Goal: Task Accomplishment & Management: Use online tool/utility

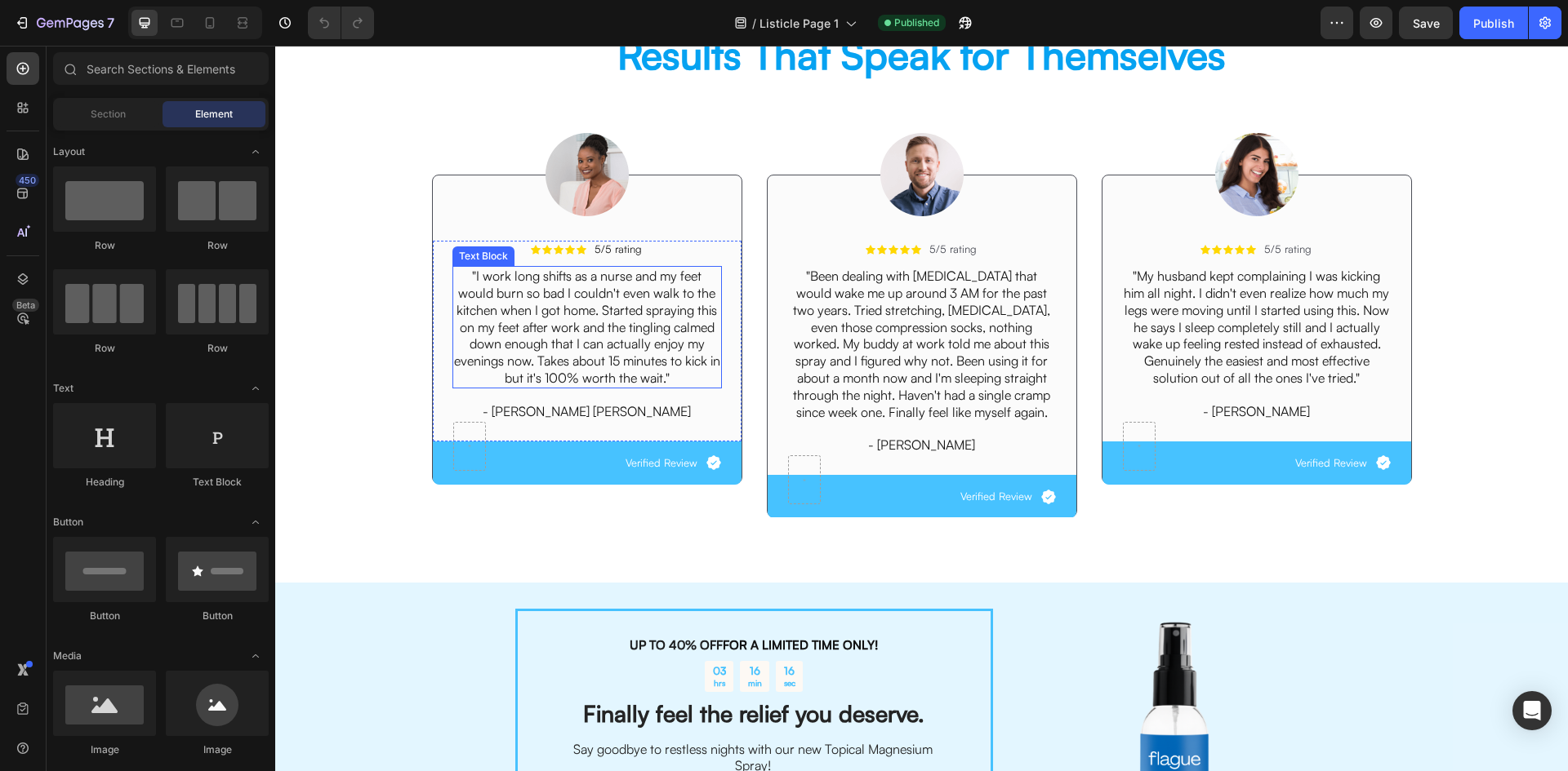
scroll to position [2312, 0]
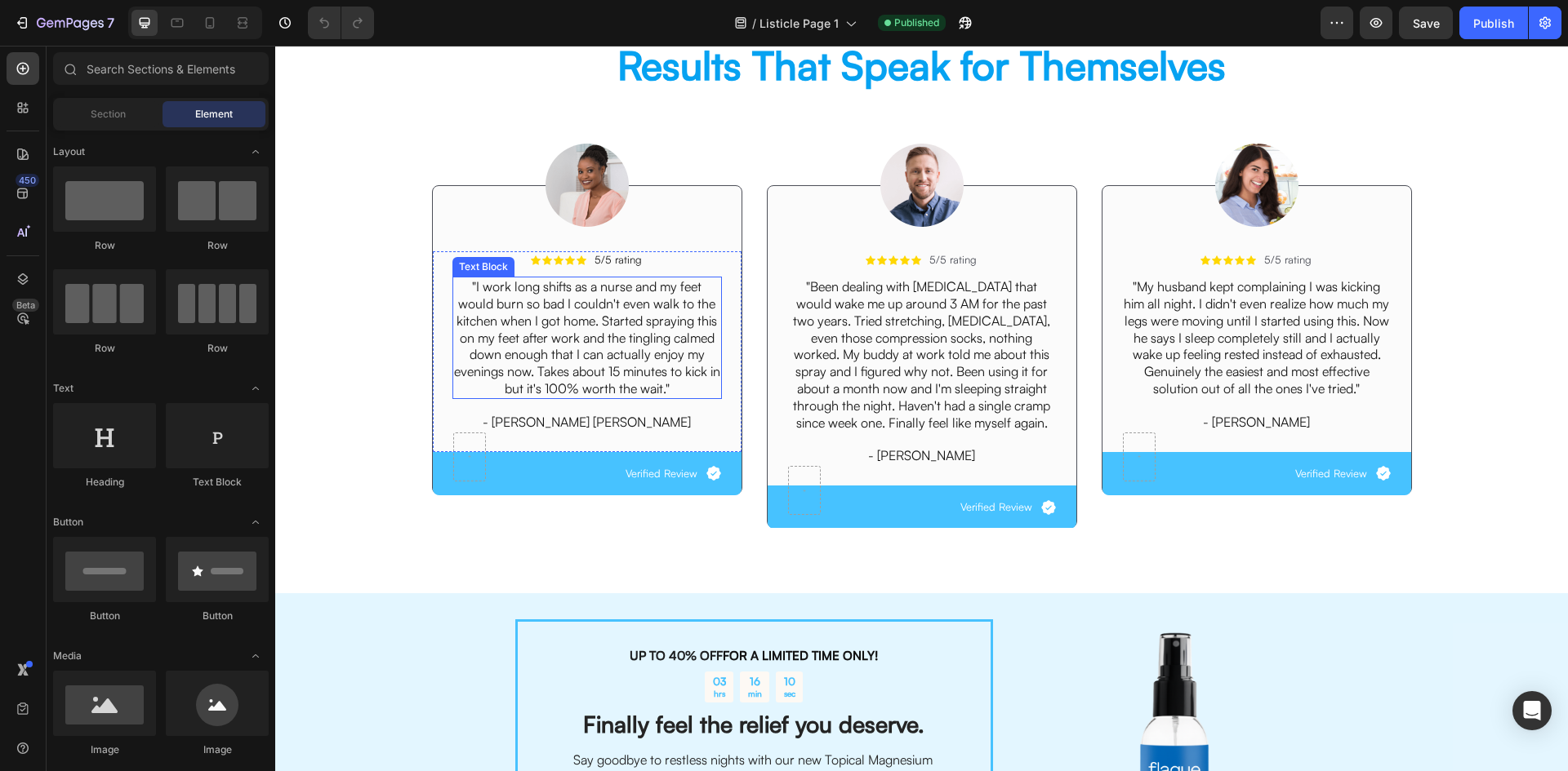
click at [627, 323] on p ""I work long shifts as a nurse and my feet would burn so bad I couldn't even wa…" at bounding box center [587, 338] width 266 height 119
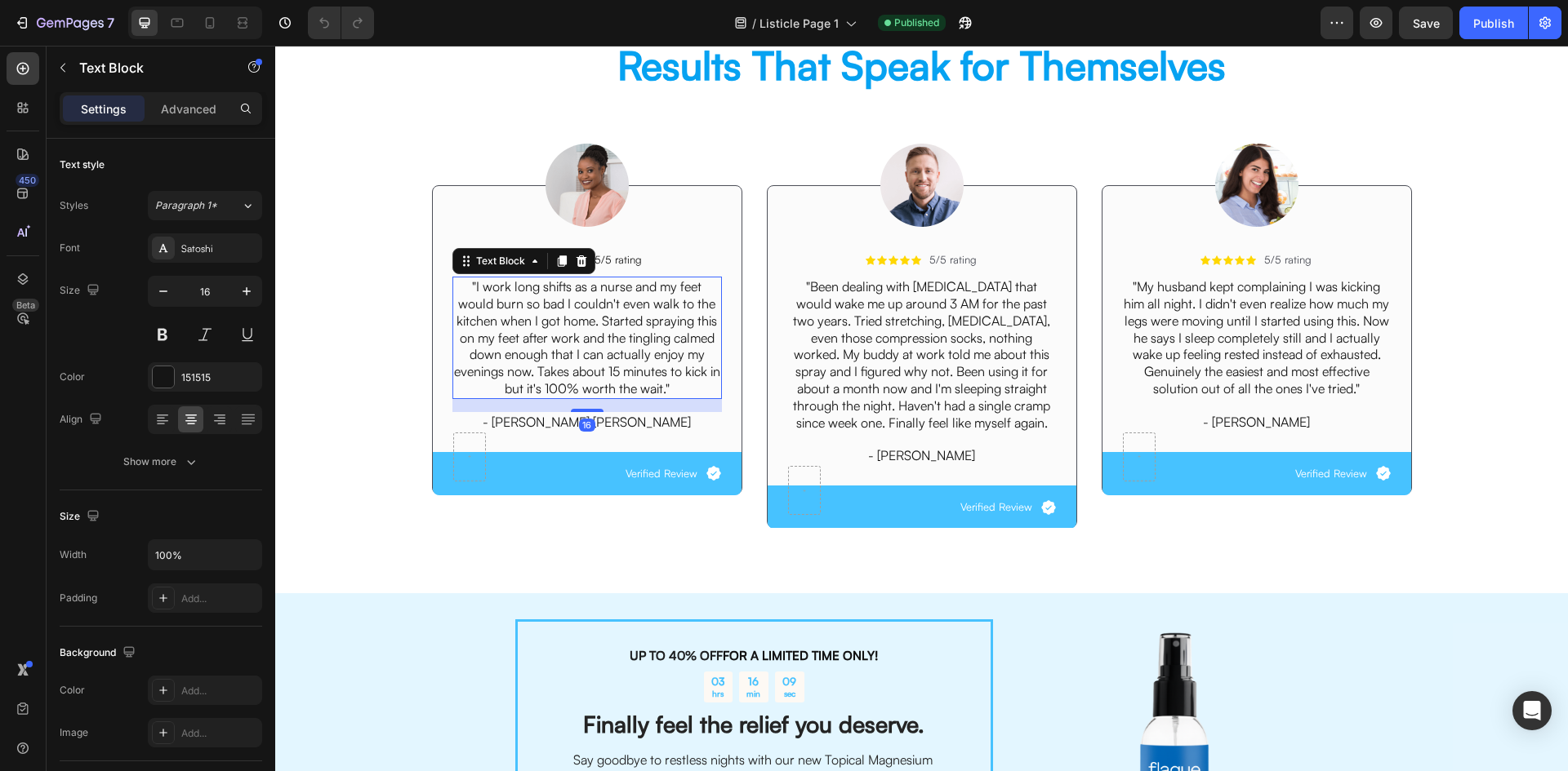
click at [210, 122] on div "Settings Advanced" at bounding box center [161, 108] width 203 height 32
click at [205, 108] on p "Advanced" at bounding box center [188, 108] width 55 height 17
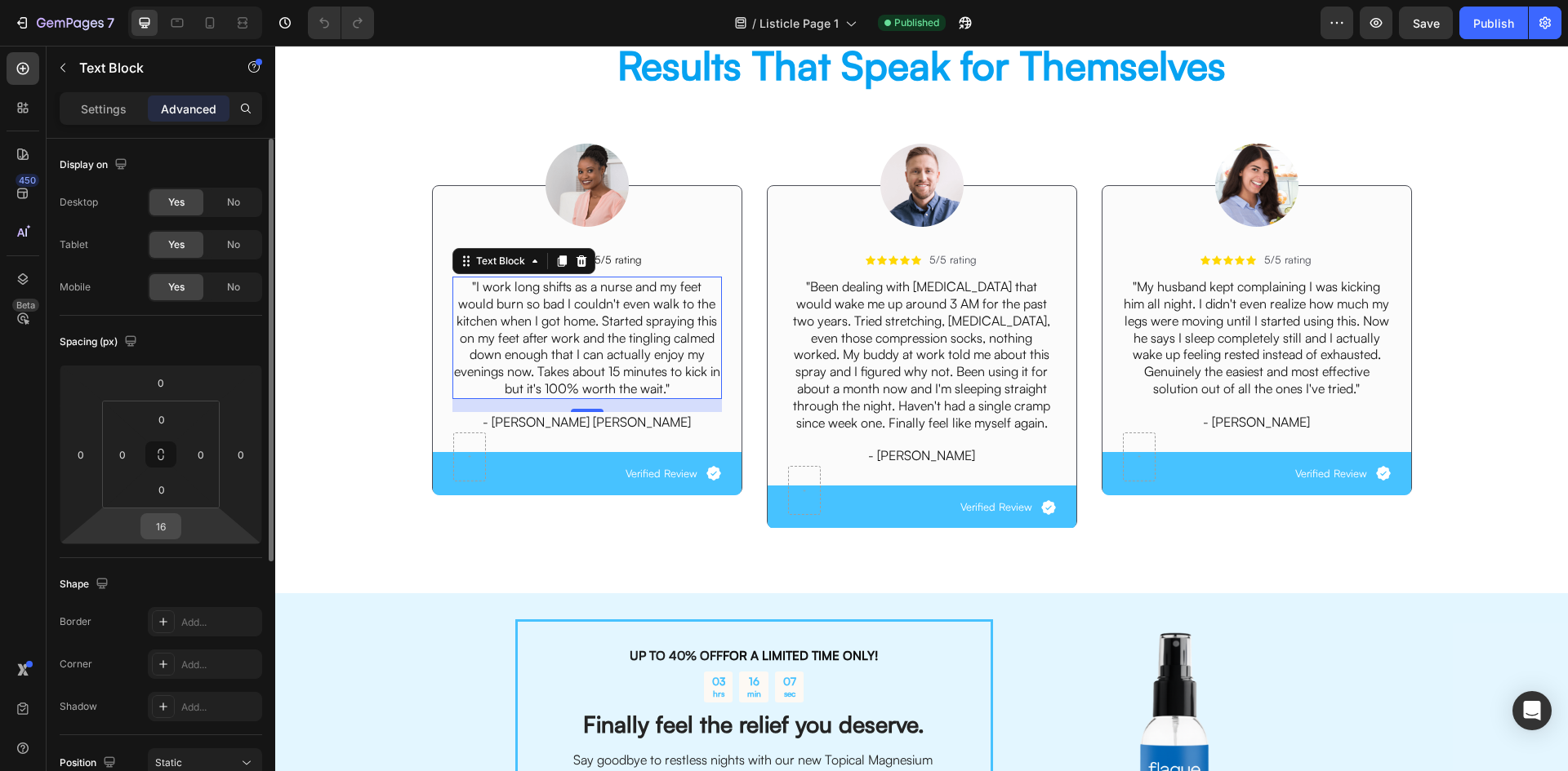
click at [164, 524] on input "16" at bounding box center [161, 527] width 32 height 25
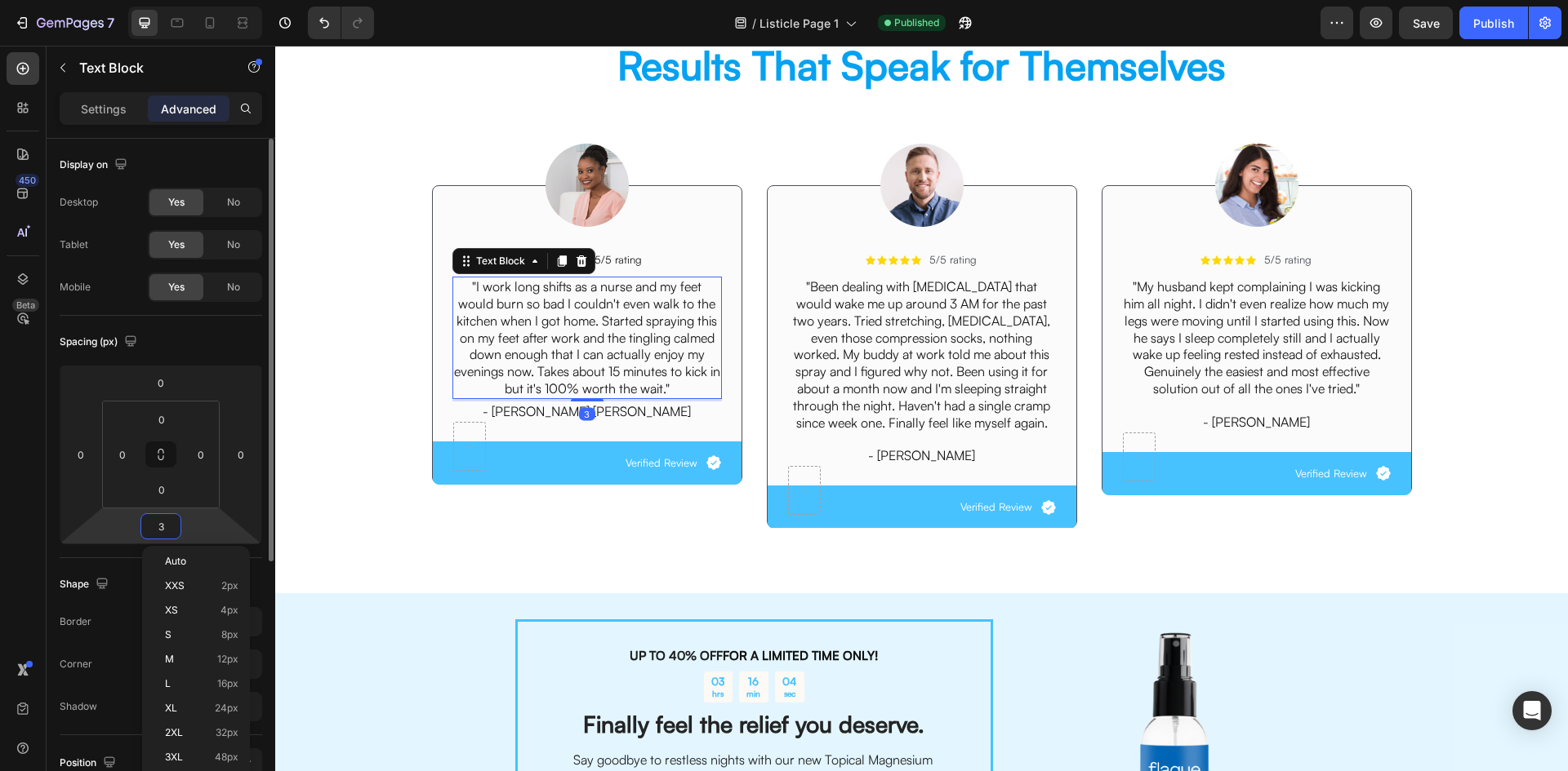
type input "32"
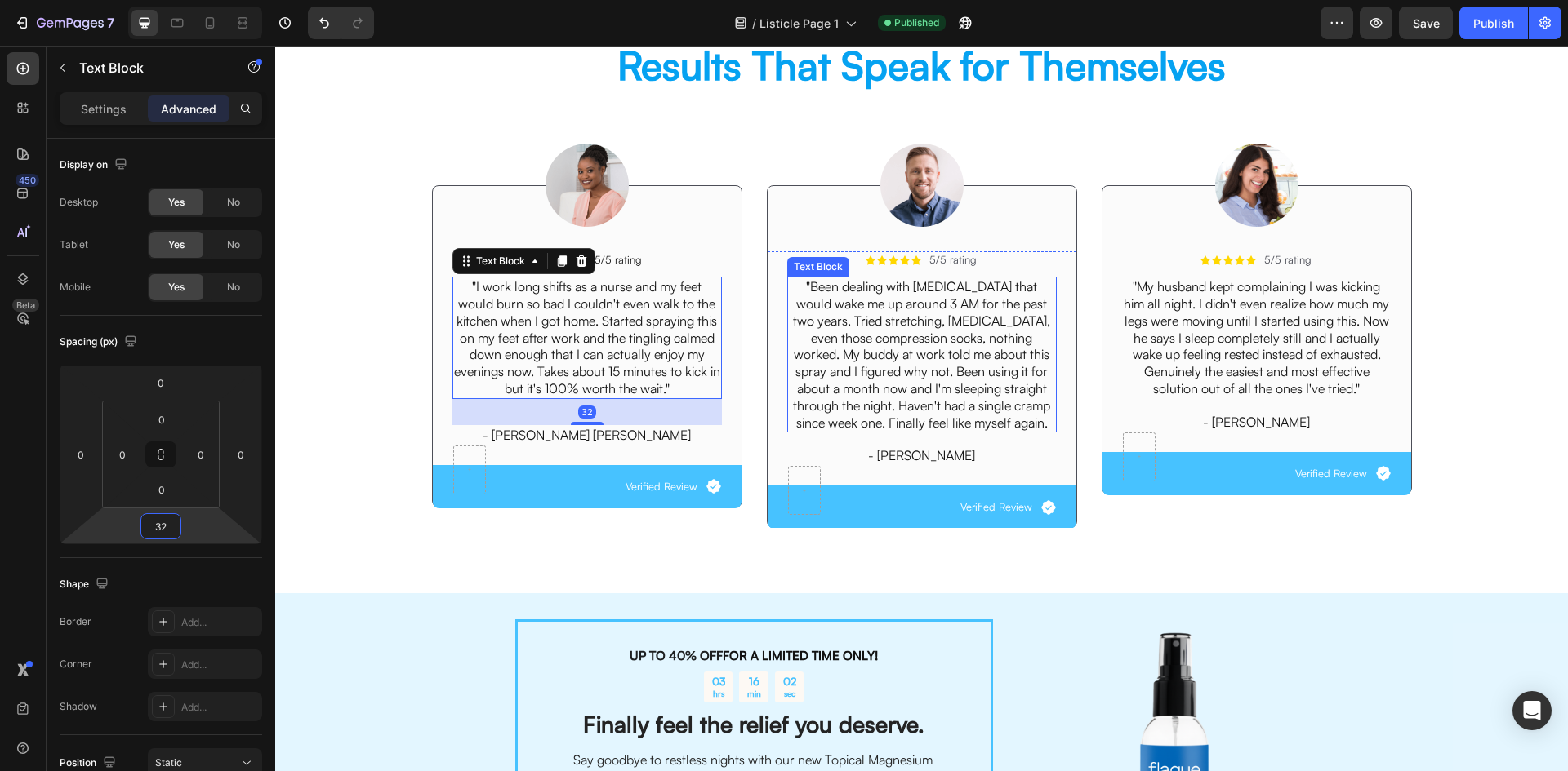
click at [867, 357] on p ""Been dealing with [MEDICAL_DATA] that would wake me up around 3 AM for the pas…" at bounding box center [922, 354] width 266 height 153
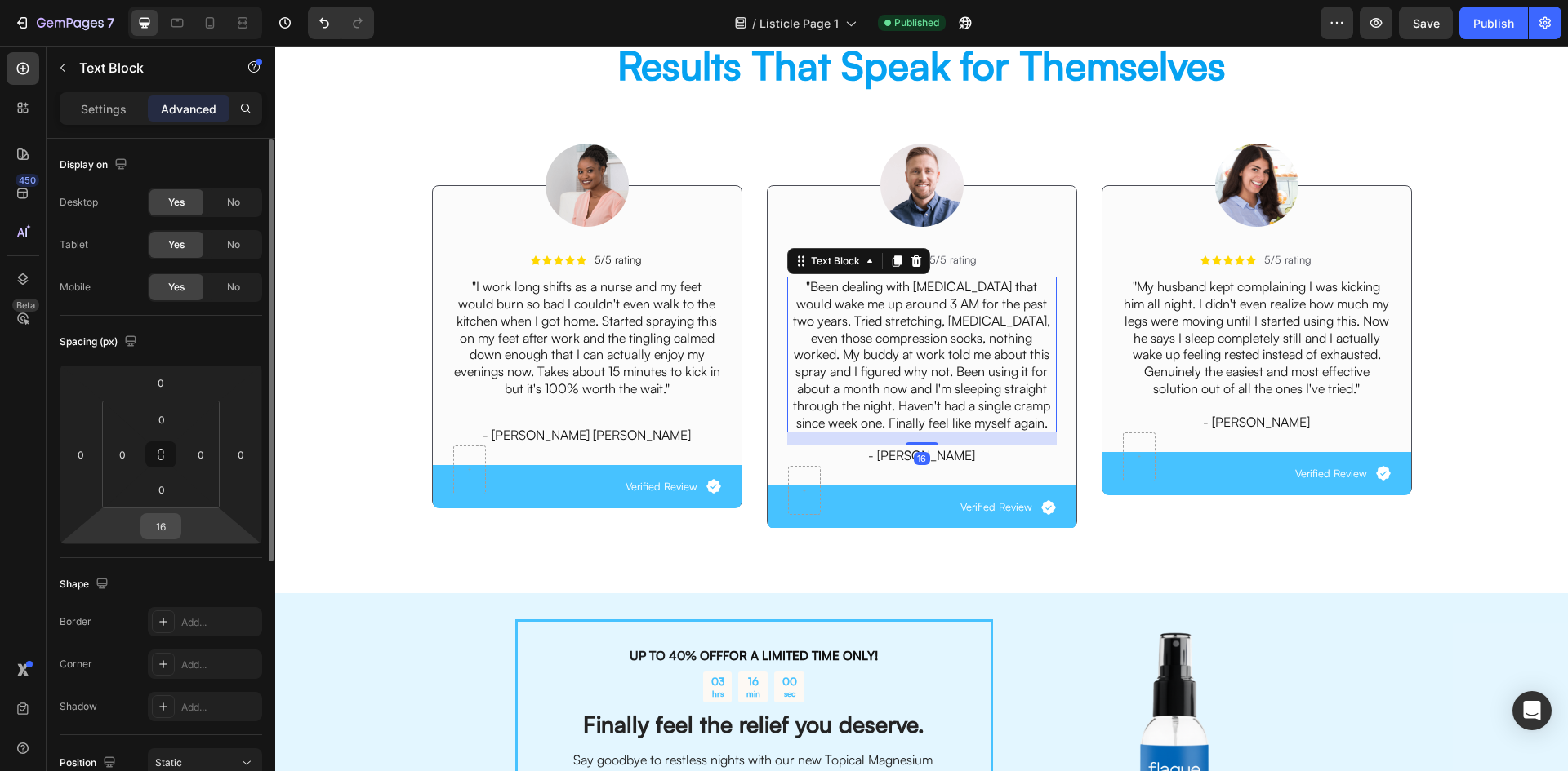
click at [154, 532] on input "16" at bounding box center [161, 527] width 32 height 25
paste input "32"
type input "32"
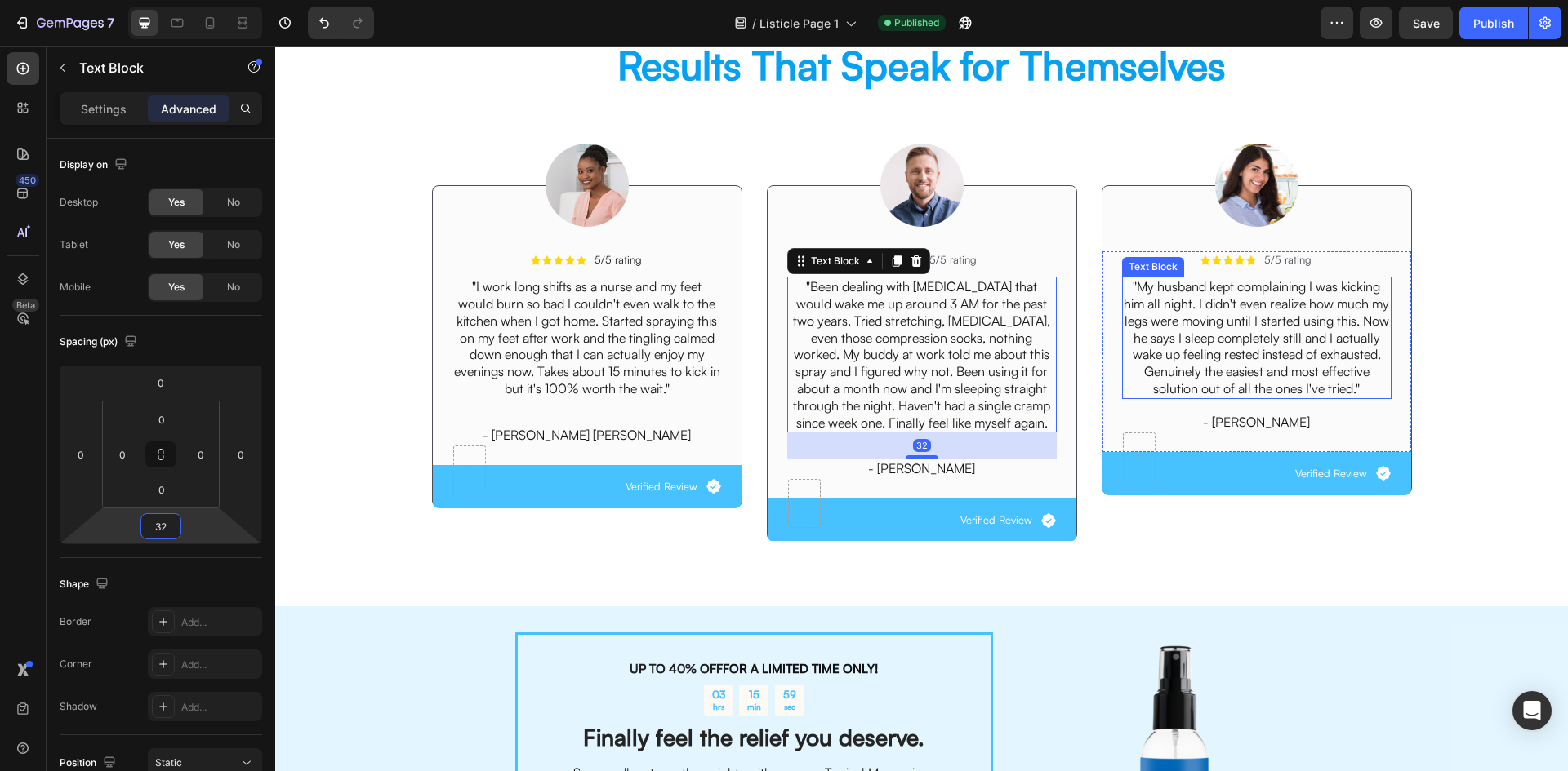
click at [1216, 321] on p ""My husband kept complaining I was kicking him all night. I didn't even realize…" at bounding box center [1257, 338] width 266 height 119
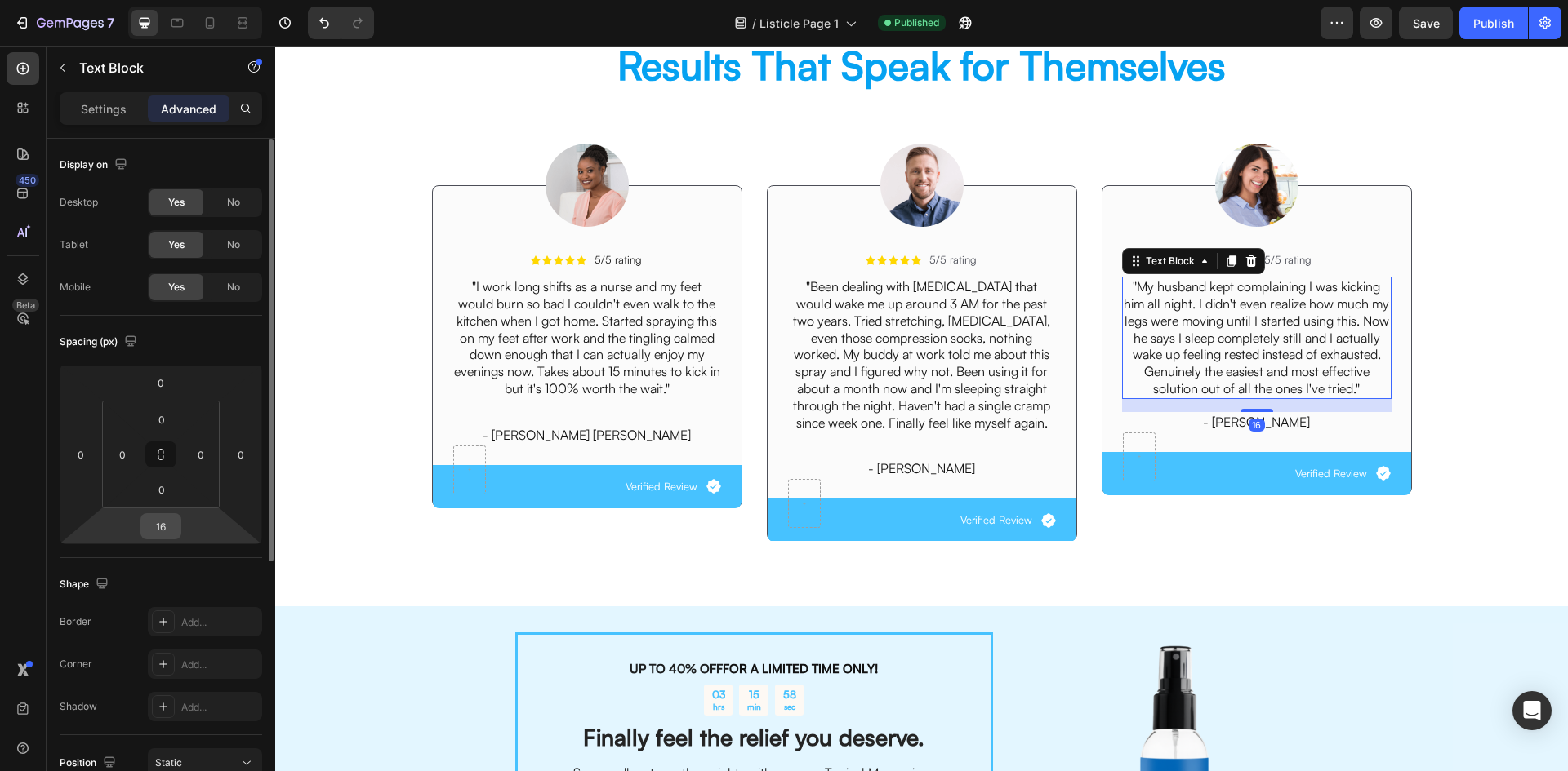
click at [168, 526] on input "16" at bounding box center [161, 527] width 32 height 25
paste input "32"
type input "32"
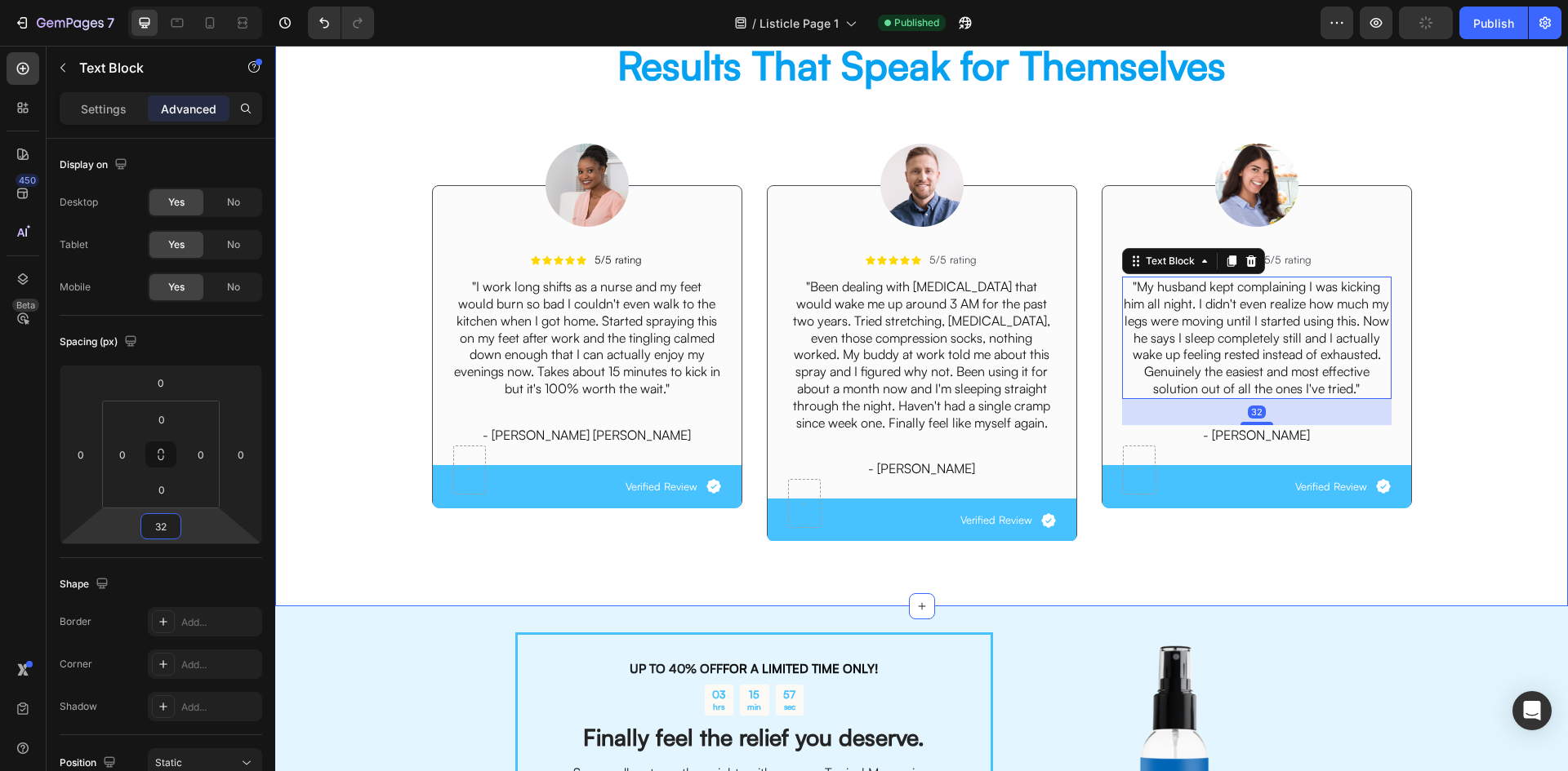
click at [371, 443] on div "Image Icon Icon Icon Icon Icon Icon List 5/5 rating Text Block Row "I work long…" at bounding box center [921, 328] width 1268 height 453
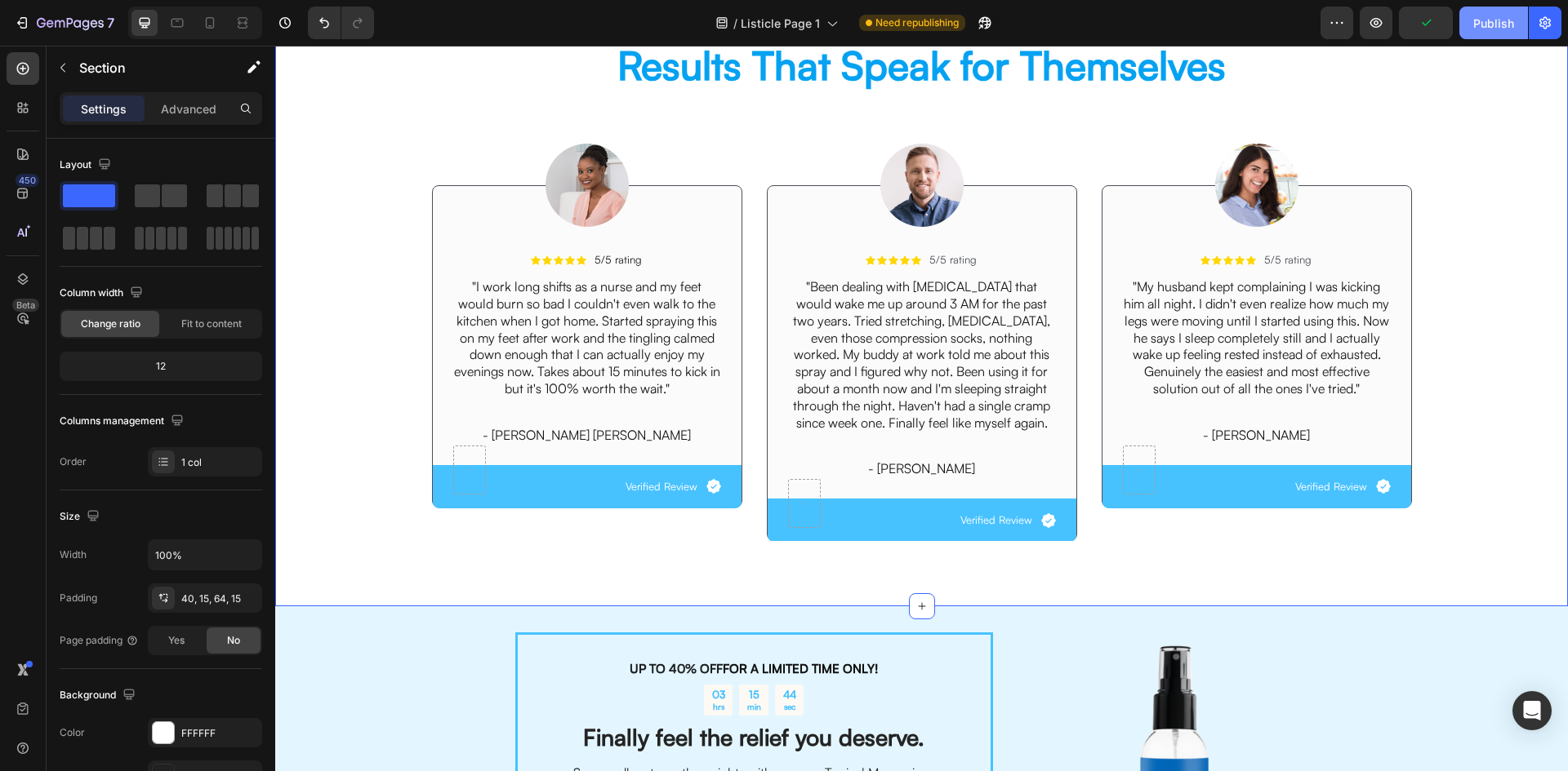
click at [1492, 17] on div "Publish" at bounding box center [1493, 23] width 41 height 17
click at [973, 17] on button "button" at bounding box center [984, 22] width 32 height 32
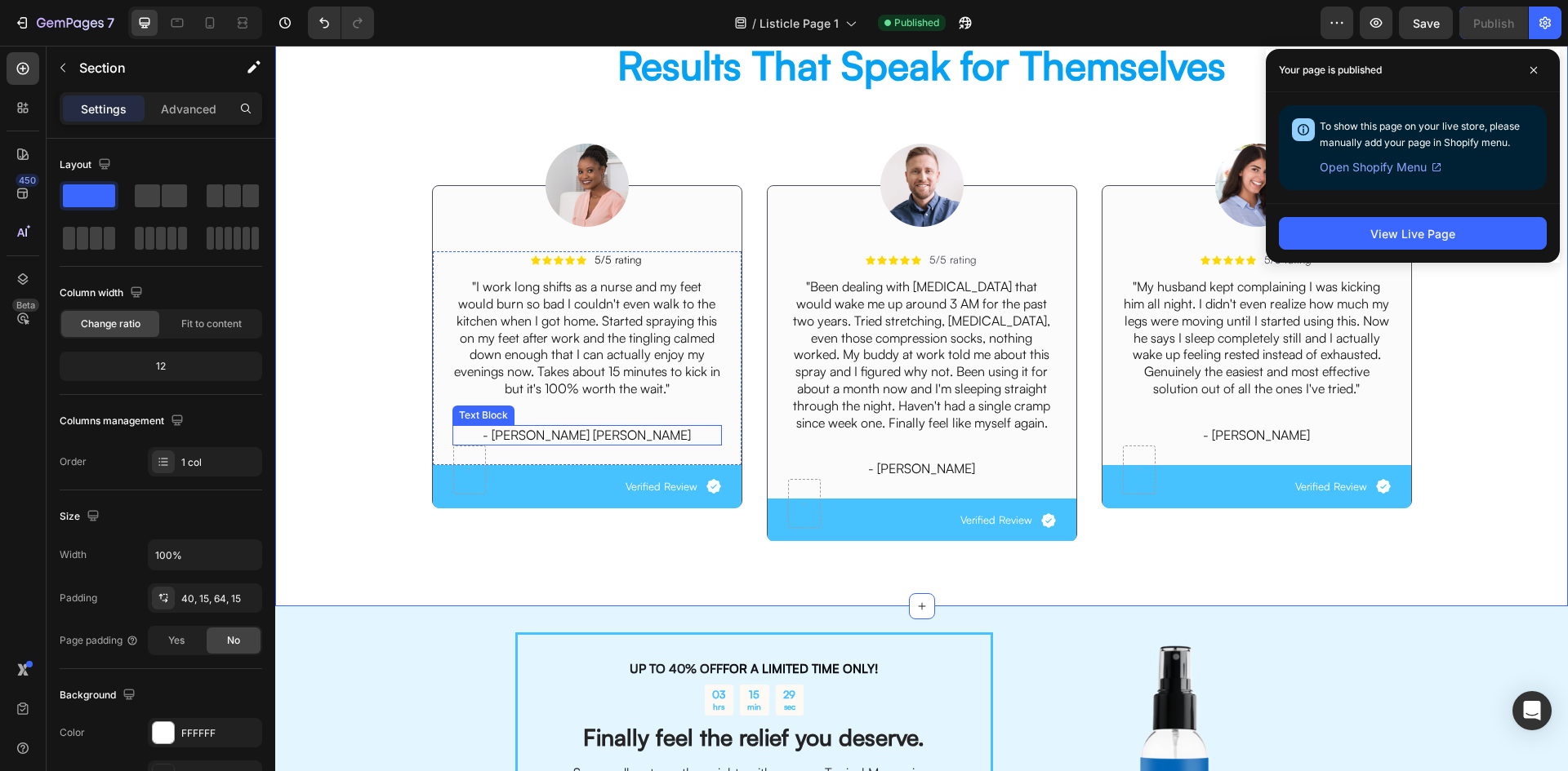
click at [576, 433] on p "- [PERSON_NAME] [PERSON_NAME]" at bounding box center [587, 435] width 266 height 17
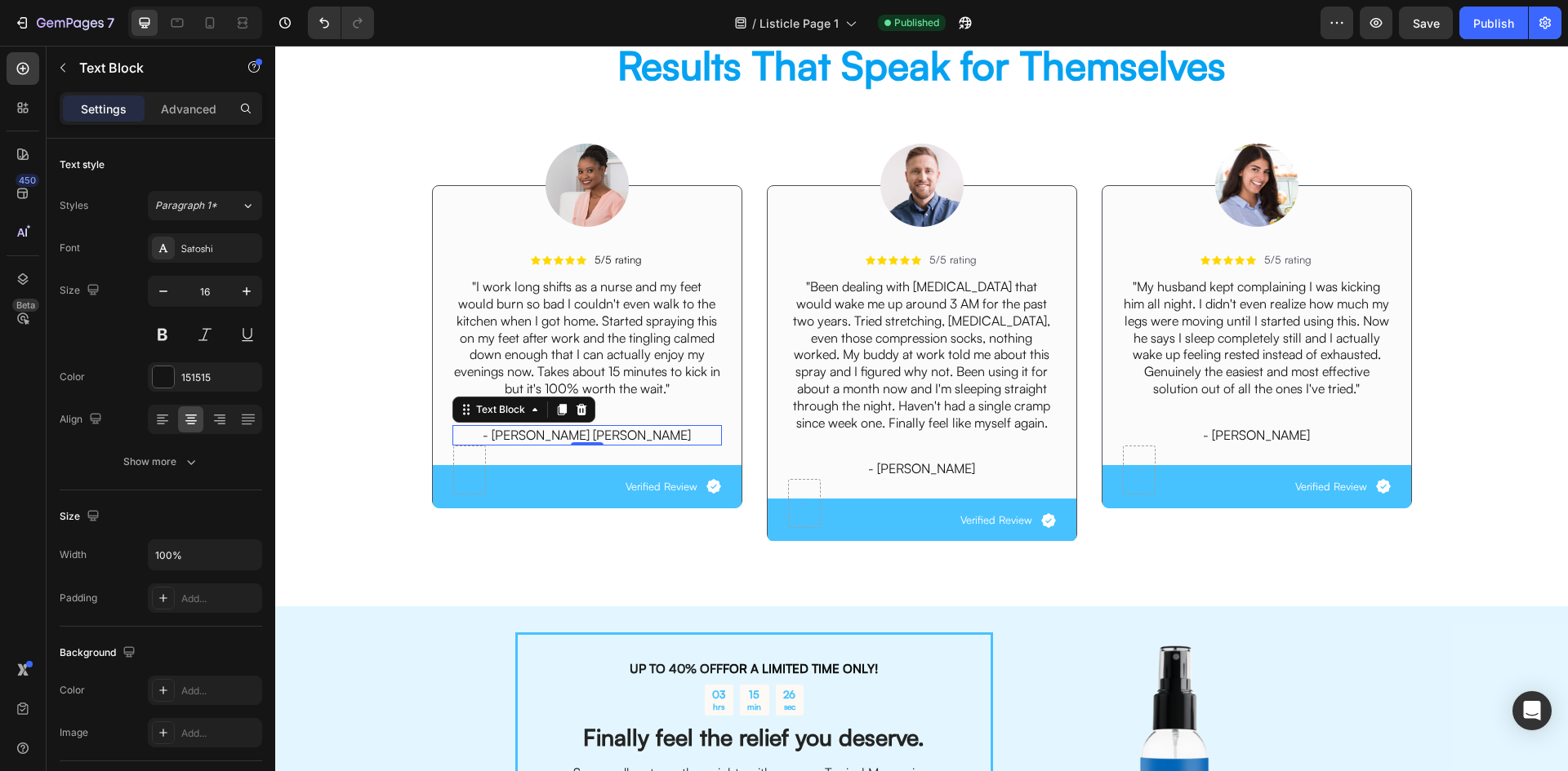
click at [589, 434] on p "- [PERSON_NAME] [PERSON_NAME]" at bounding box center [587, 435] width 266 height 17
copy p "- [PERSON_NAME] [PERSON_NAME]"
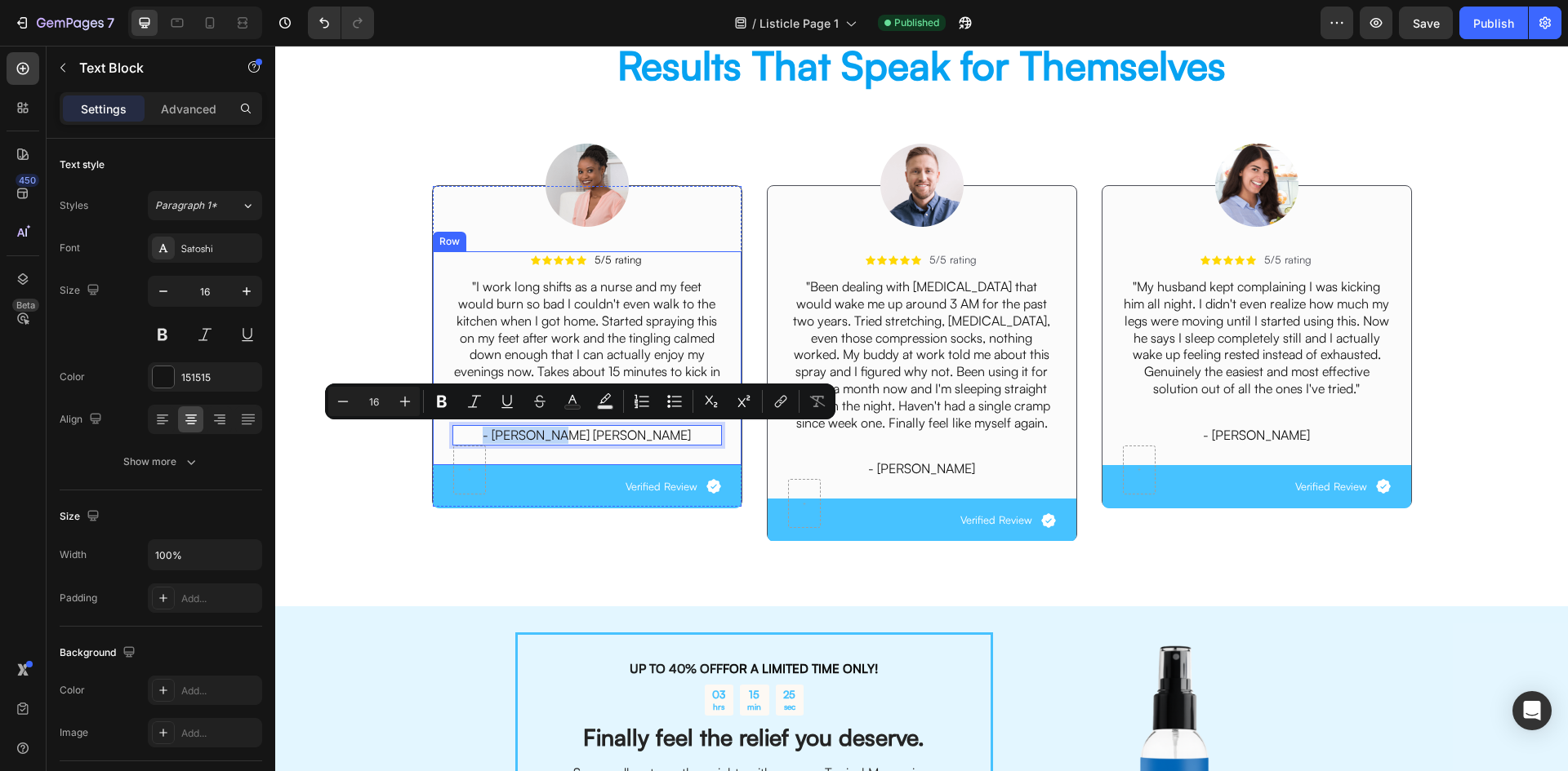
click at [631, 463] on div "Icon Icon Icon Icon Icon Icon List 5/5 rating Text Block Row "I work long shift…" at bounding box center [587, 358] width 270 height 213
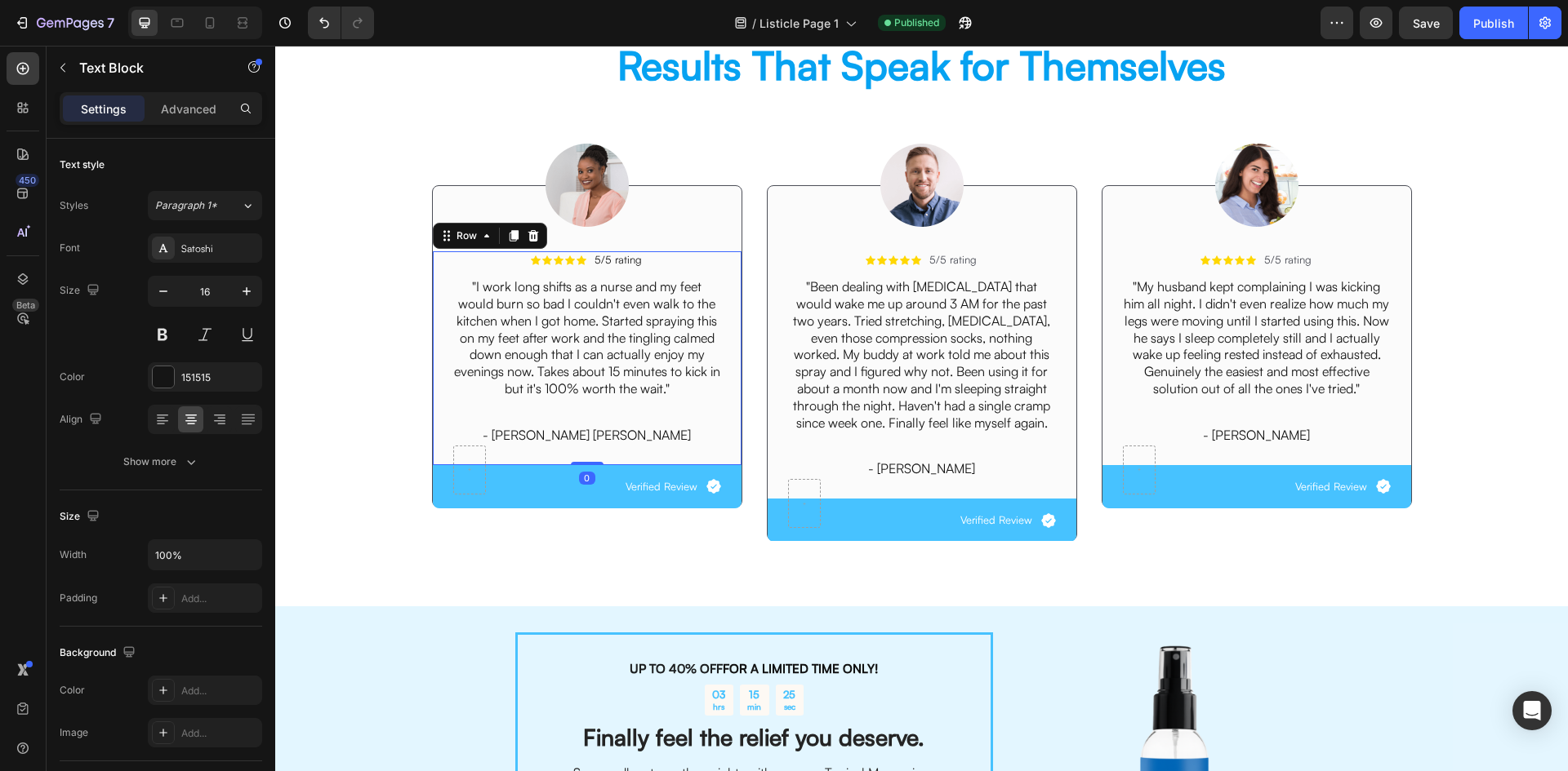
click at [640, 438] on p "- [PERSON_NAME] [PERSON_NAME]" at bounding box center [587, 435] width 266 height 17
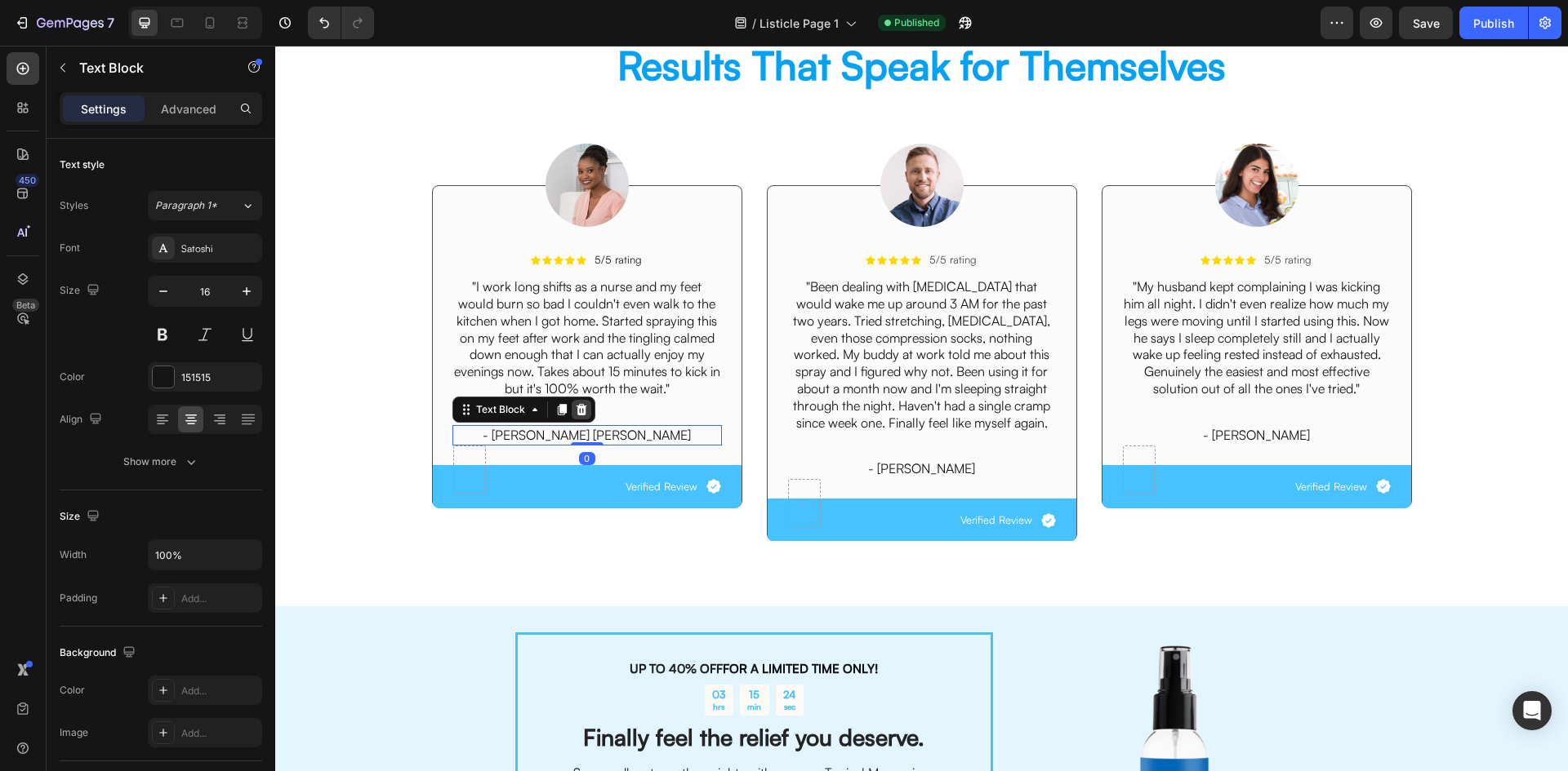
click at [576, 411] on icon at bounding box center [581, 409] width 11 height 12
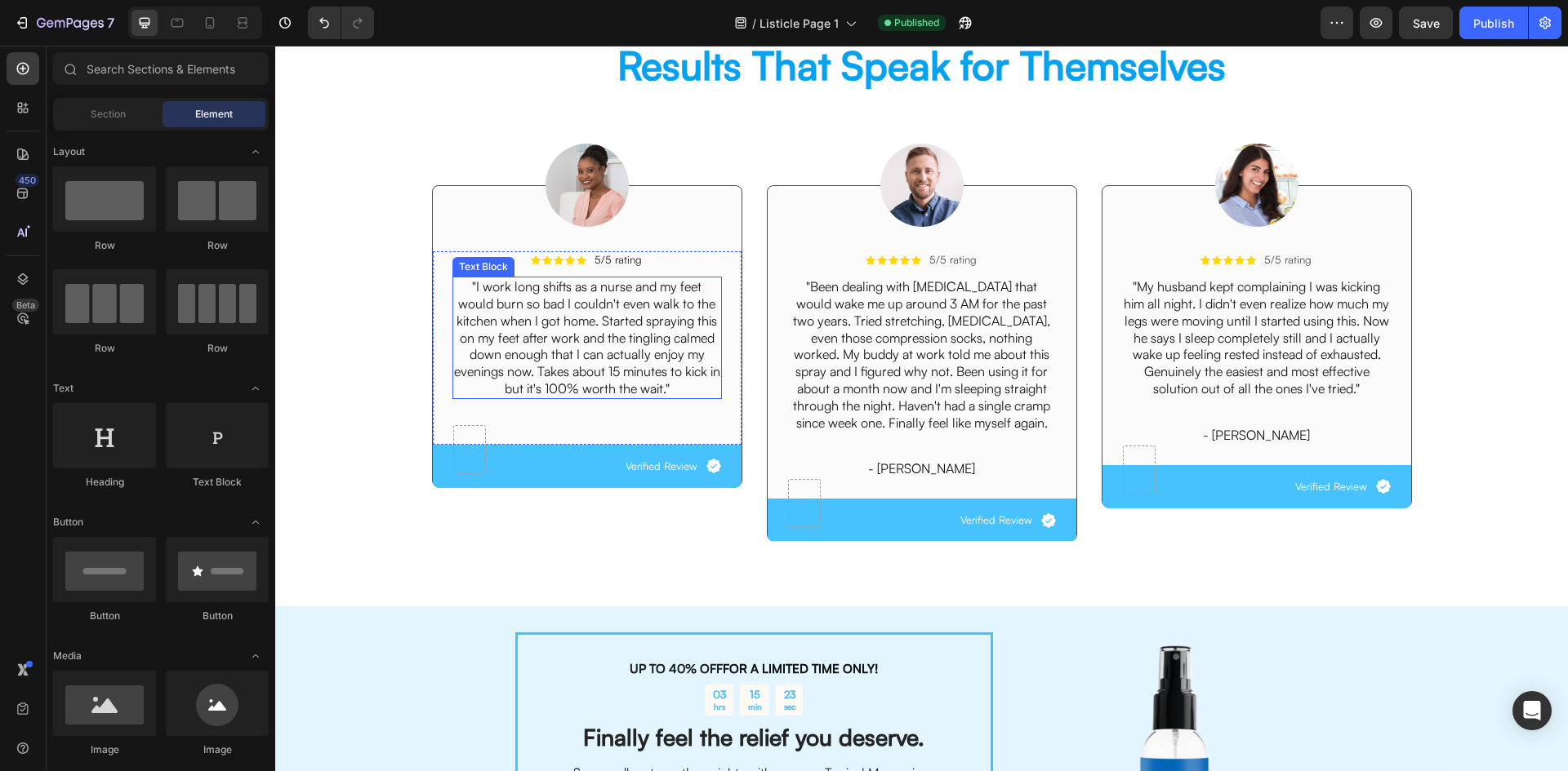
click at [669, 393] on p ""I work long shifts as a nurse and my feet would burn so bad I couldn't even wa…" at bounding box center [587, 338] width 266 height 119
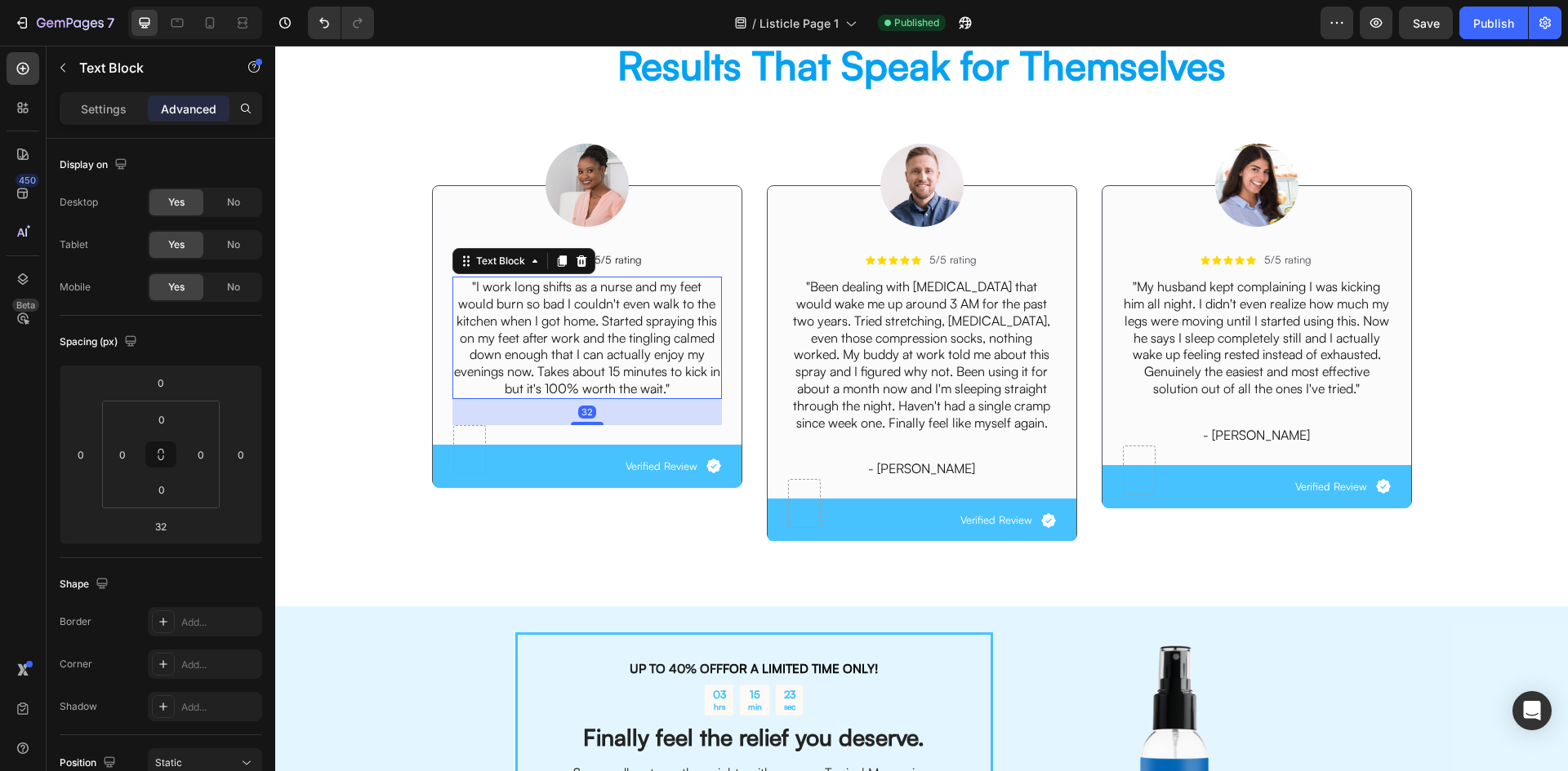
click at [669, 393] on p ""I work long shifts as a nurse and my feet would burn so bad I couldn't even wa…" at bounding box center [587, 338] width 266 height 119
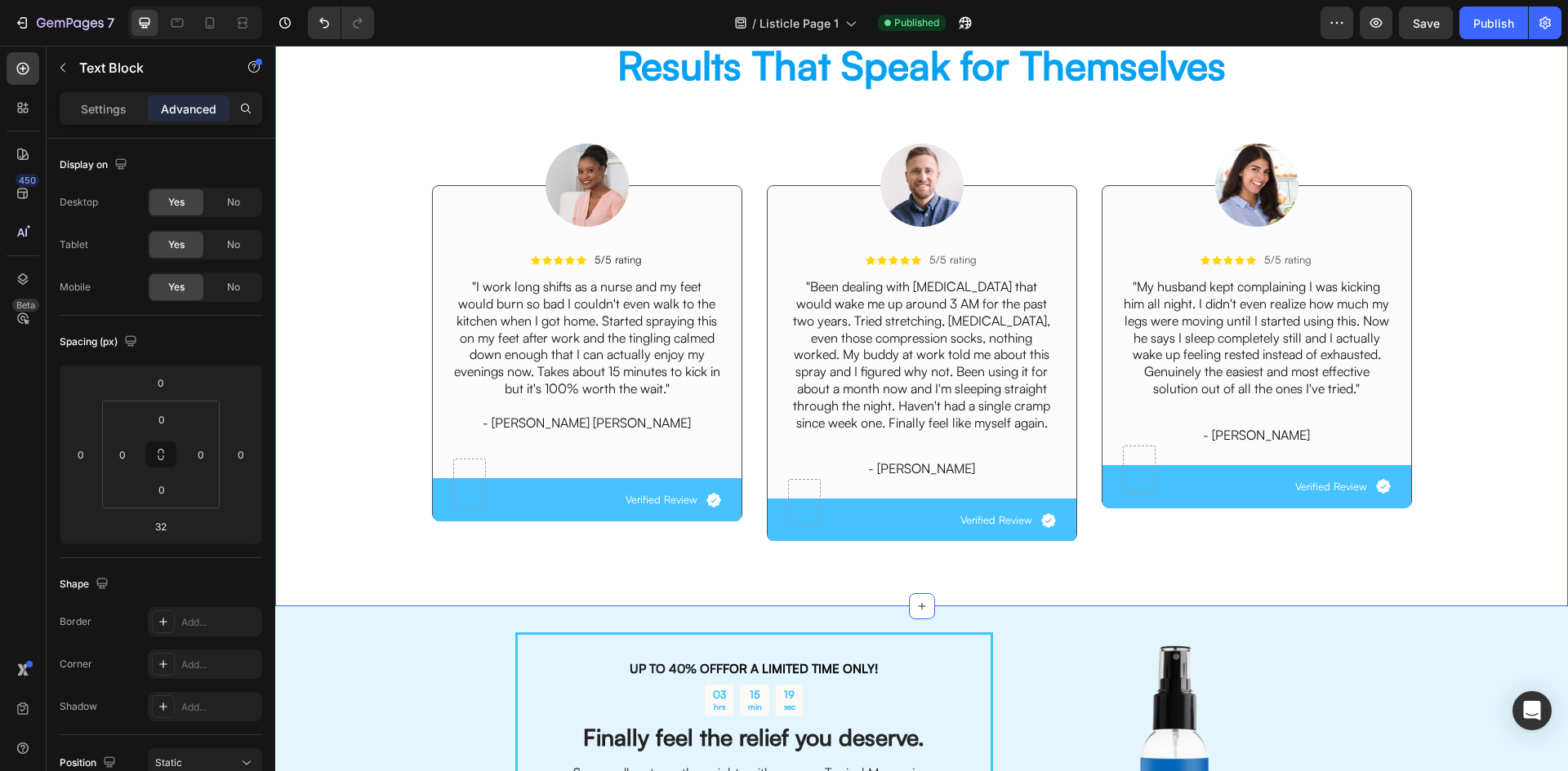
click at [394, 395] on div "Image Icon Icon Icon Icon Icon Icon List 5/5 rating Text Block Row "I work long…" at bounding box center [921, 328] width 1268 height 453
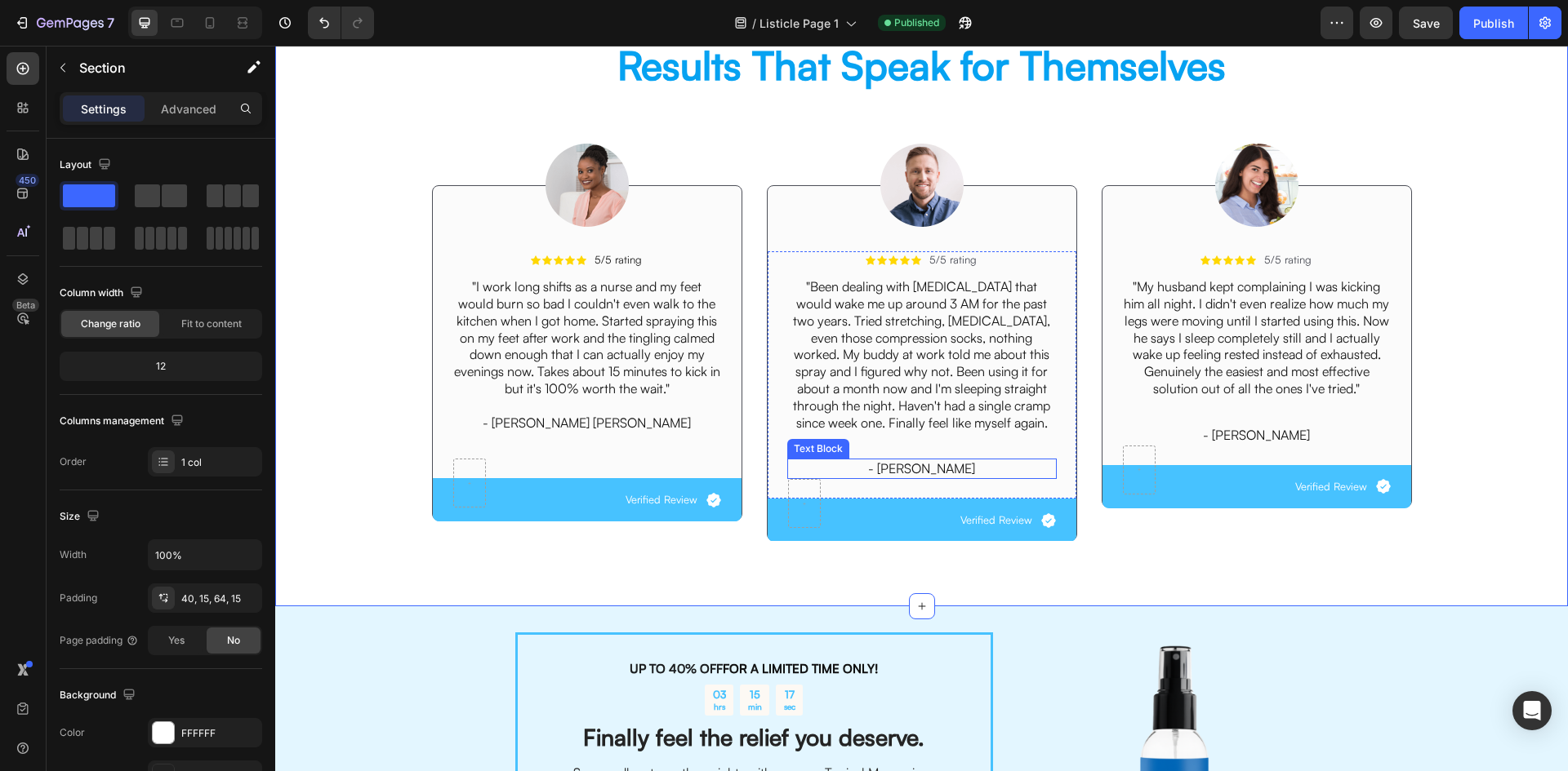
click at [917, 469] on p "- [PERSON_NAME]" at bounding box center [922, 469] width 266 height 17
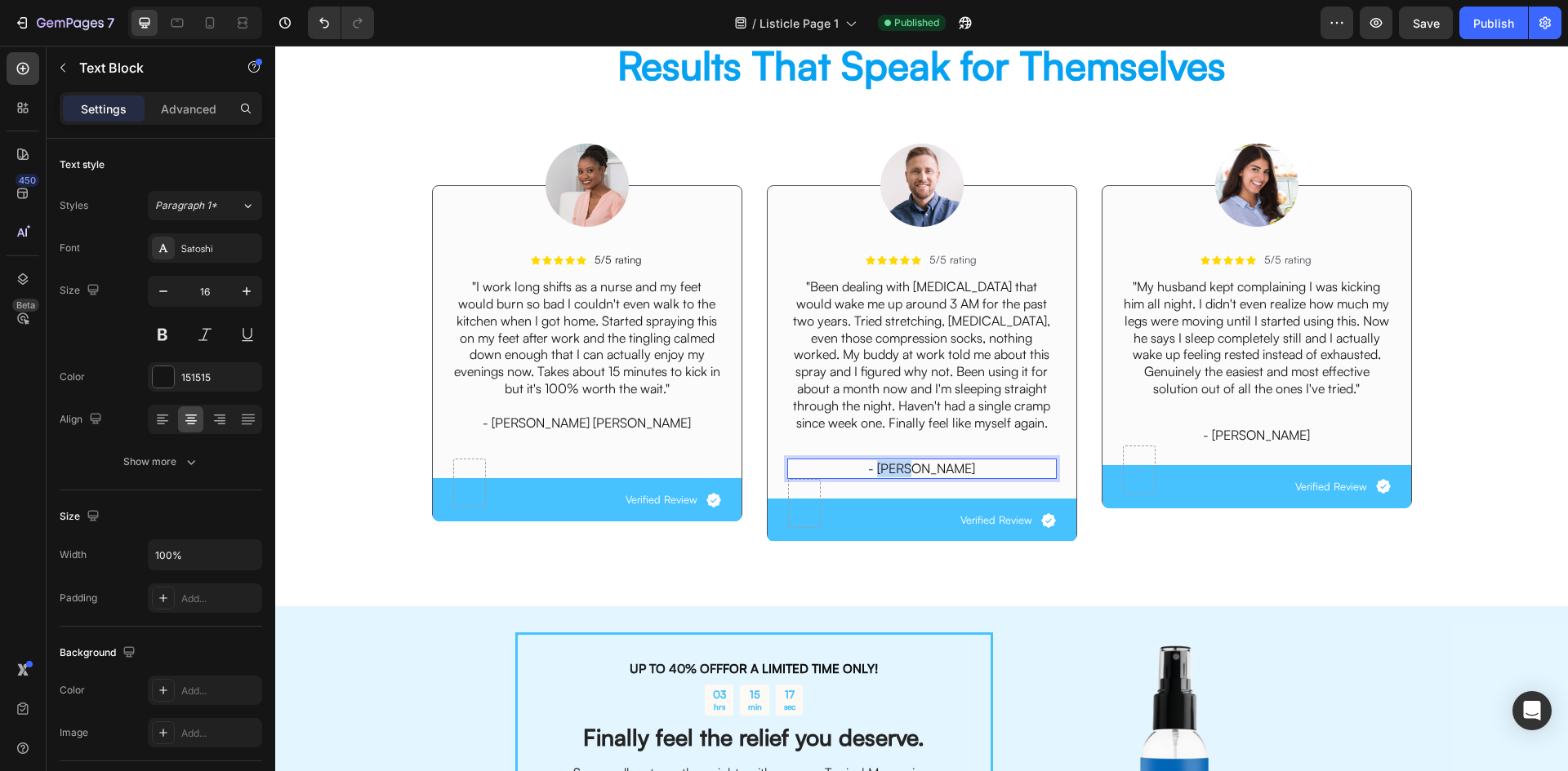
click at [917, 469] on p "- [PERSON_NAME]" at bounding box center [922, 469] width 266 height 17
copy p "- [PERSON_NAME]"
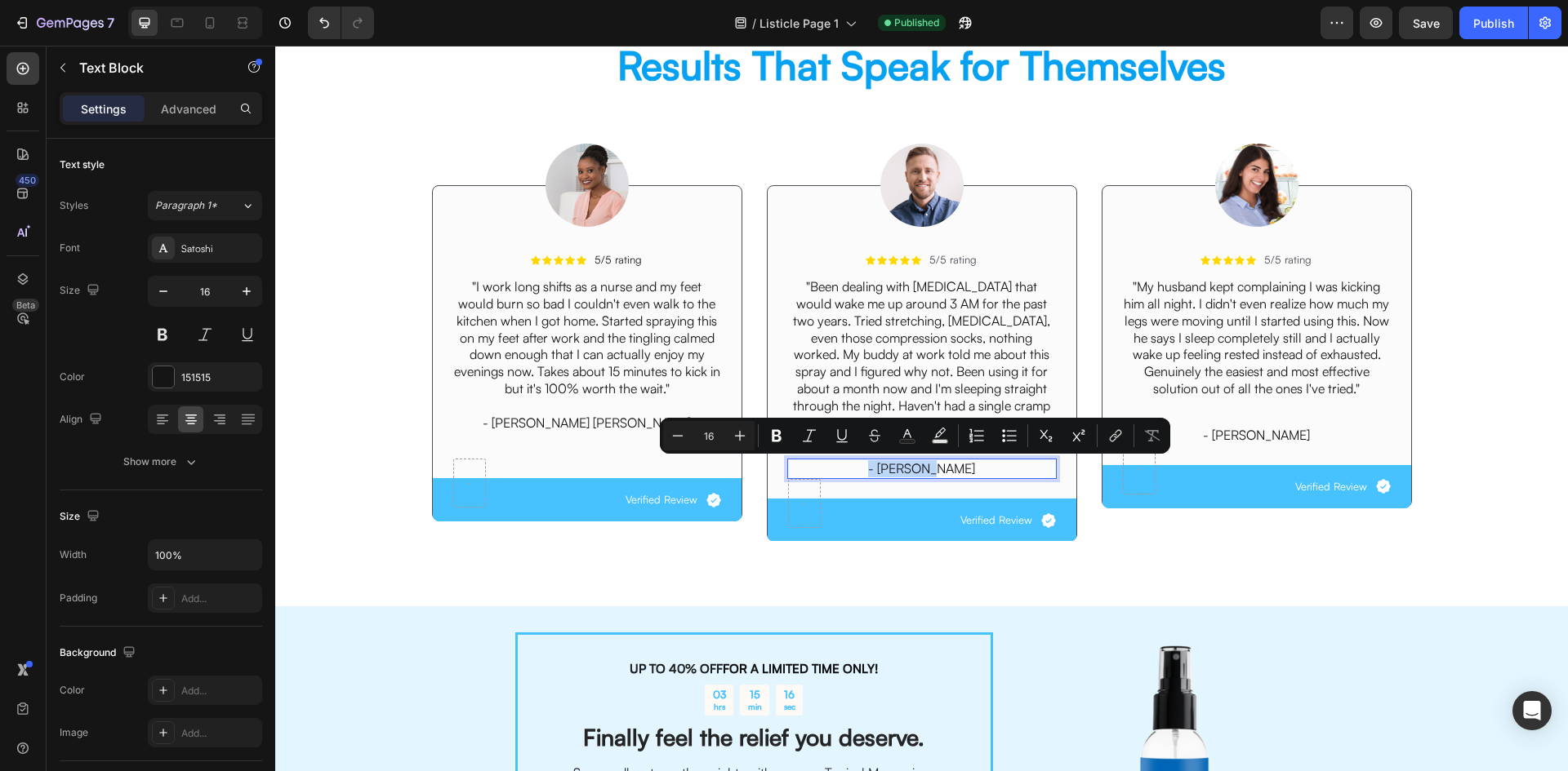
click at [975, 470] on p "- [PERSON_NAME]" at bounding box center [922, 469] width 266 height 17
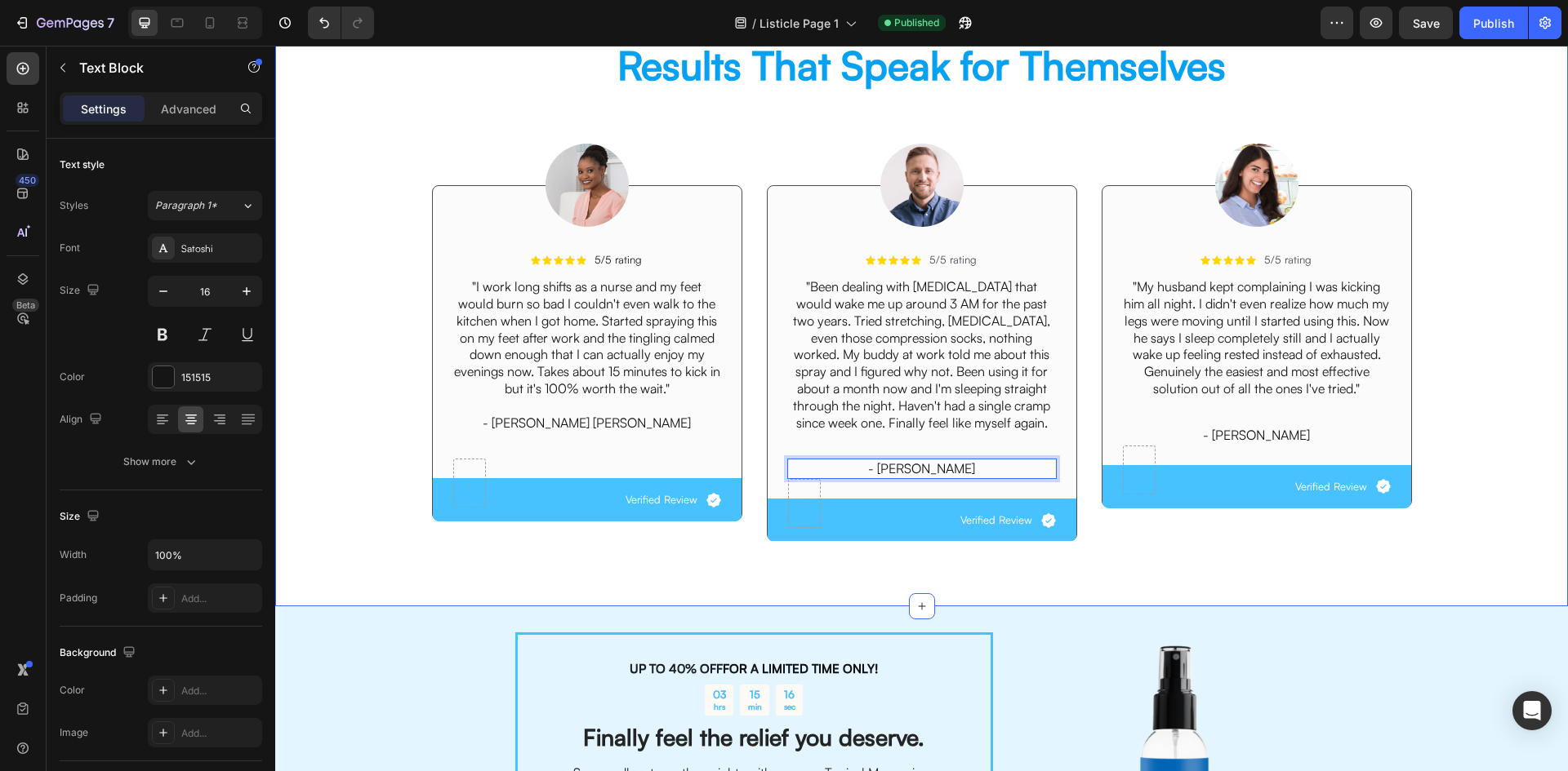
click at [1014, 543] on div "Image Icon Icon Icon Icon Icon Icon List 5/5 rating Text Block Row "I work long…" at bounding box center [921, 328] width 1268 height 453
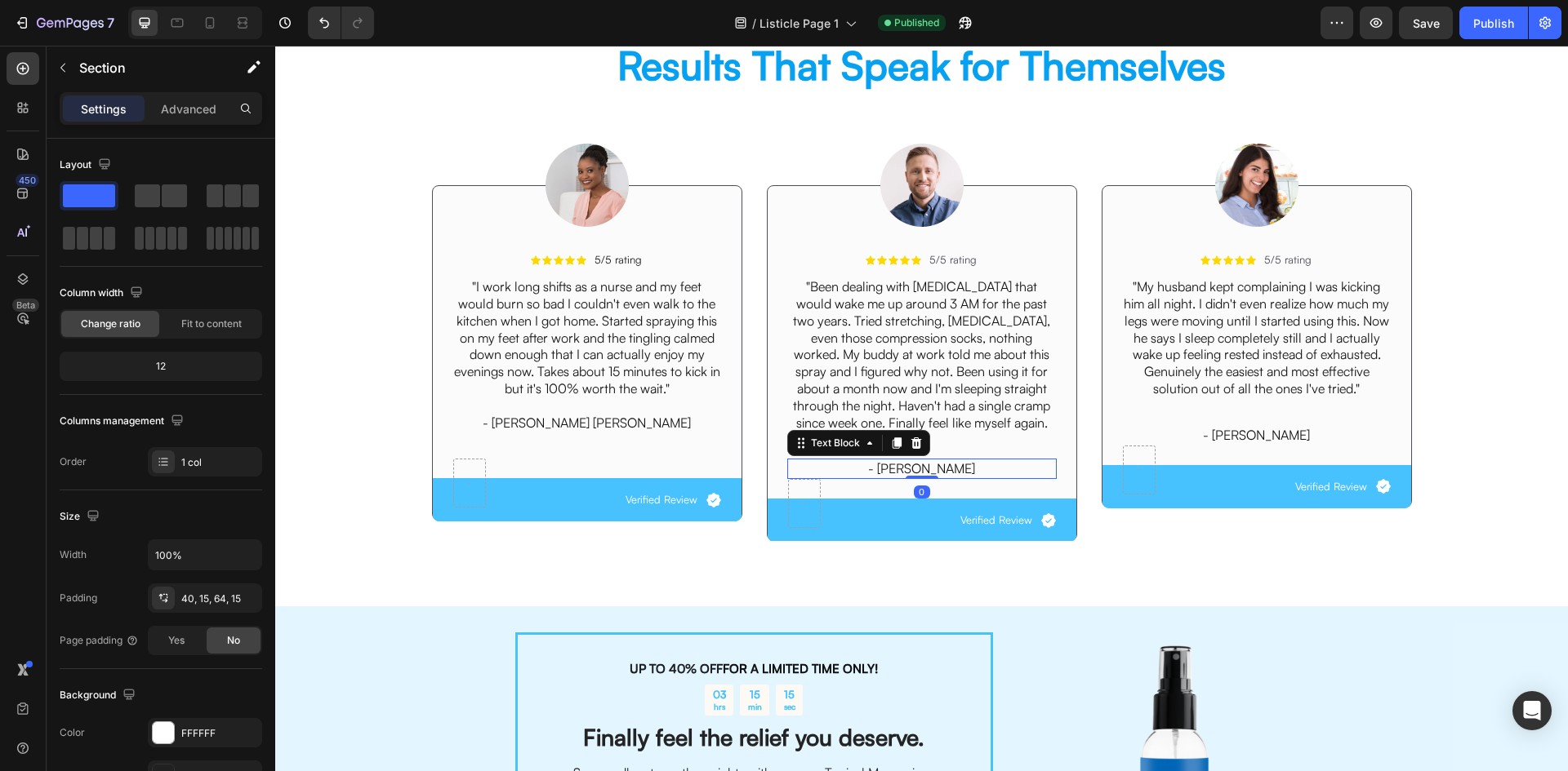
click at [957, 467] on p "- [PERSON_NAME]" at bounding box center [922, 469] width 266 height 17
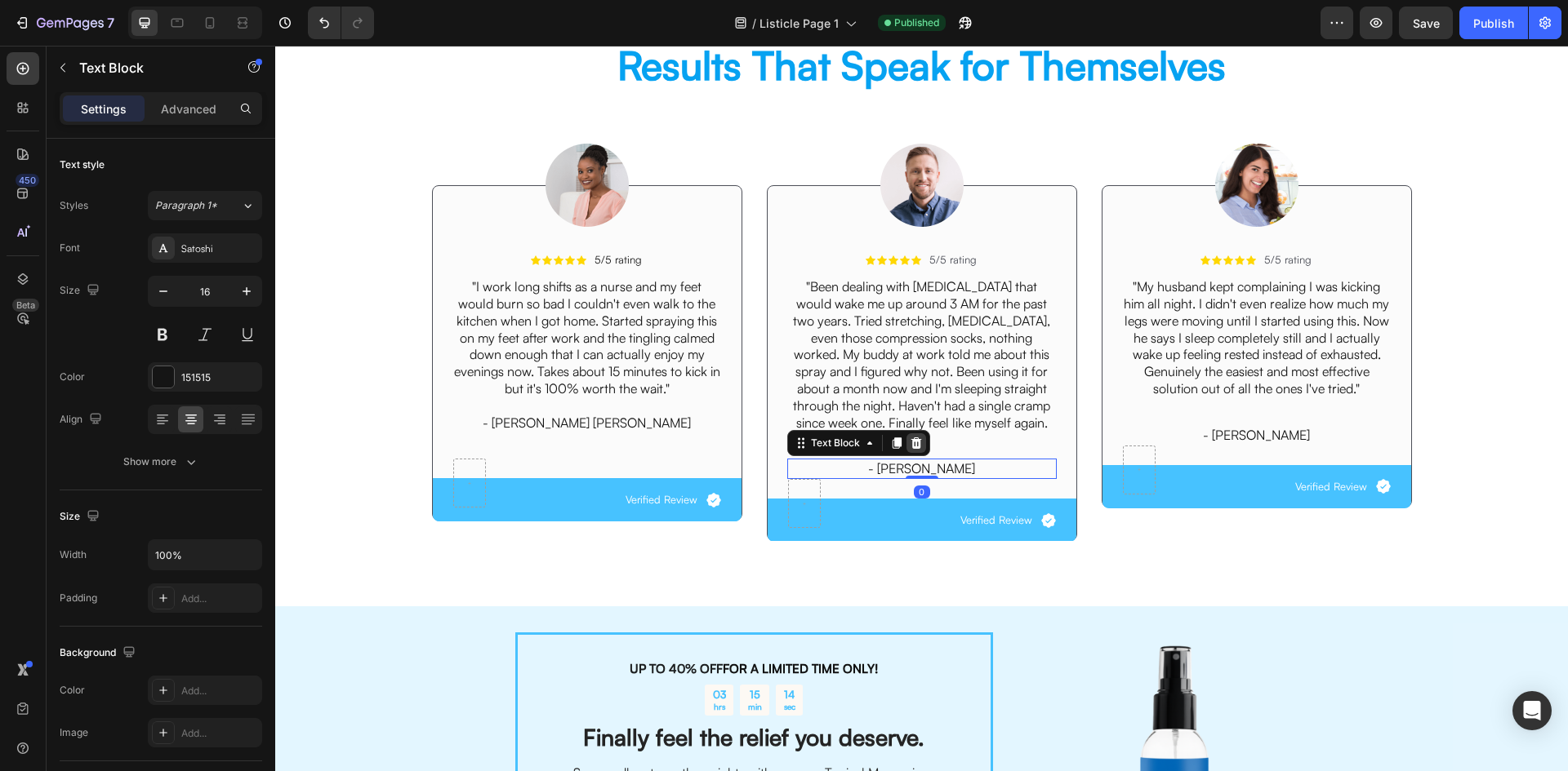
click at [909, 445] on icon at bounding box center [916, 443] width 13 height 13
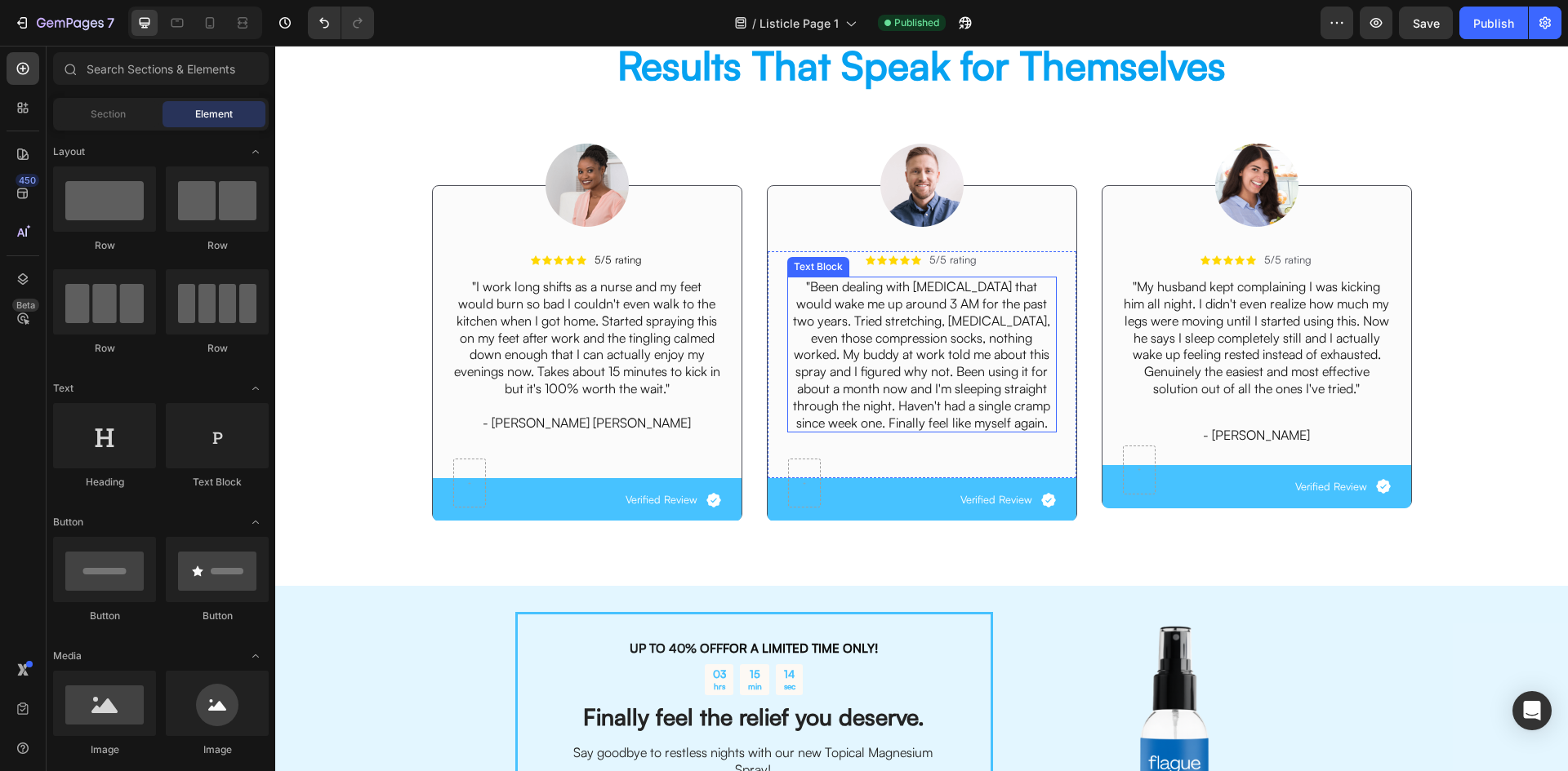
click at [1032, 431] on p ""Been dealing with [MEDICAL_DATA] that would wake me up around 3 AM for the pas…" at bounding box center [922, 354] width 266 height 153
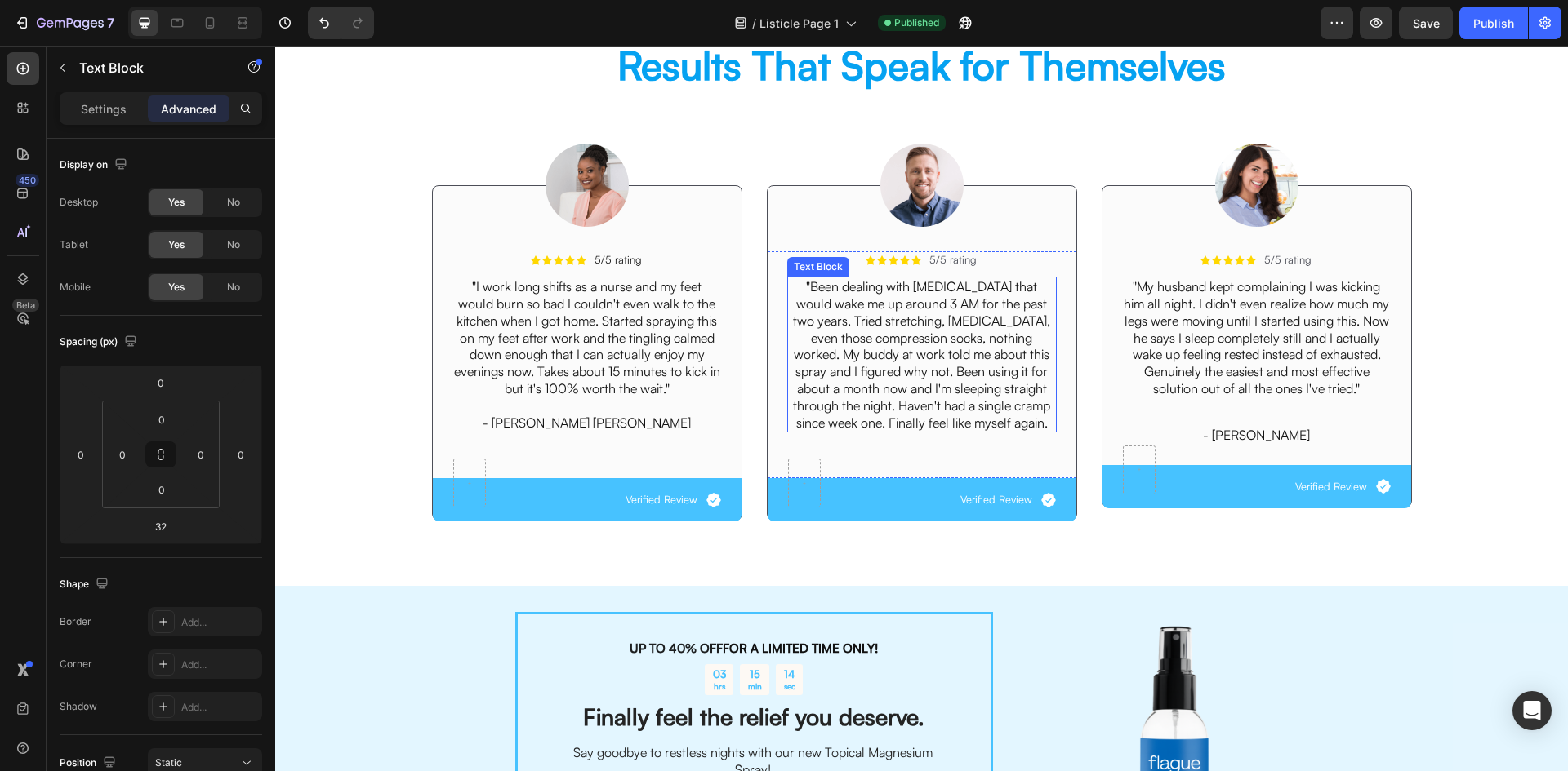
click at [1032, 431] on p ""Been dealing with [MEDICAL_DATA] that would wake me up around 3 AM for the pas…" at bounding box center [922, 354] width 266 height 153
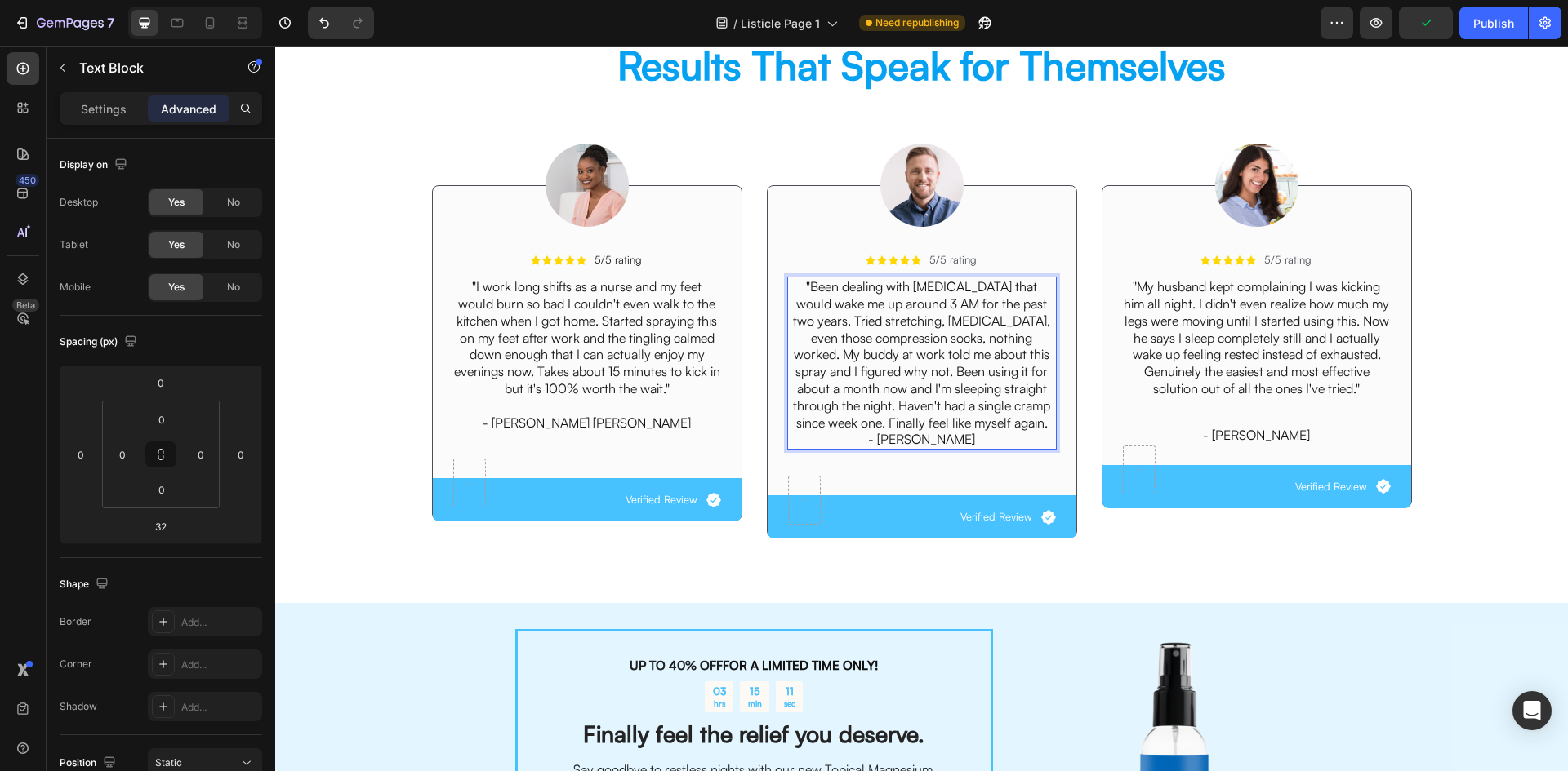
click at [1029, 425] on p ""Been dealing with [MEDICAL_DATA] that would wake me up around 3 AM for the pas…" at bounding box center [922, 354] width 266 height 153
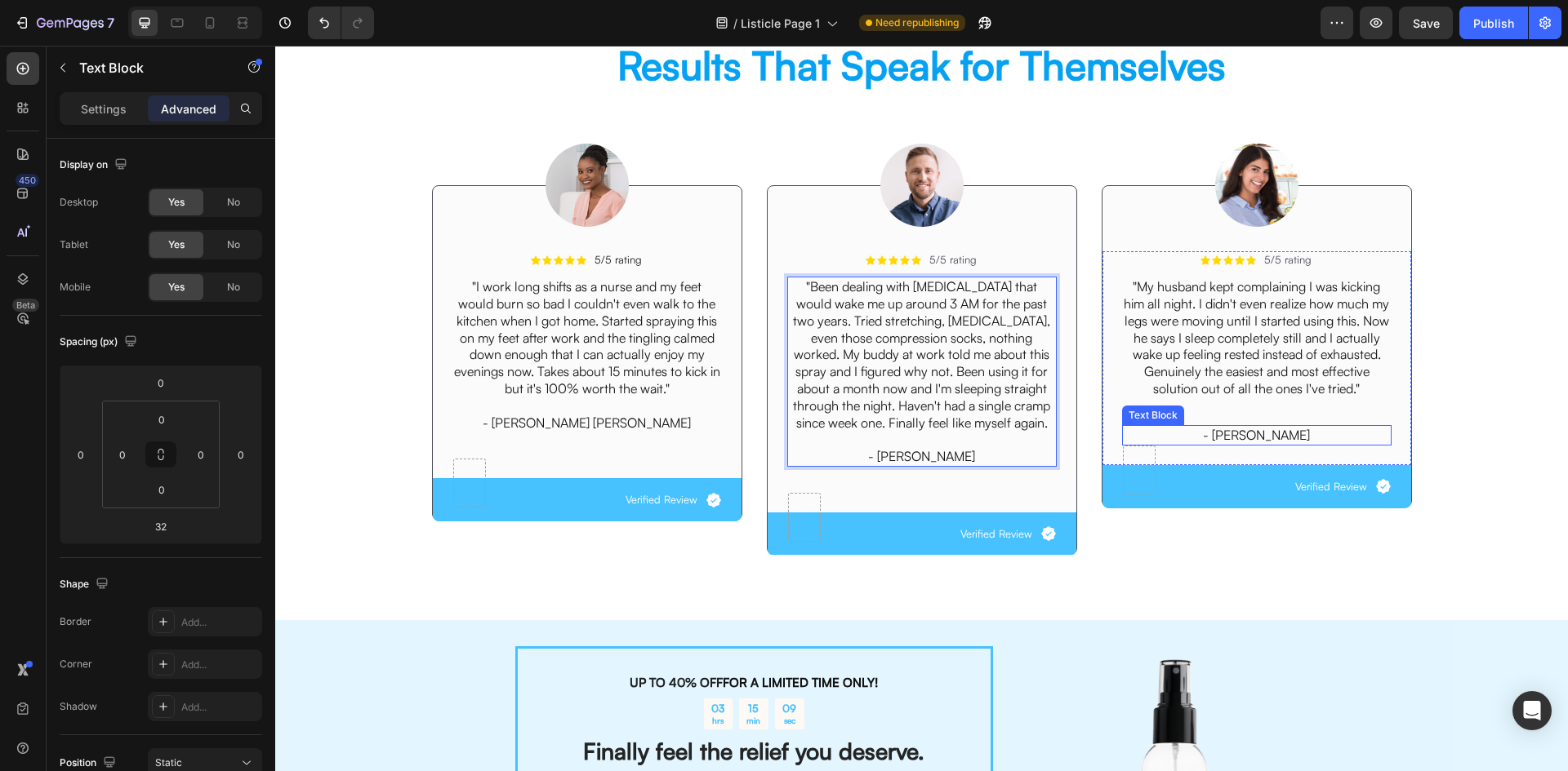
click at [1281, 432] on p "- [PERSON_NAME]" at bounding box center [1257, 435] width 266 height 17
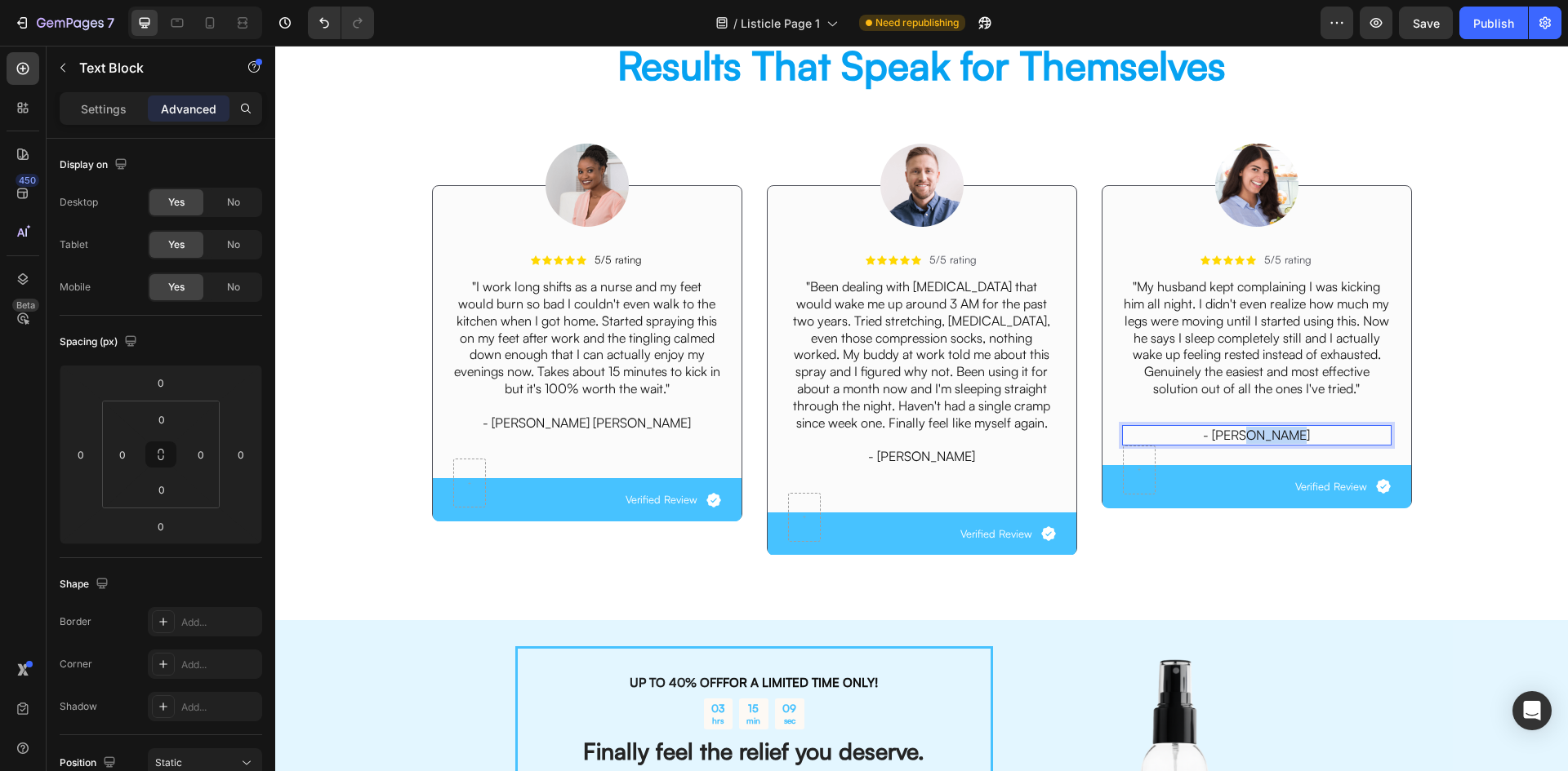
click at [1281, 432] on p "- [PERSON_NAME]" at bounding box center [1257, 435] width 266 height 17
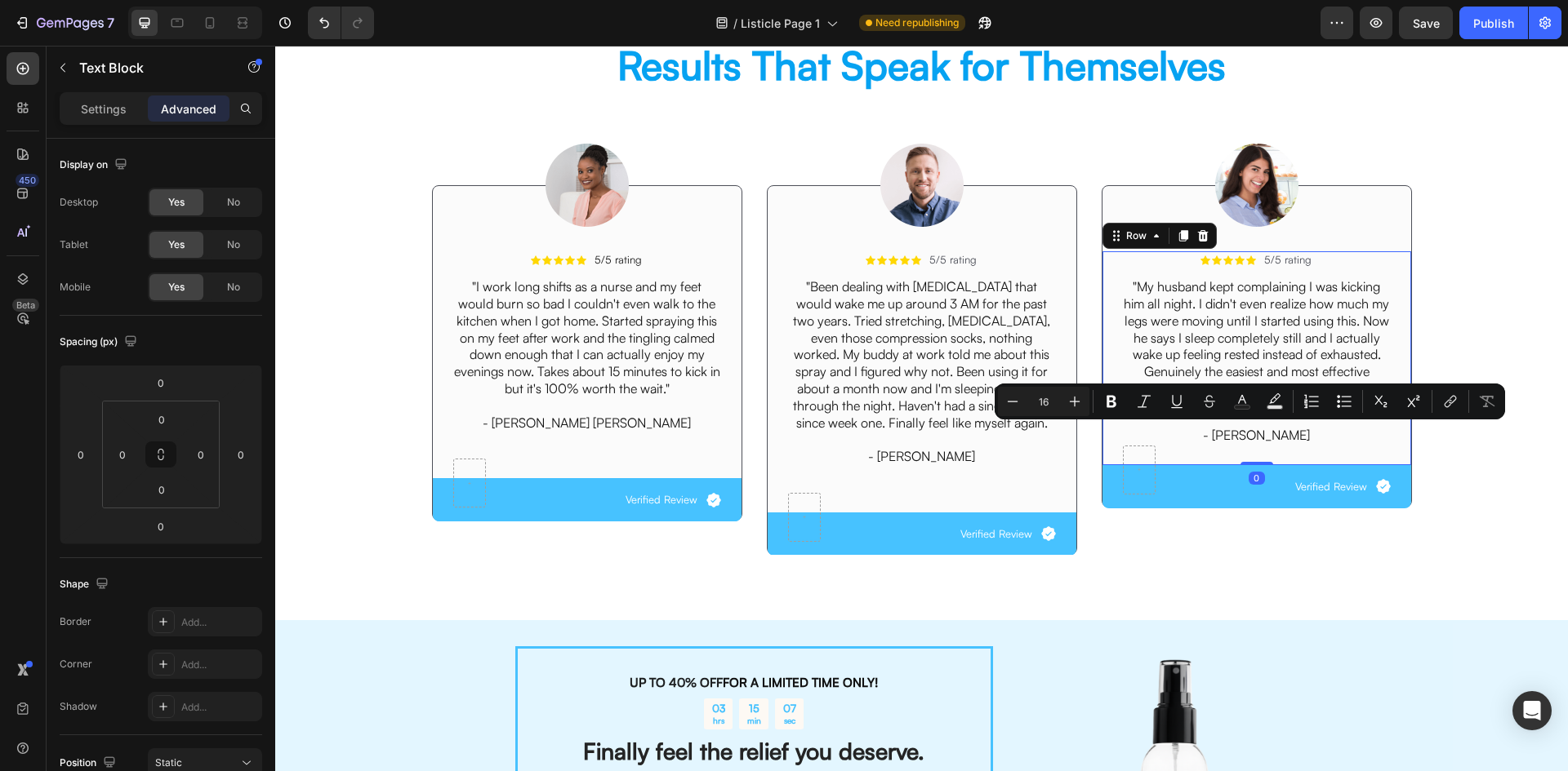
click at [1306, 448] on div "Icon Icon Icon Icon Icon Icon List 5/5 rating Text Block Row "My husband kept c…" at bounding box center [1257, 358] width 270 height 213
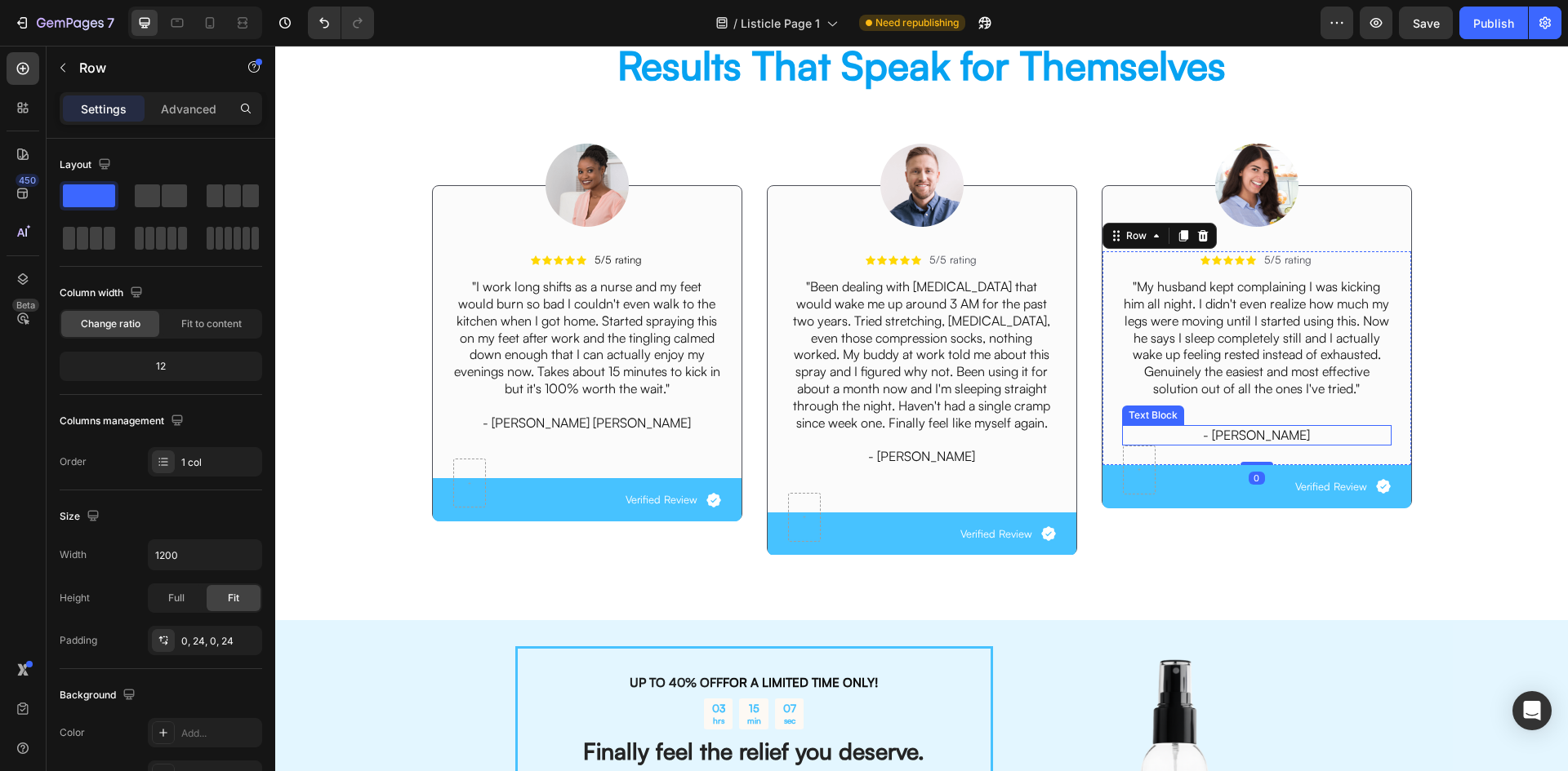
click at [1312, 432] on p "- [PERSON_NAME]" at bounding box center [1257, 435] width 266 height 17
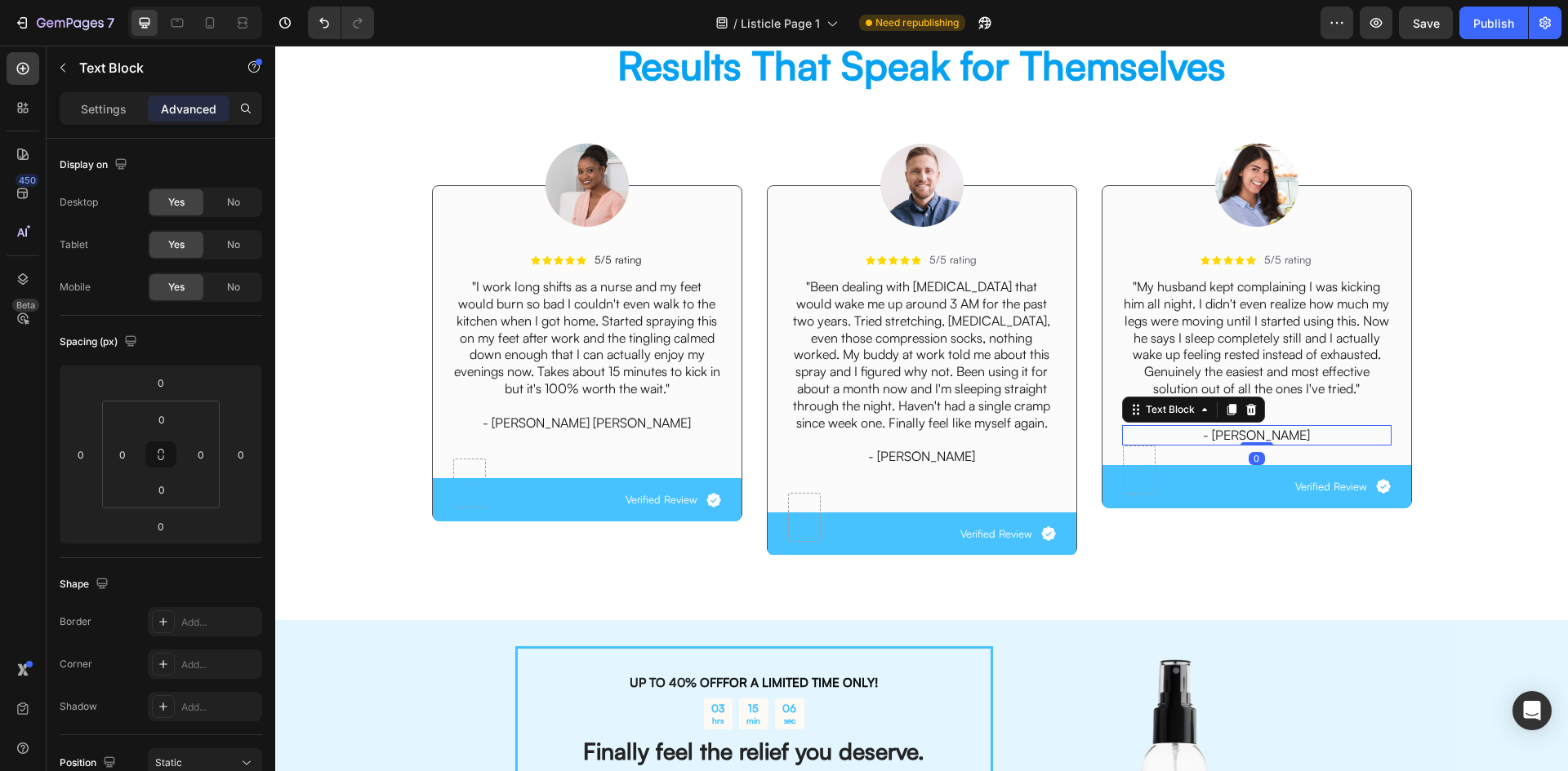
click at [1247, 409] on icon at bounding box center [1250, 409] width 11 height 12
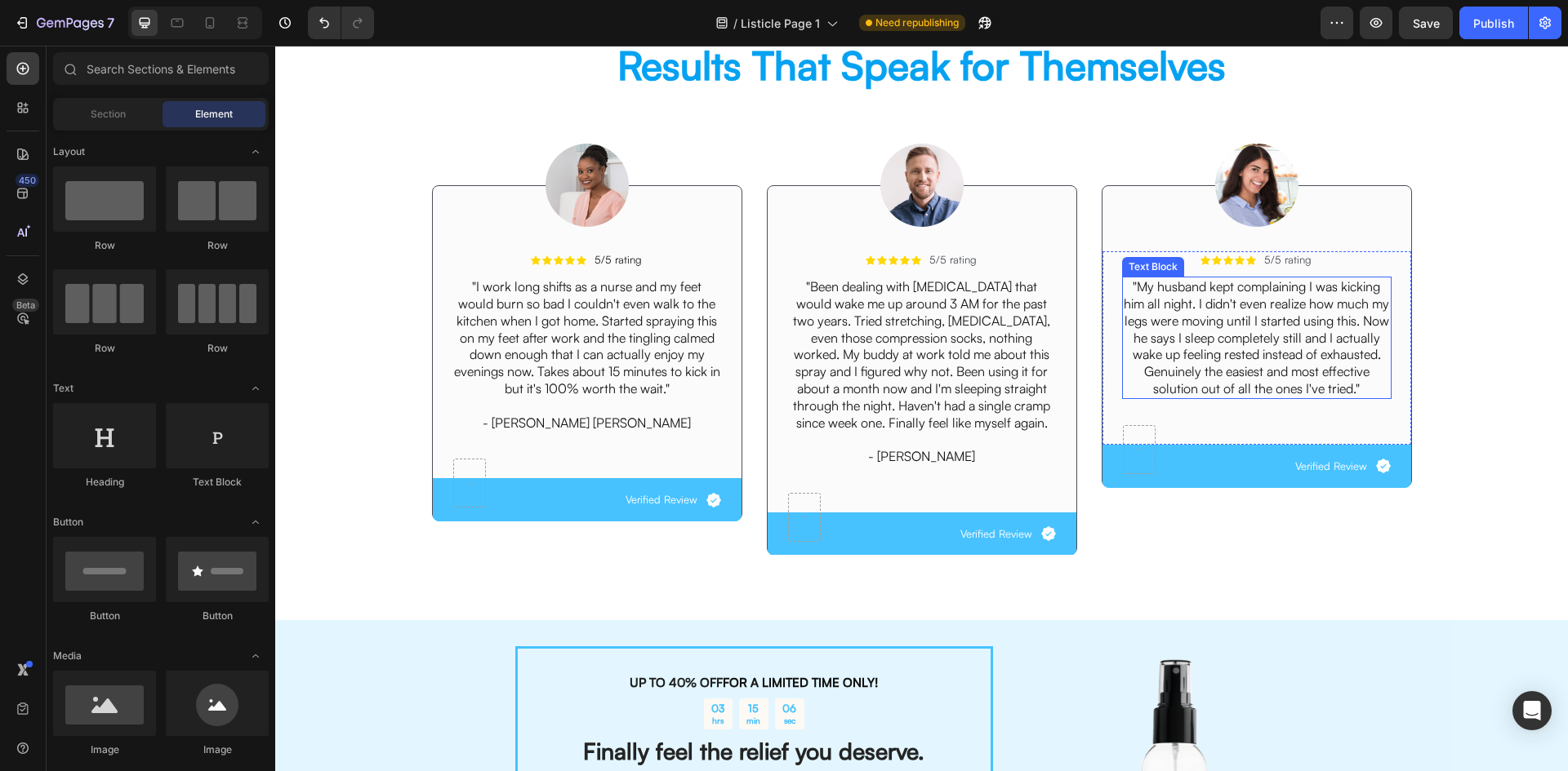
click at [1295, 386] on p ""My husband kept complaining I was kicking him all night. I didn't even realize…" at bounding box center [1257, 338] width 266 height 119
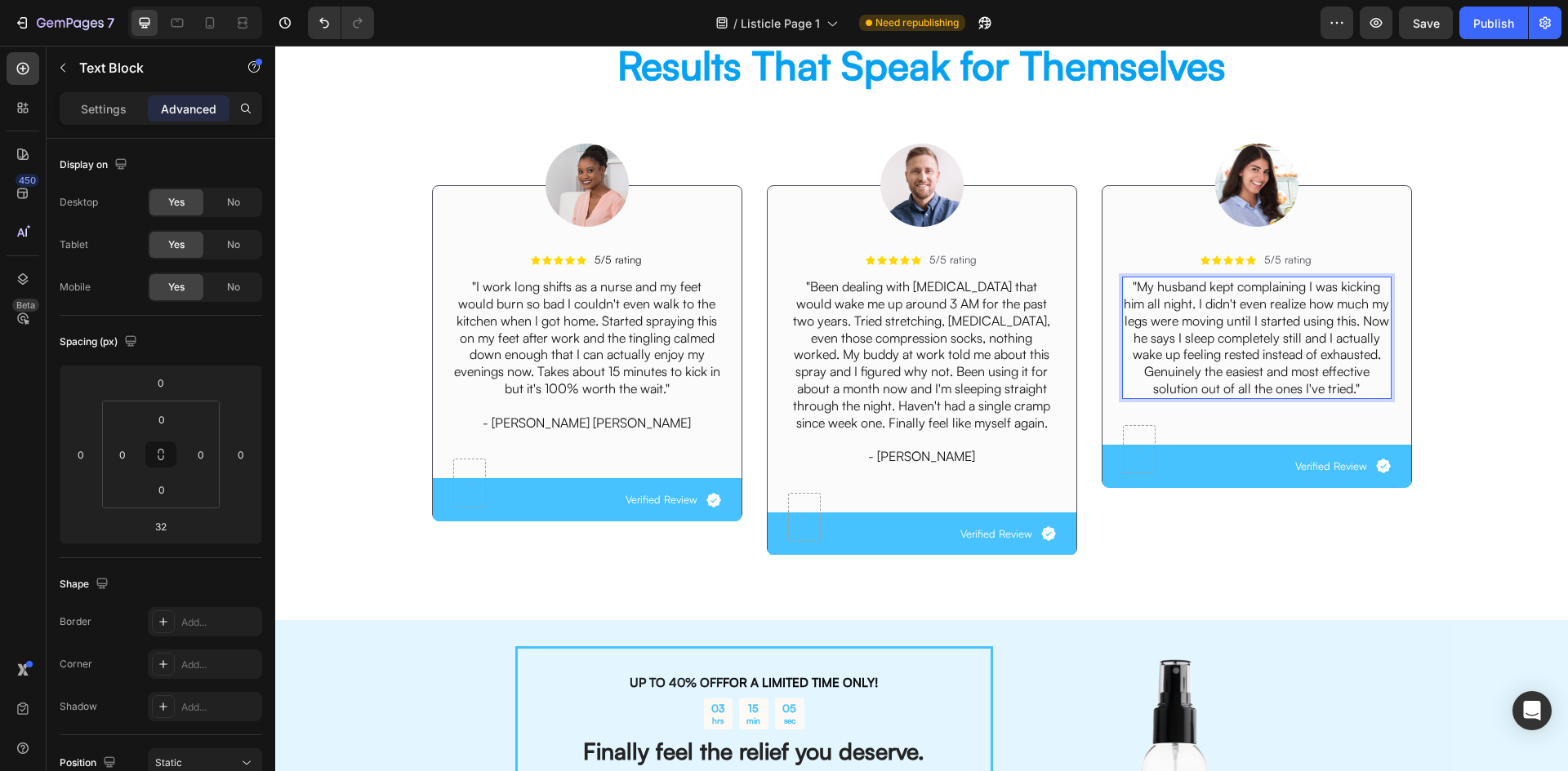
click at [1379, 392] on p ""My husband kept complaining I was kicking him all night. I didn't even realize…" at bounding box center [1257, 338] width 266 height 119
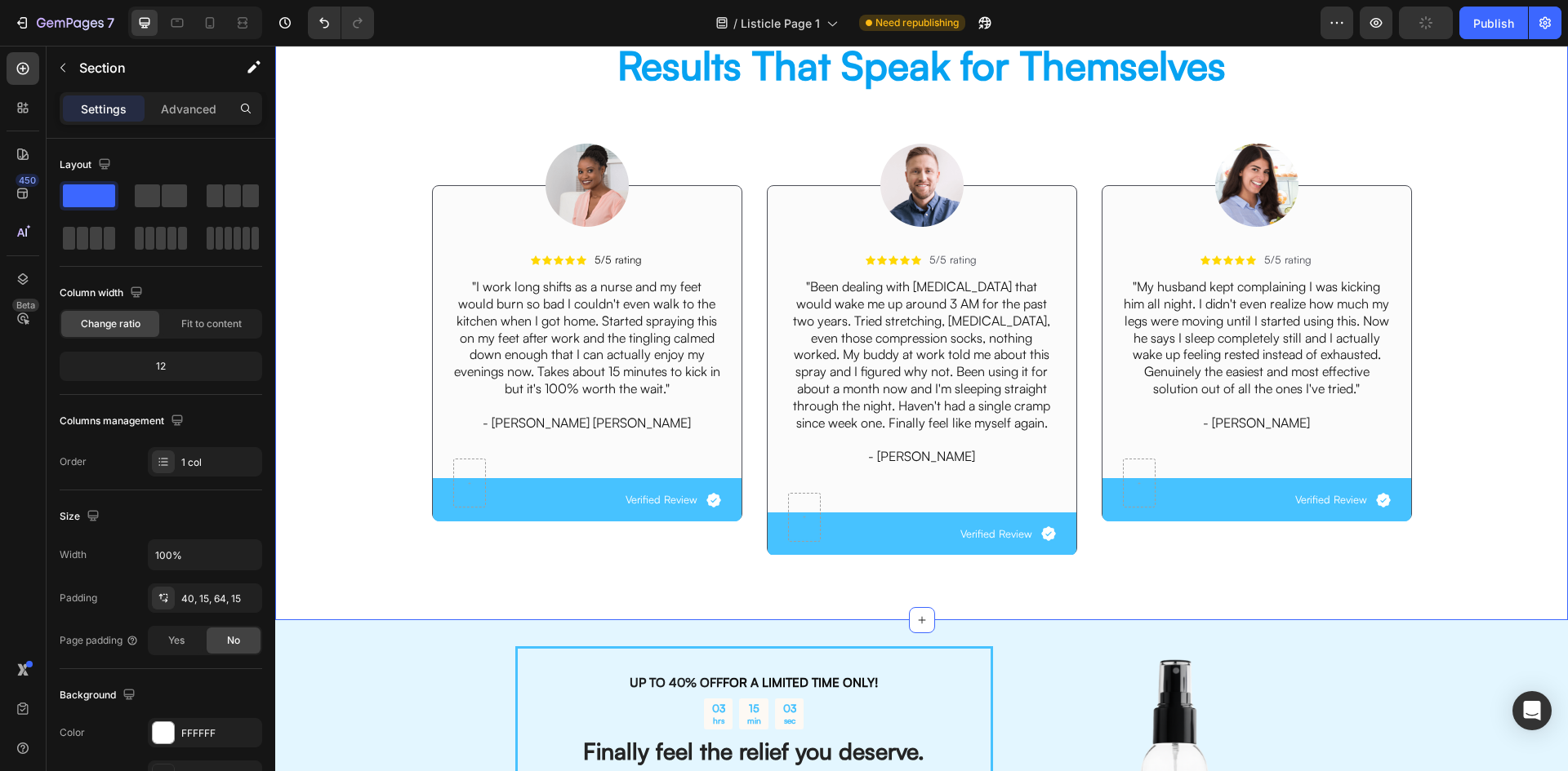
click at [1472, 393] on div "Image Icon Icon Icon Icon Icon Icon List 5/5 rating Text Block Row "I work long…" at bounding box center [921, 334] width 1268 height 466
click at [1441, 26] on button "Save" at bounding box center [1425, 22] width 54 height 32
click at [1479, 31] on div "Publish" at bounding box center [1493, 23] width 41 height 17
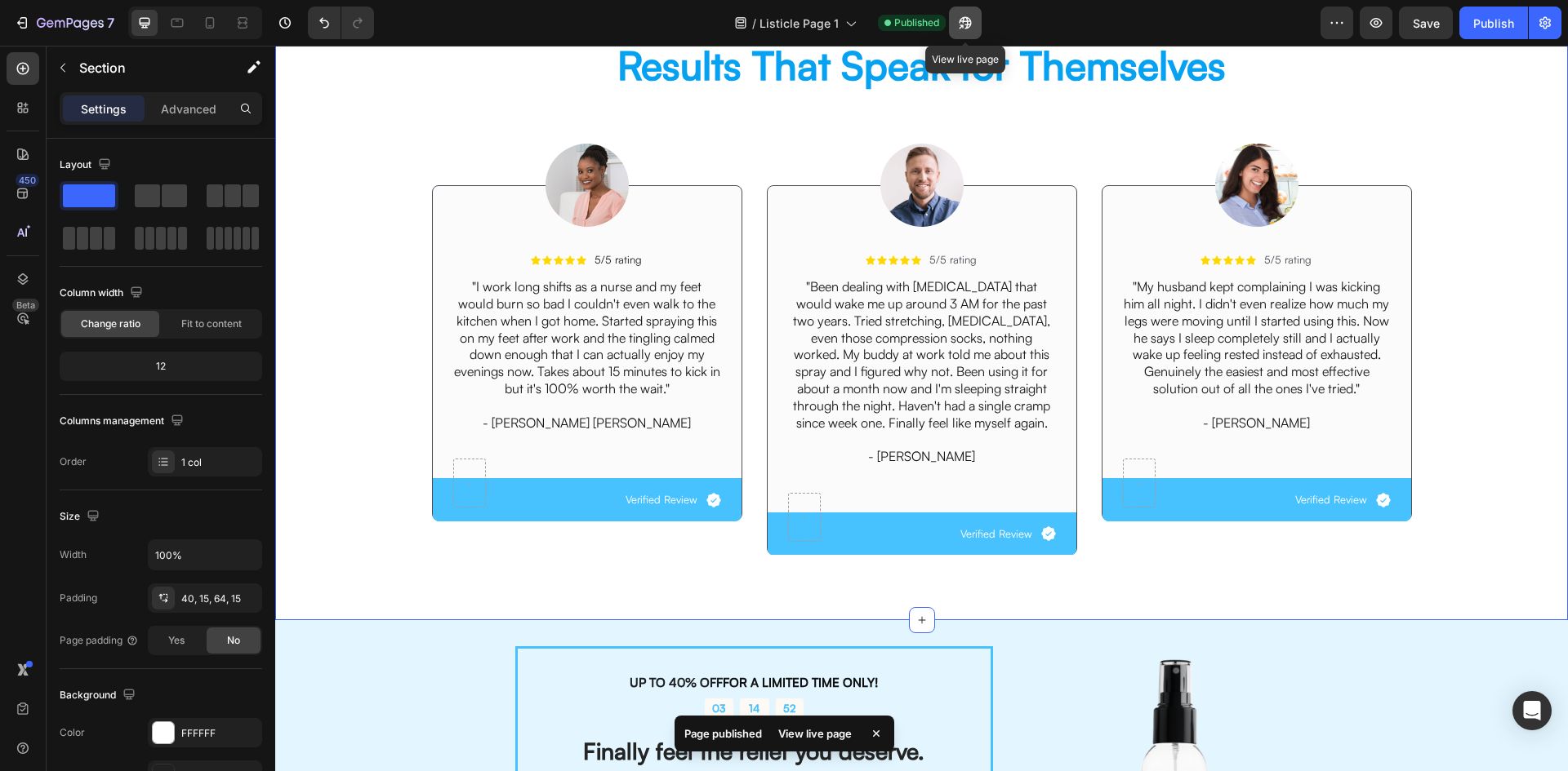
click at [963, 25] on icon "button" at bounding box center [961, 26] width 4 height 4
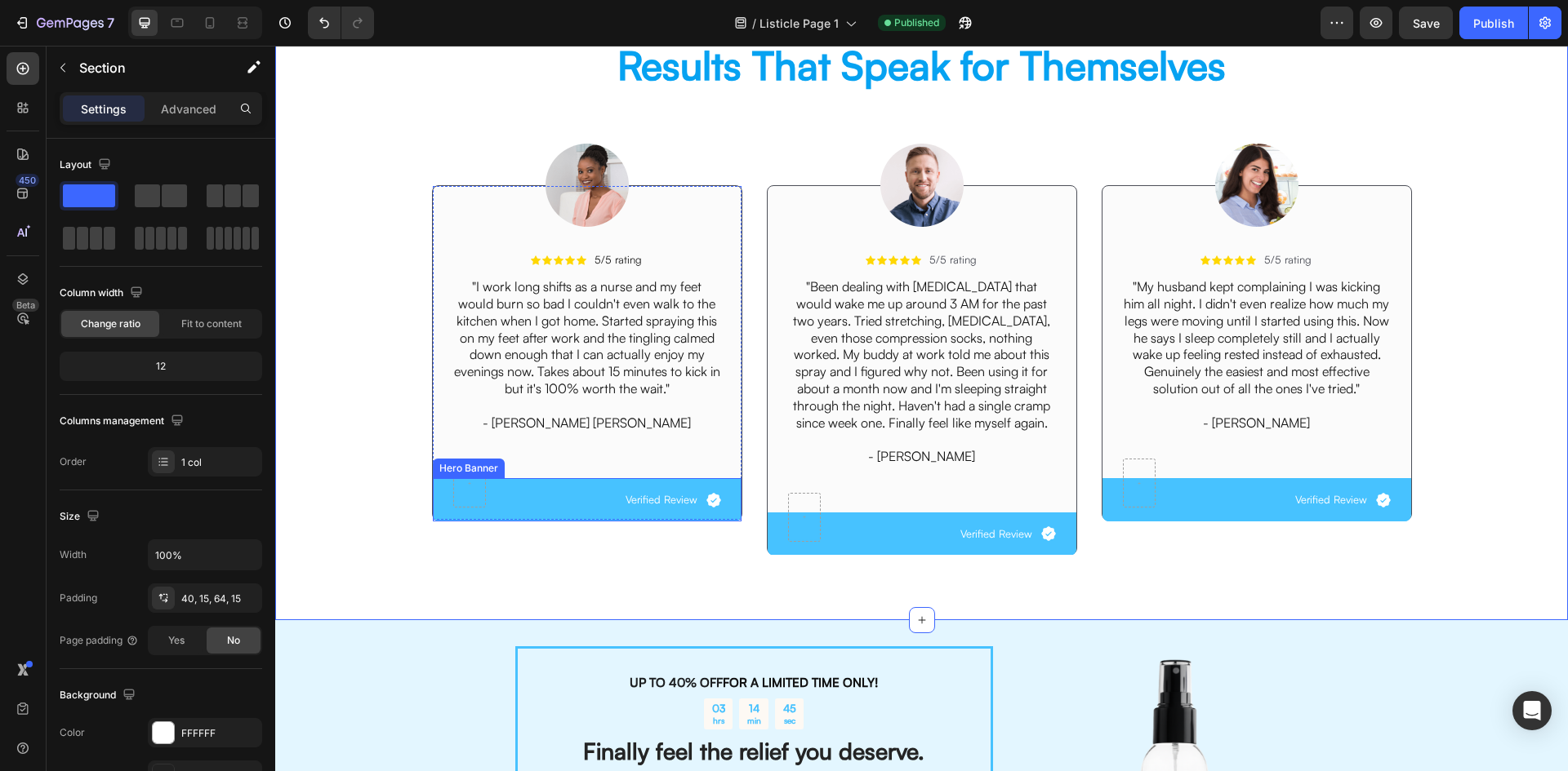
click at [552, 486] on div "Icon Verified Review Text Block Row" at bounding box center [587, 500] width 309 height 43
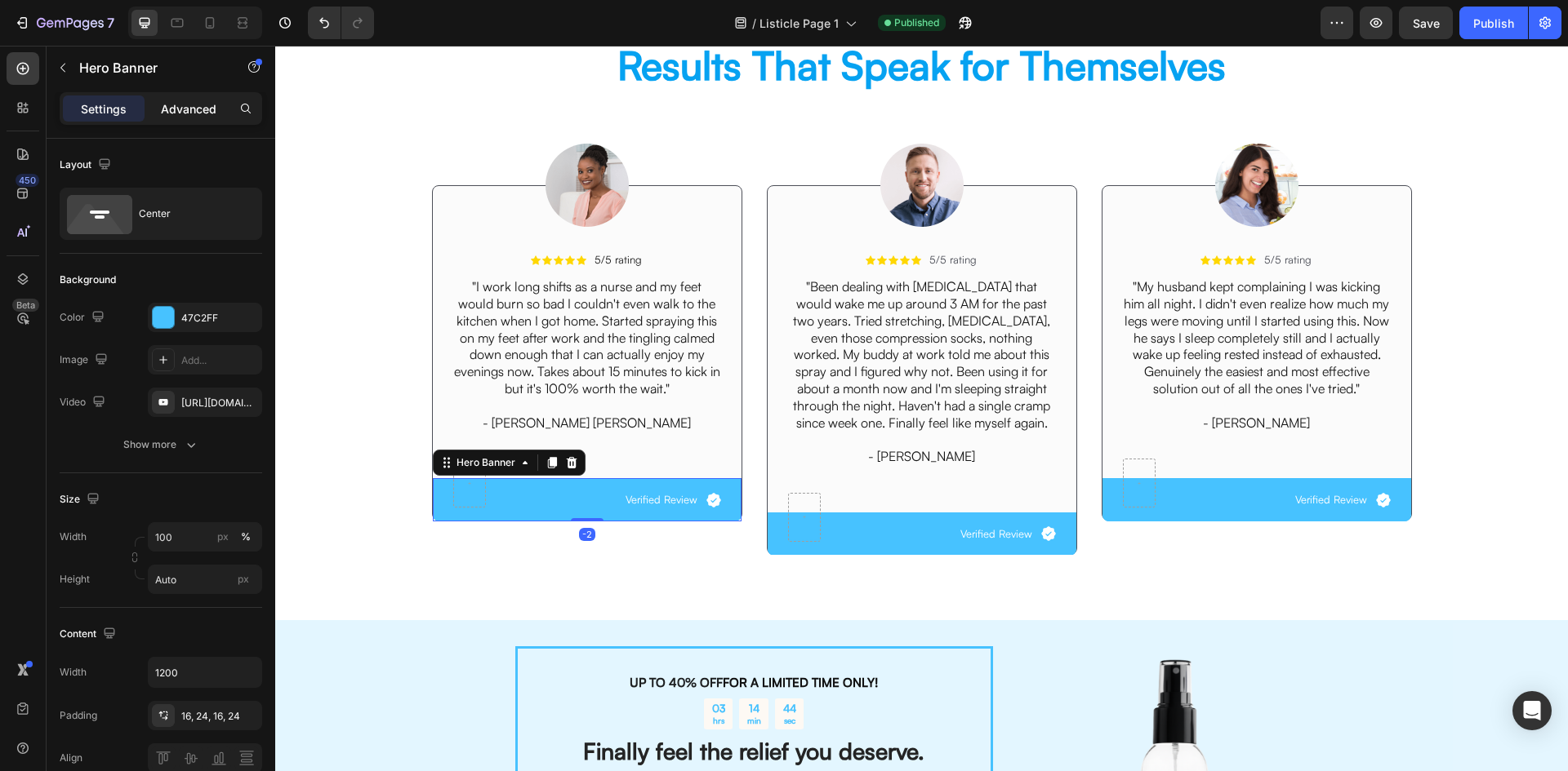
click at [184, 108] on p "Advanced" at bounding box center [188, 108] width 55 height 17
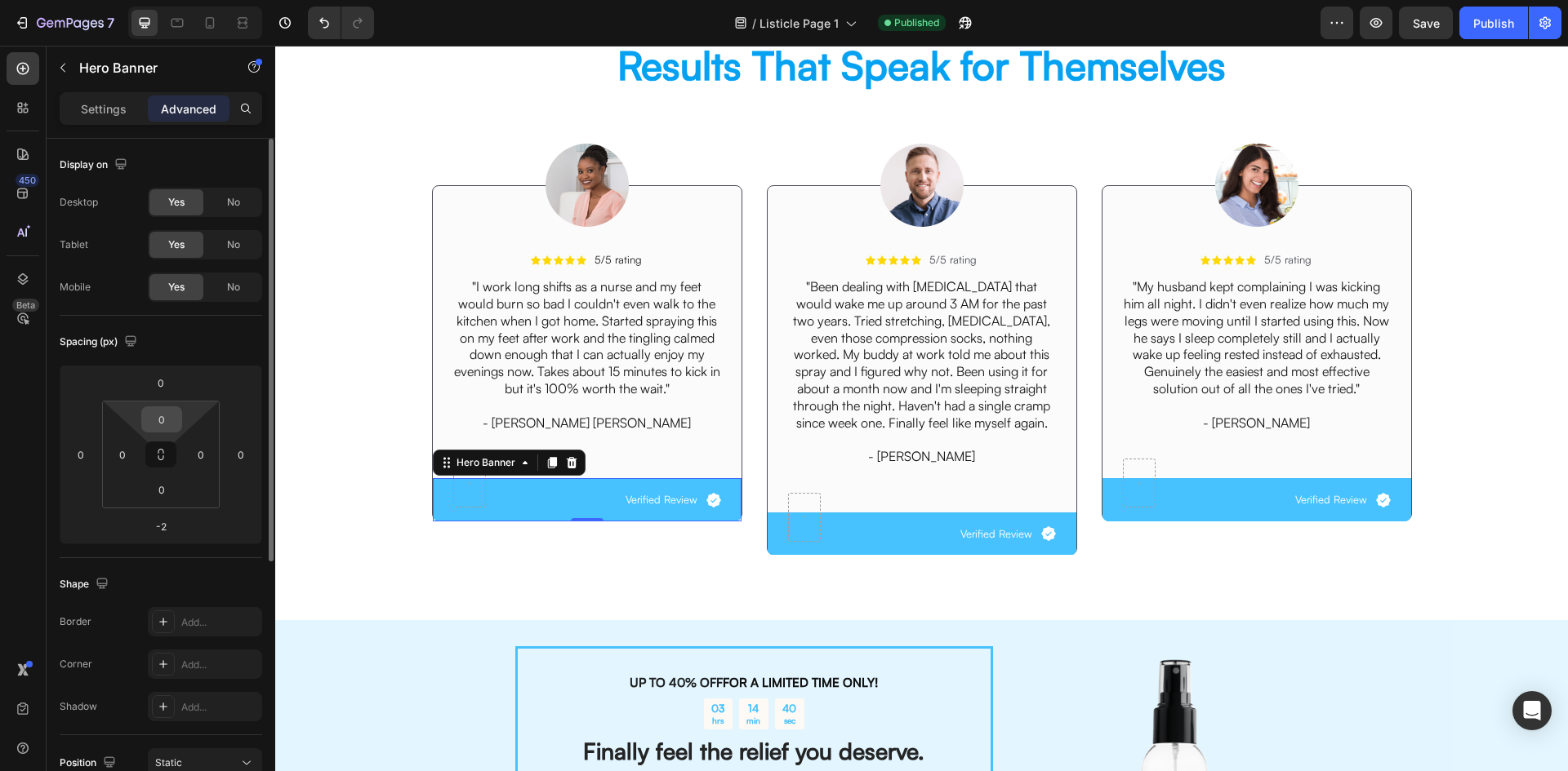
click at [161, 424] on input "0" at bounding box center [161, 419] width 32 height 25
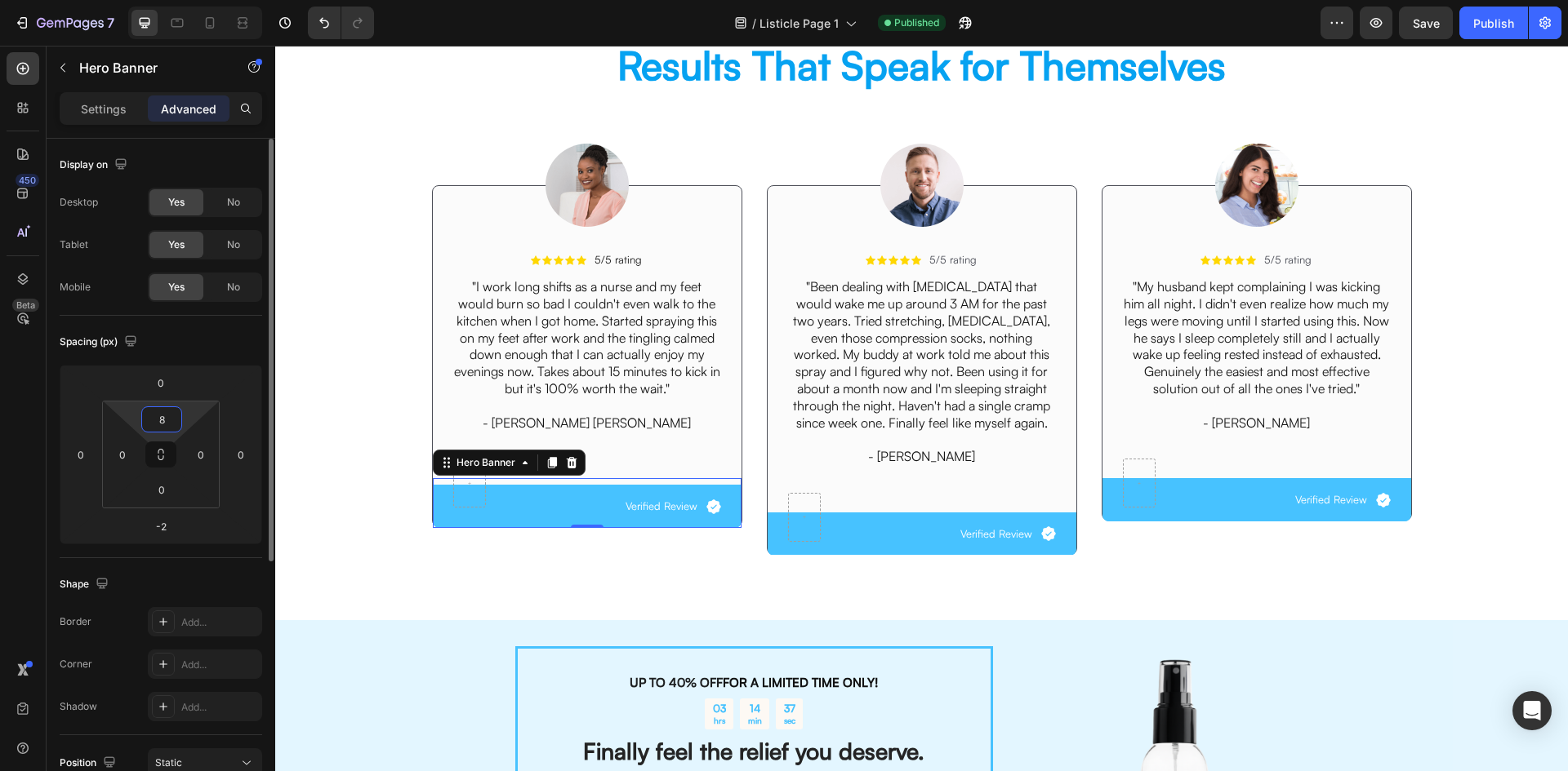
click at [169, 420] on input "8" at bounding box center [161, 419] width 32 height 25
type input "12"
click at [169, 420] on input "12" at bounding box center [161, 419] width 32 height 25
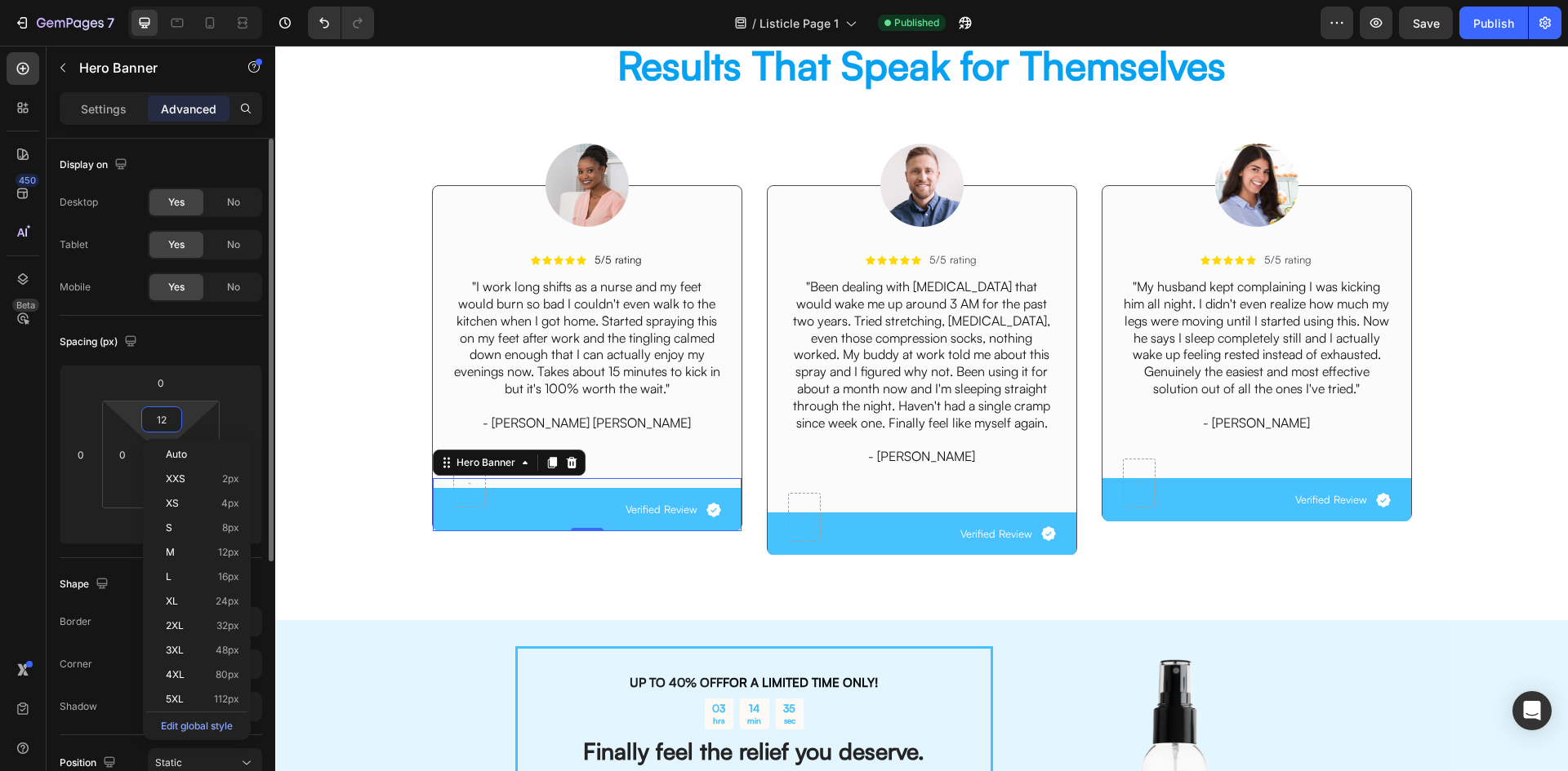
click at [169, 420] on input "12" at bounding box center [161, 419] width 32 height 25
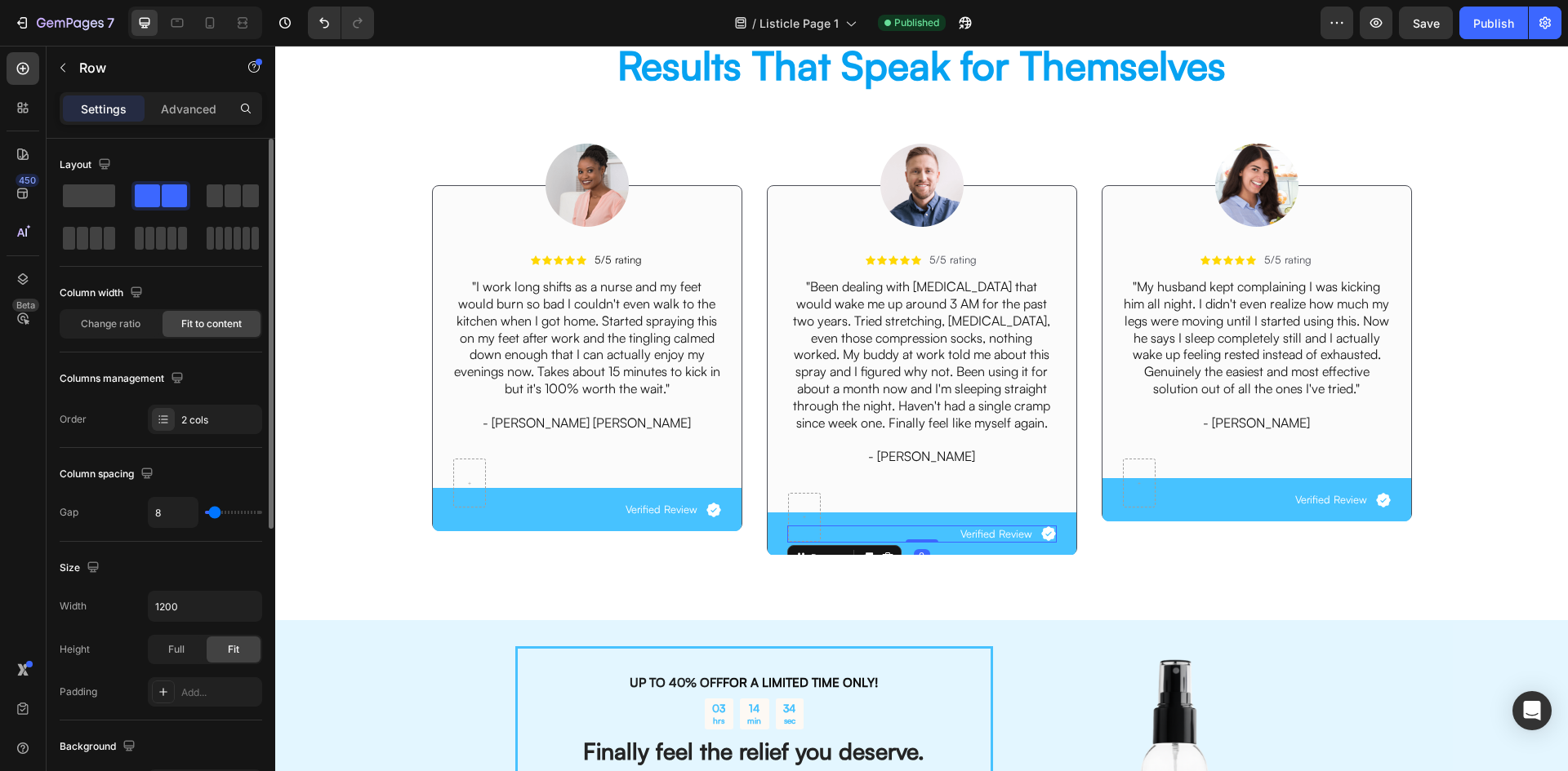
click at [885, 532] on div "Icon Verified Review Text Block Row 0" at bounding box center [922, 534] width 270 height 17
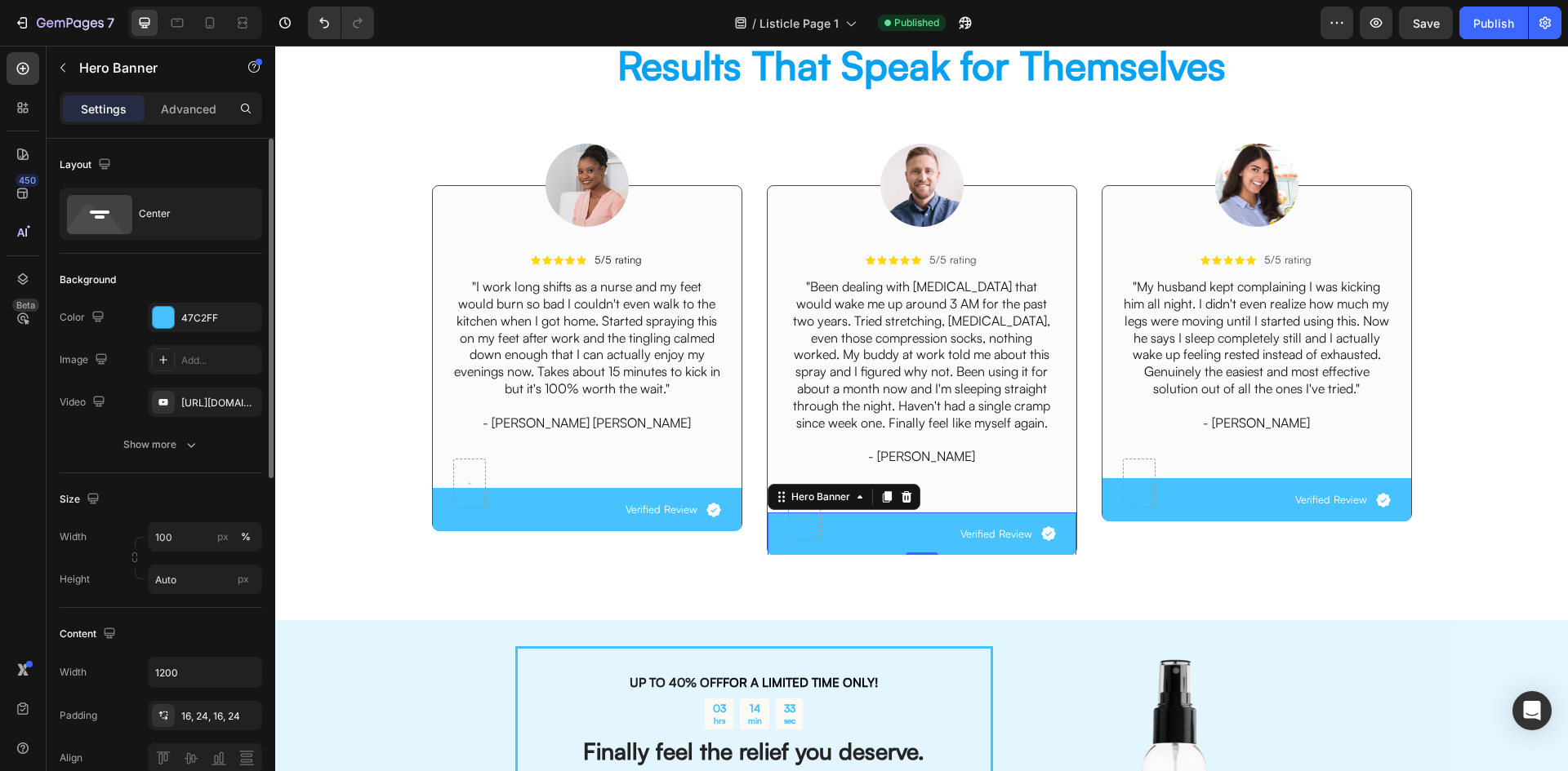
click at [862, 521] on div "Icon Verified Review Text Block Row" at bounding box center [922, 534] width 309 height 43
click at [190, 102] on p "Advanced" at bounding box center [188, 108] width 55 height 17
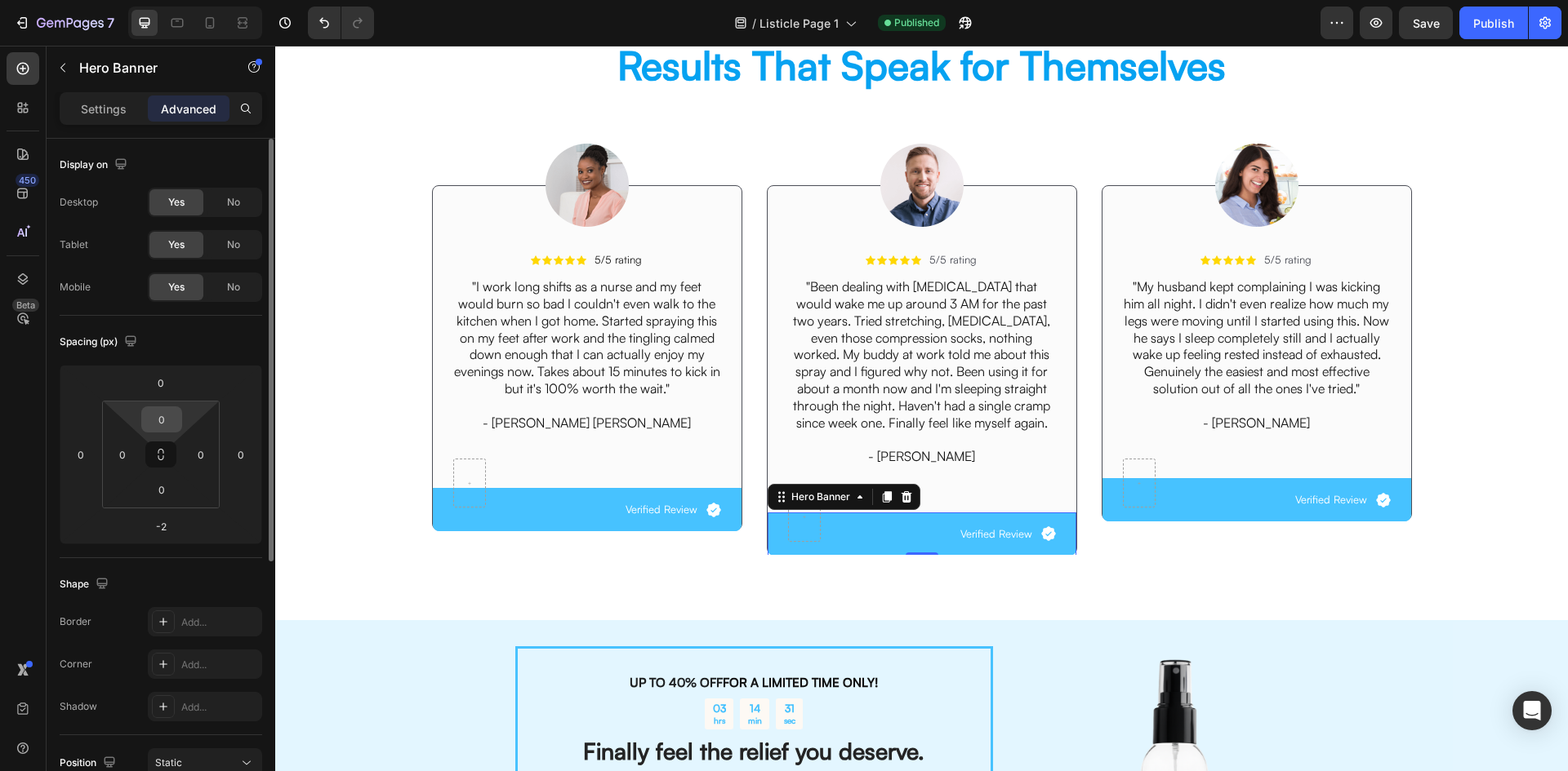
click at [166, 421] on input "0" at bounding box center [161, 419] width 32 height 25
paste input "12"
type input "12"
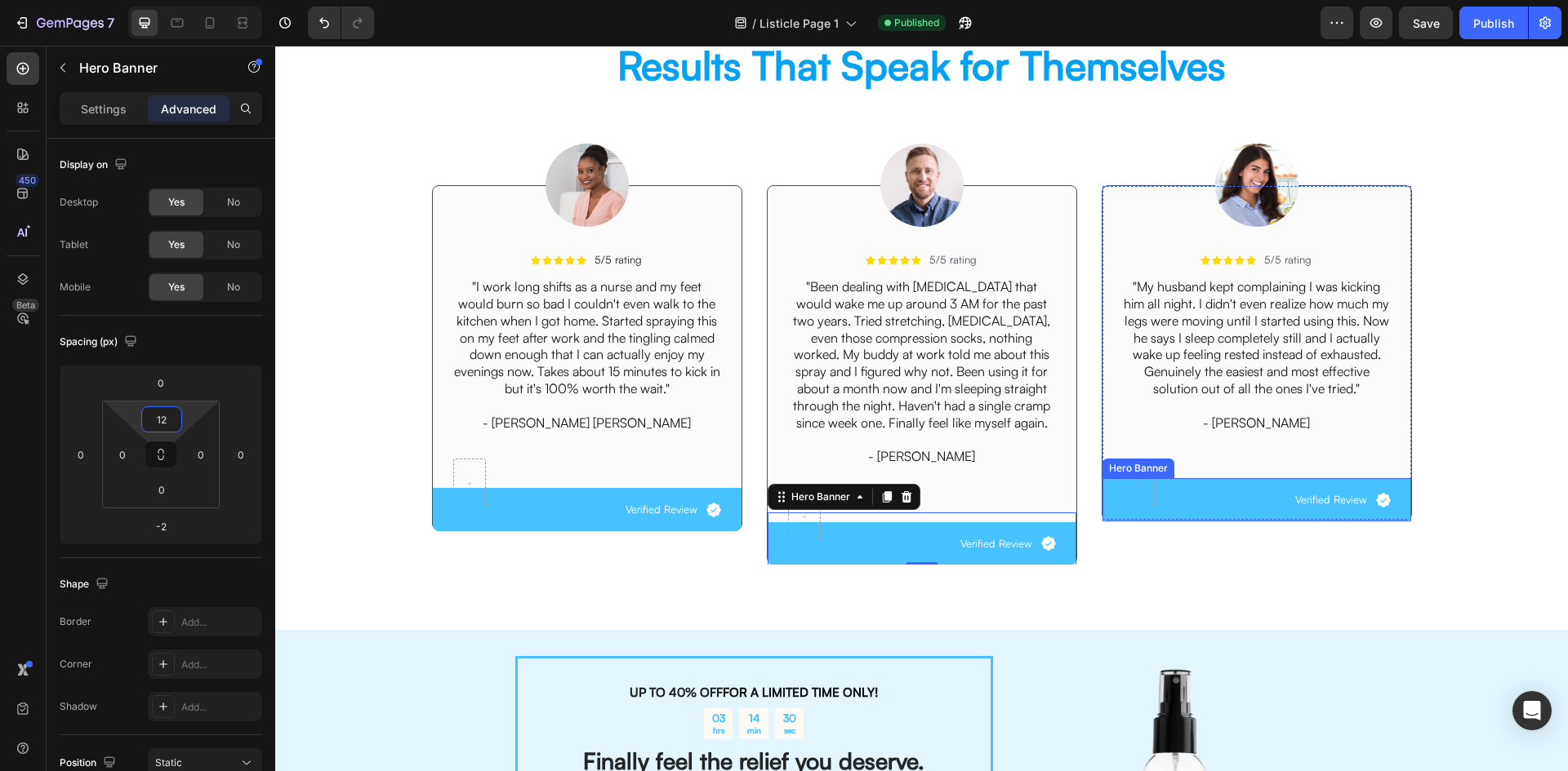
click at [1220, 481] on div "Icon Verified Review Text Block Row" at bounding box center [1256, 500] width 309 height 43
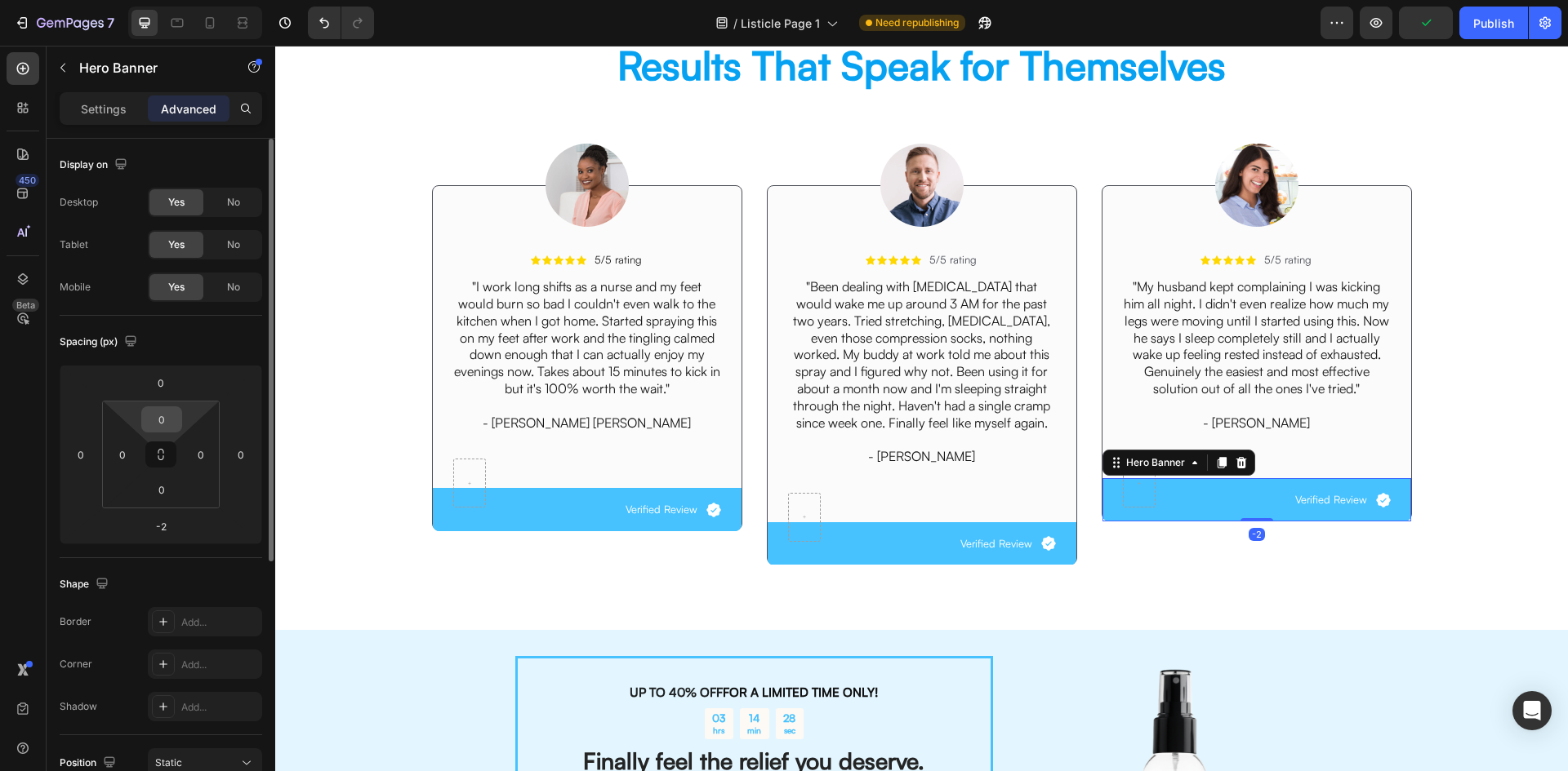
click at [165, 419] on input "0" at bounding box center [161, 419] width 32 height 25
paste input "12"
type input "12"
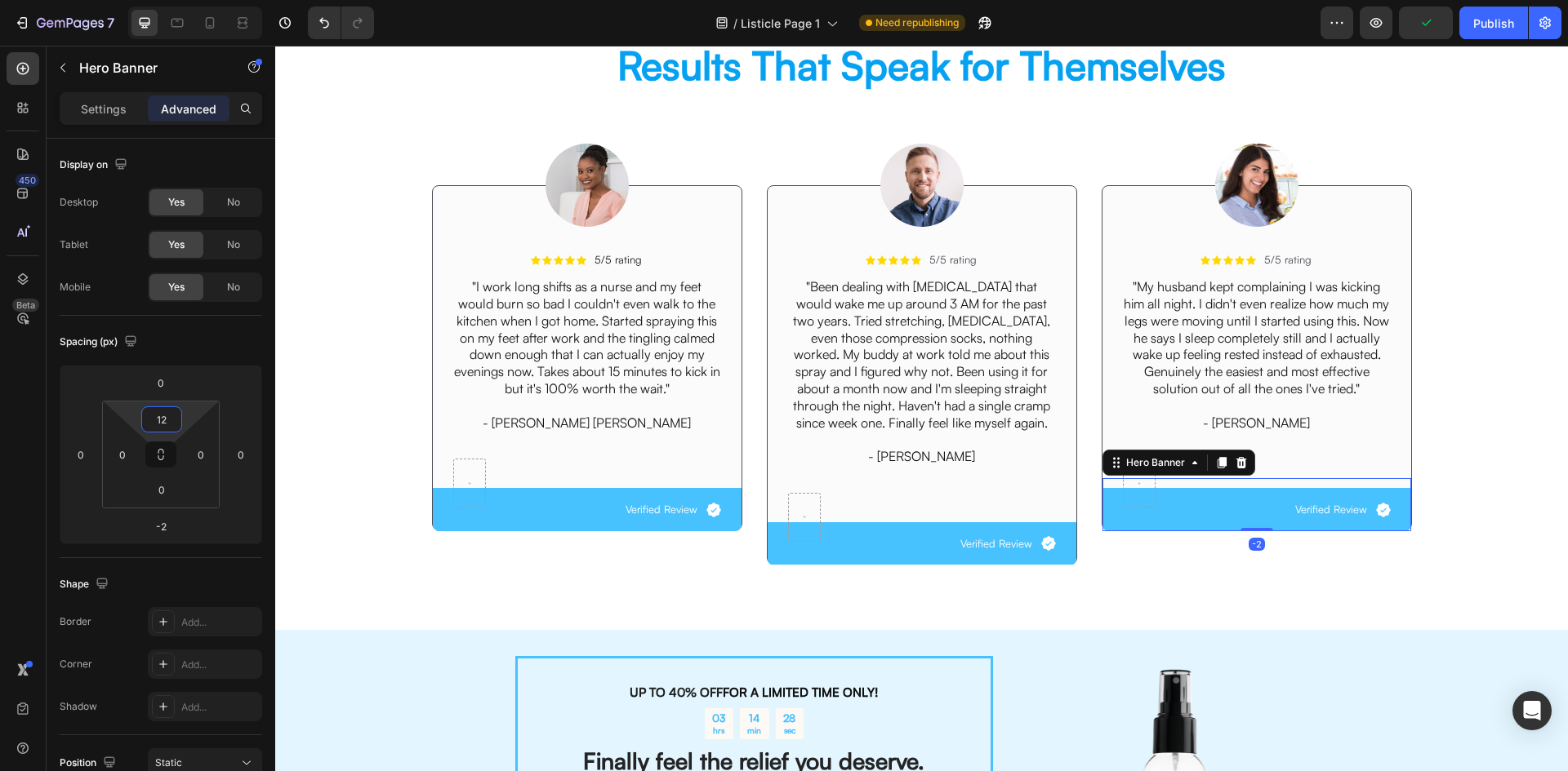
click at [317, 424] on div "Image Icon Icon Icon Icon Icon Icon List 5/5 rating Text Block Row "I work long…" at bounding box center [921, 339] width 1268 height 476
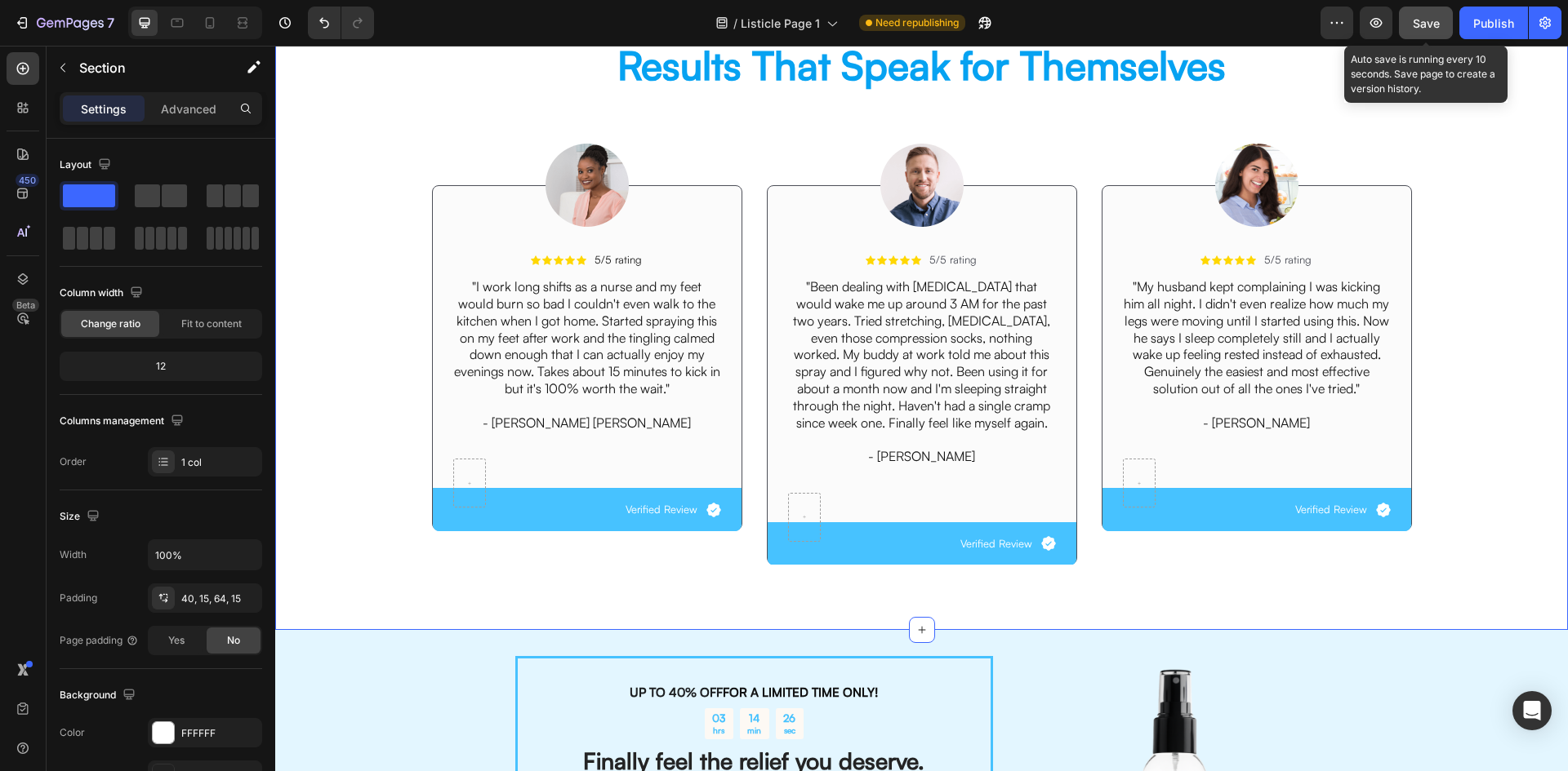
click at [1448, 17] on button "Save" at bounding box center [1425, 22] width 54 height 32
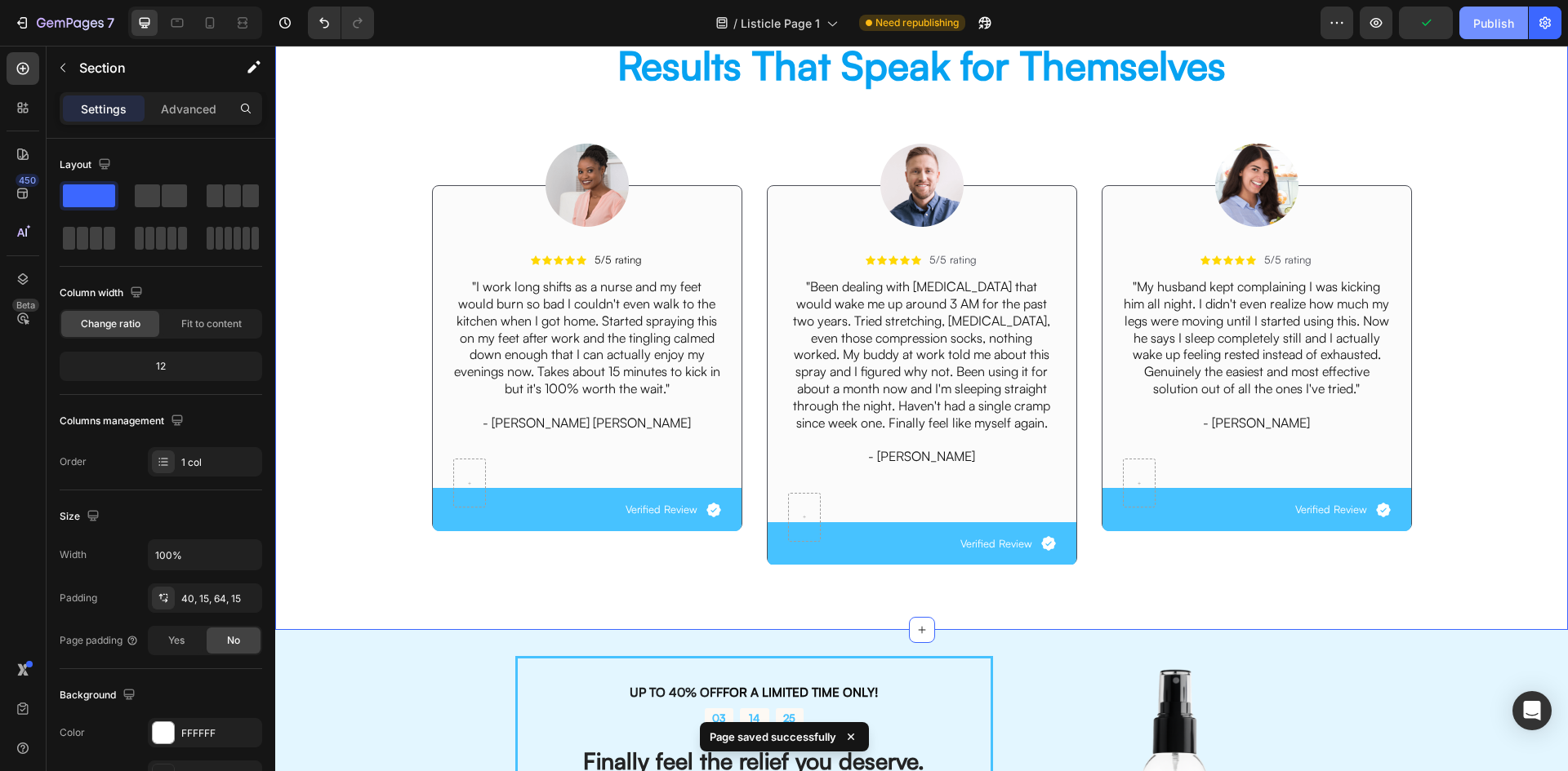
click at [1489, 22] on div "Publish" at bounding box center [1493, 23] width 41 height 17
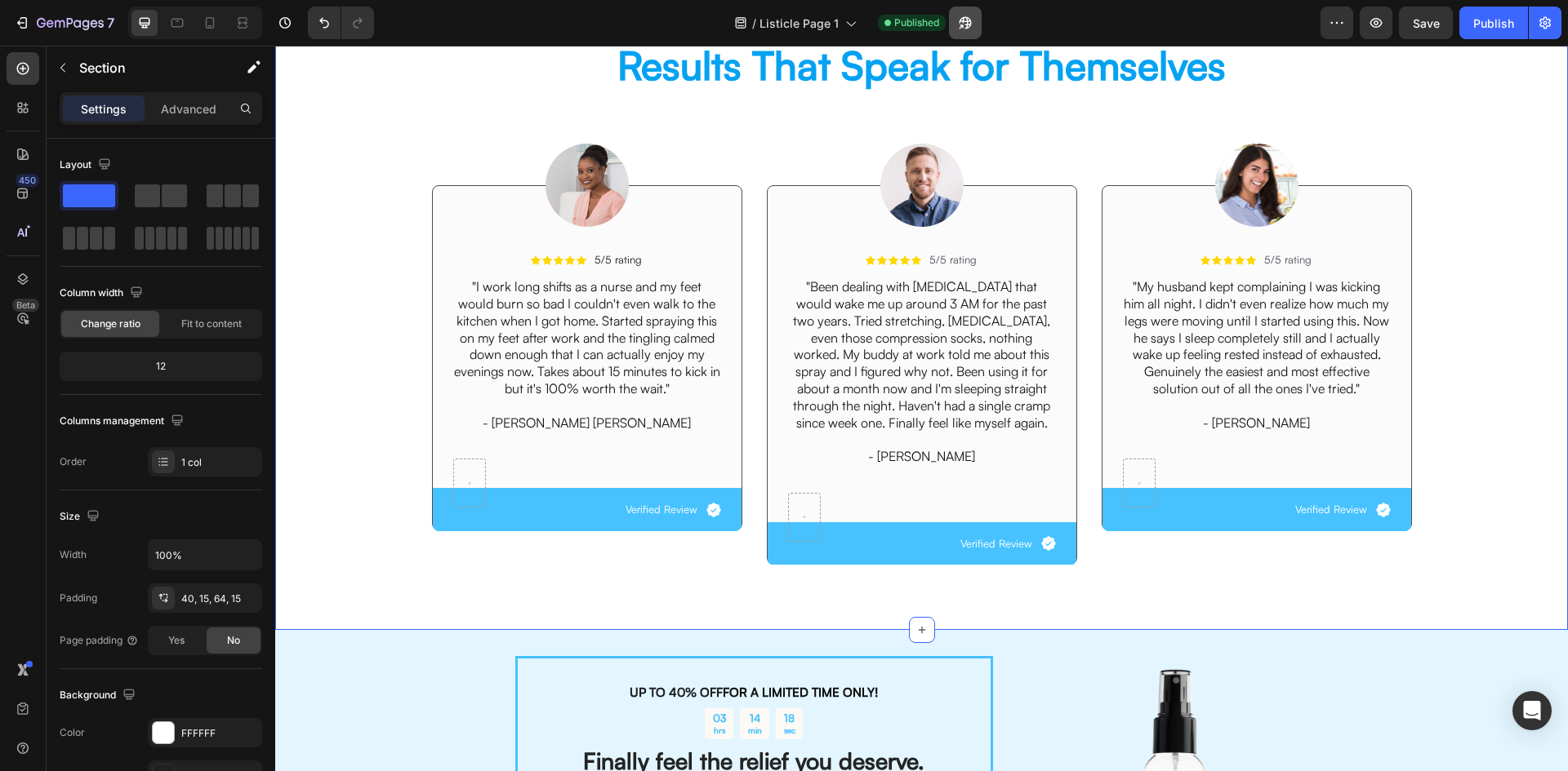
click at [989, 19] on div "/ Listicle Page 1 Published" at bounding box center [854, 22] width 933 height 32
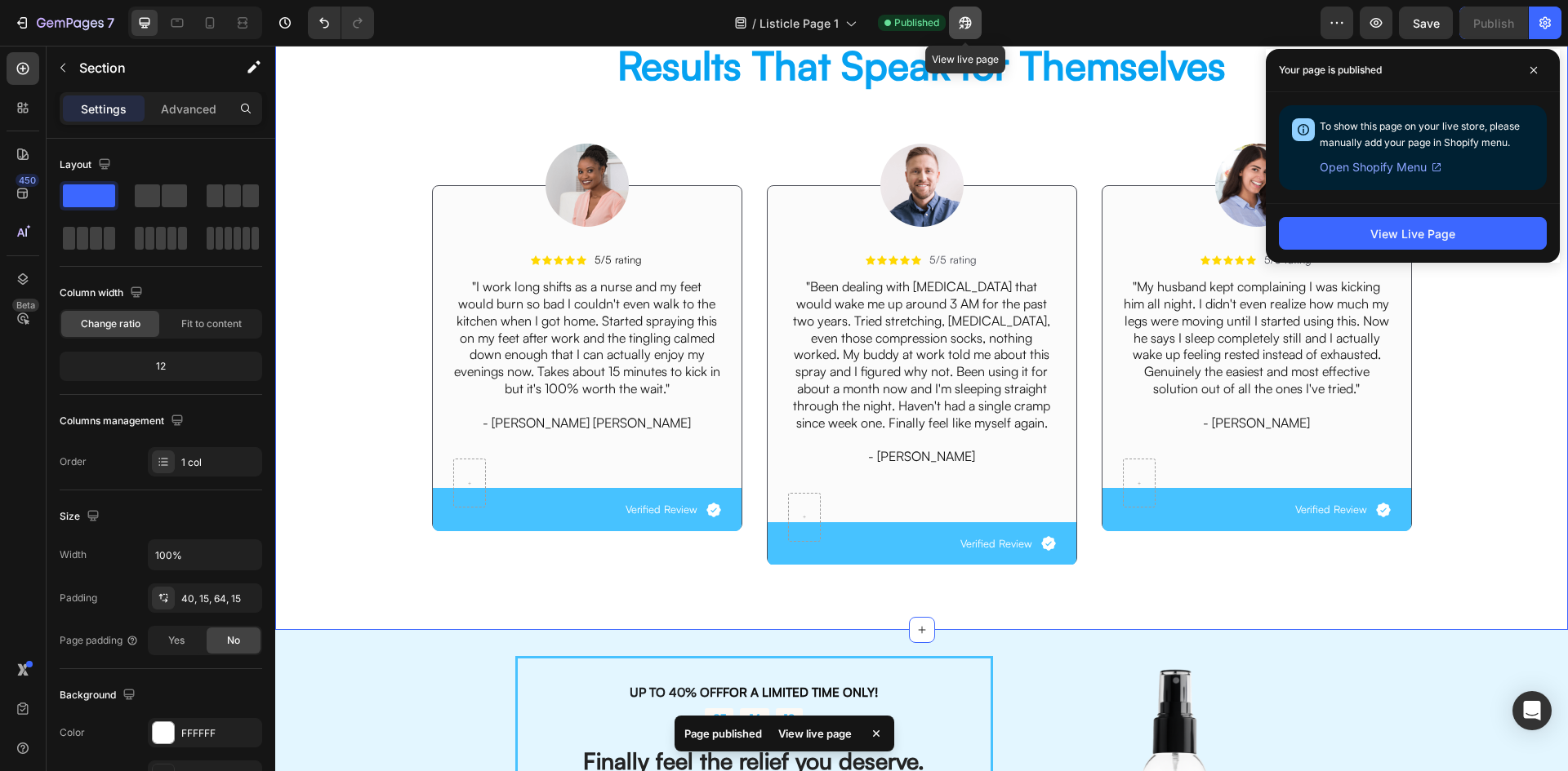
click at [973, 25] on button "button" at bounding box center [965, 22] width 32 height 32
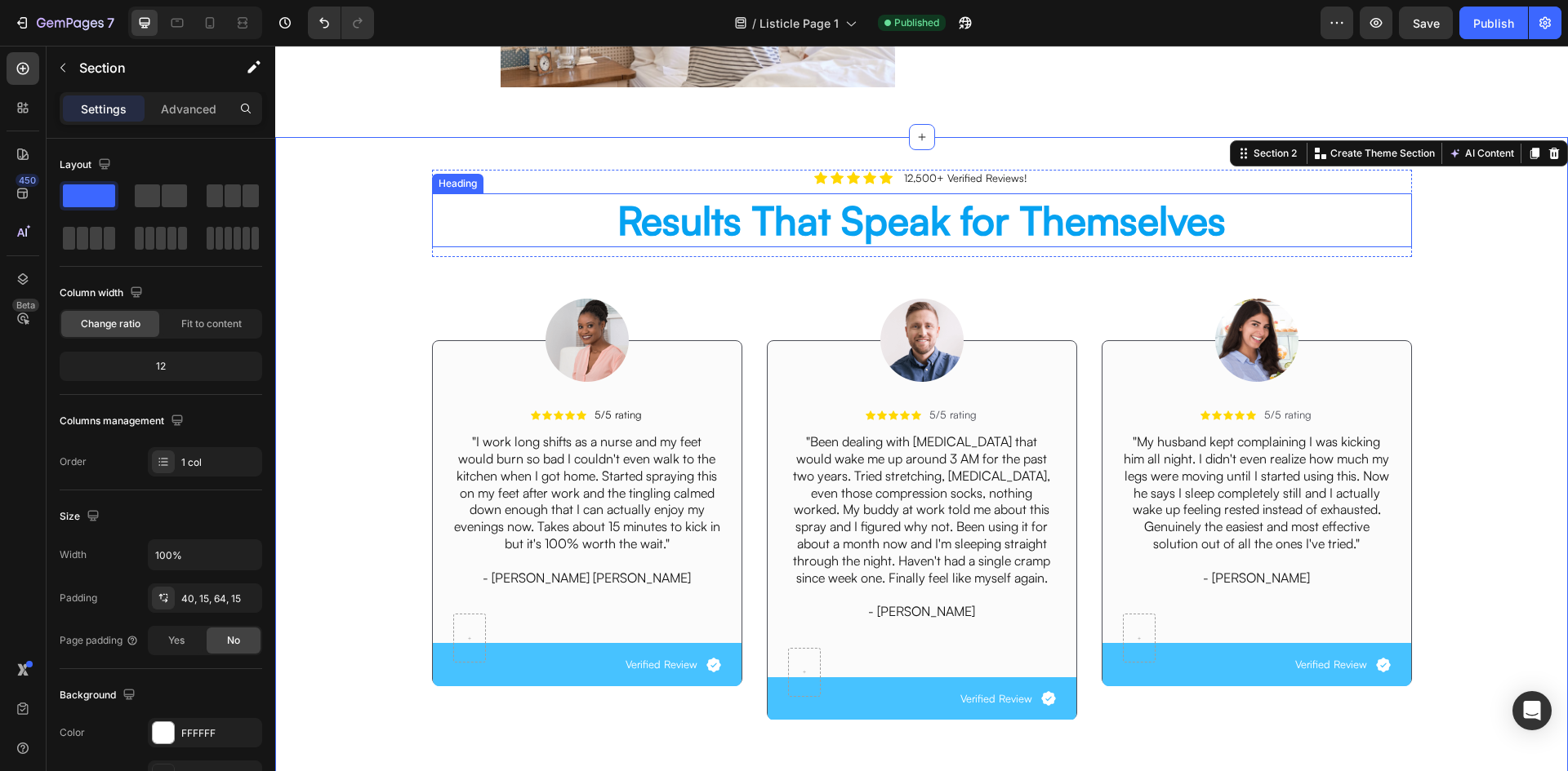
scroll to position [2149, 0]
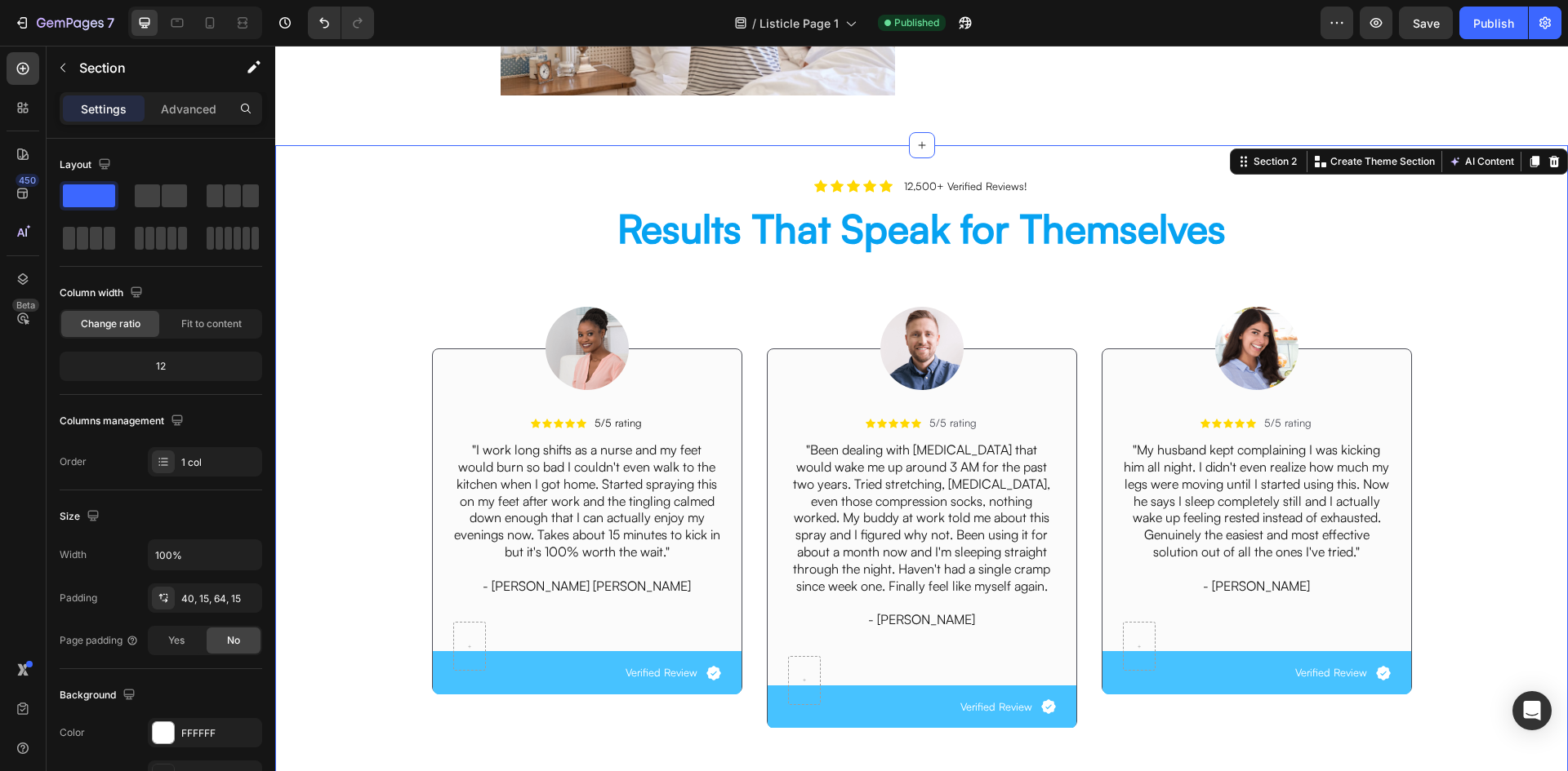
click at [432, 151] on div "Icon Icon Icon Icon Icon Icon List 12,500+ Verified Reviews! Text Block Row Res…" at bounding box center [922, 469] width 1292 height 648
click at [431, 151] on div "Icon Icon Icon Icon Icon Icon List 12,500+ Verified Reviews! Text Block Row Res…" at bounding box center [922, 469] width 1292 height 648
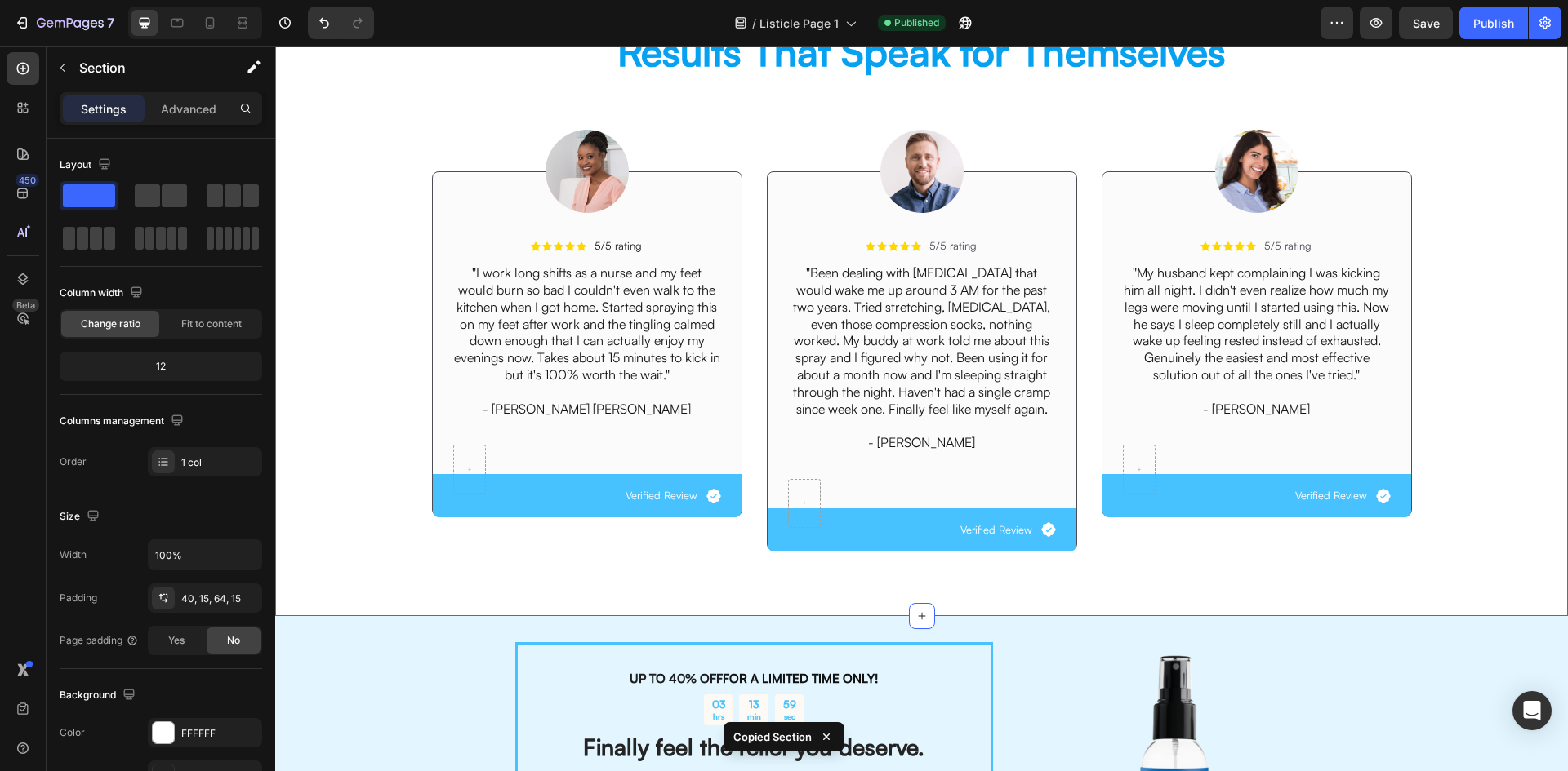
scroll to position [2312, 0]
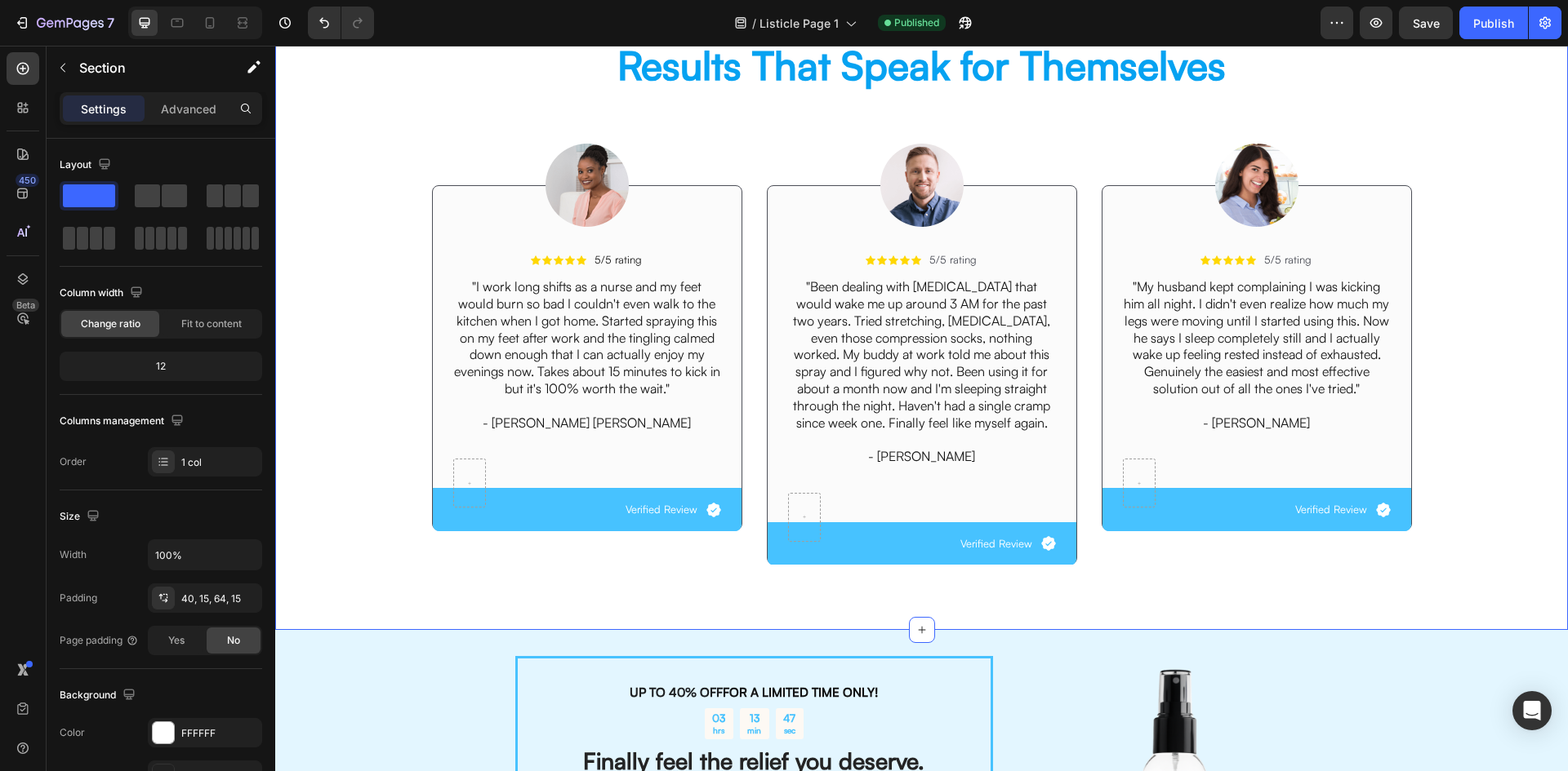
click at [196, 14] on div at bounding box center [195, 22] width 134 height 32
click at [200, 15] on div at bounding box center [210, 23] width 26 height 26
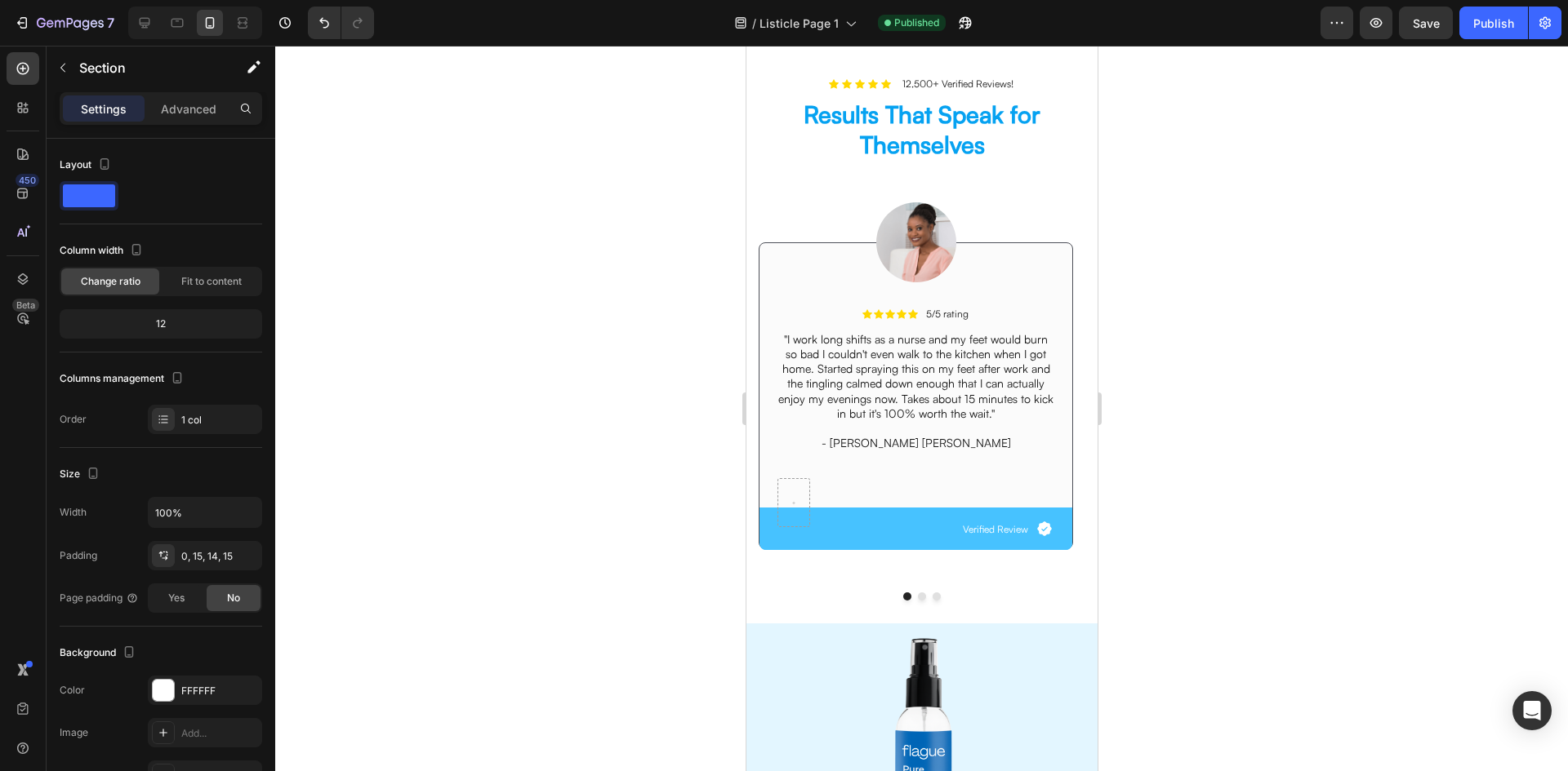
scroll to position [2600, 0]
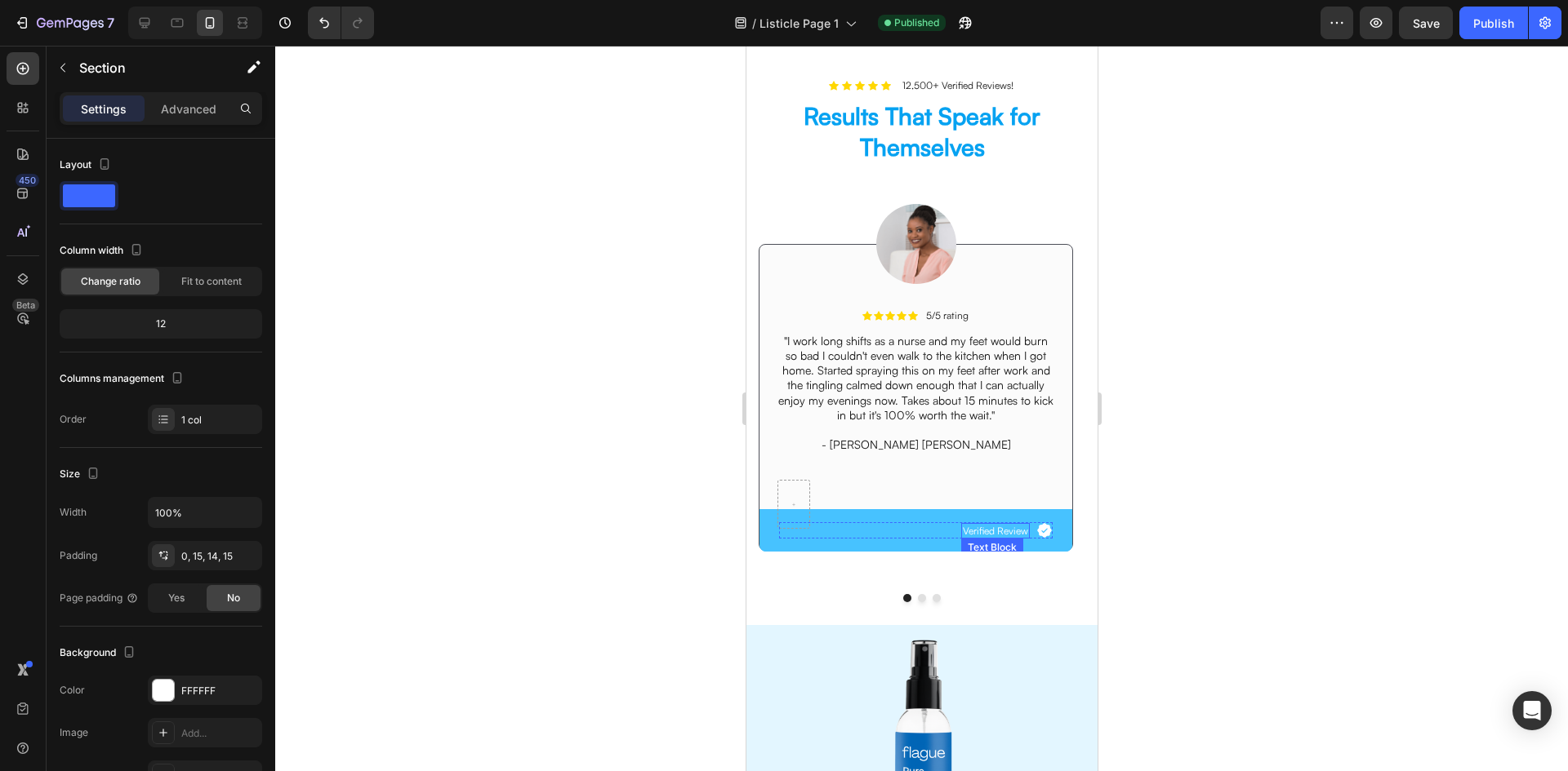
click at [957, 539] on div "Icon Verified Review Text Block Row" at bounding box center [914, 531] width 274 height 17
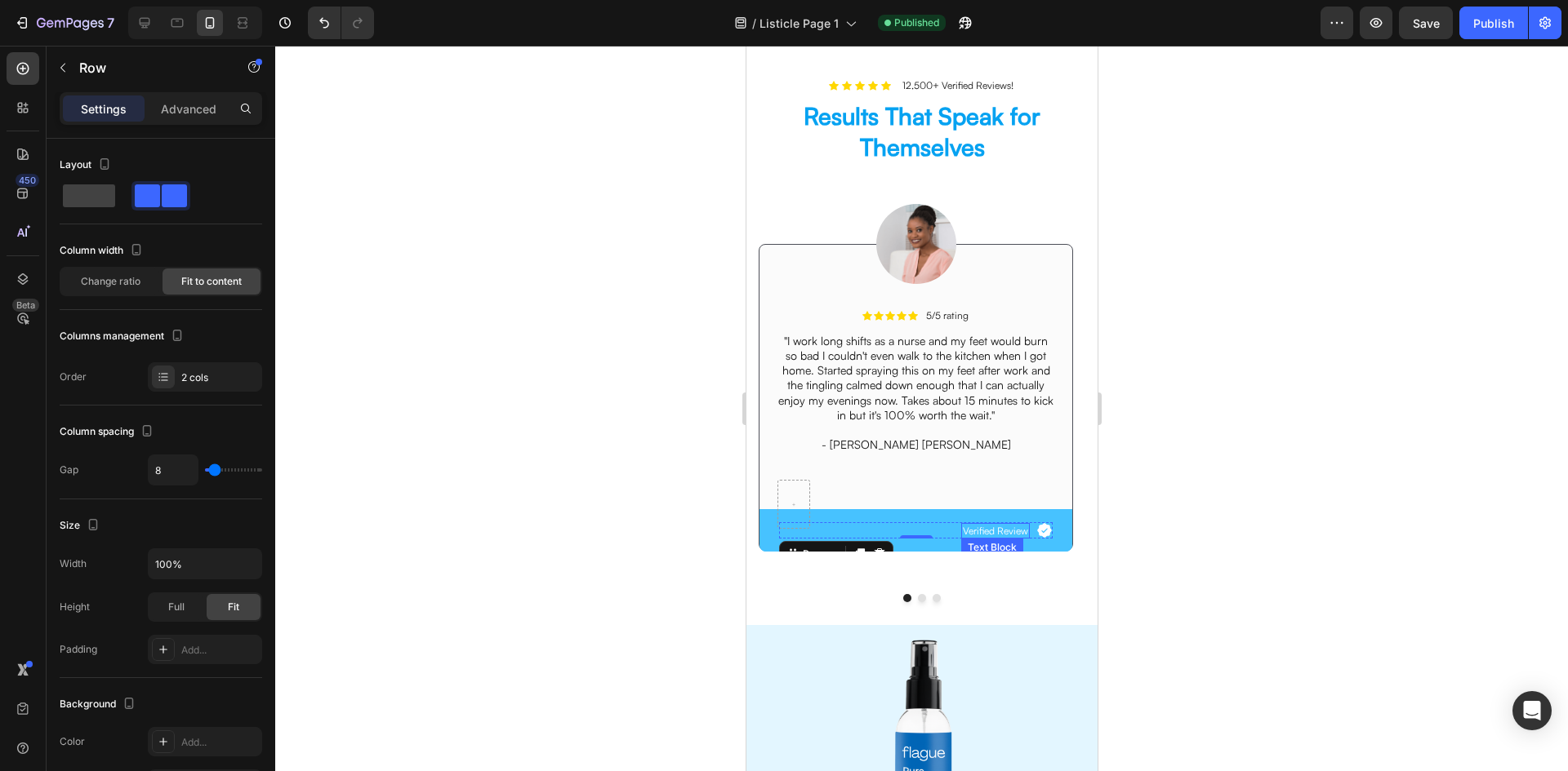
click at [1000, 538] on p "Verified Review" at bounding box center [994, 531] width 65 height 13
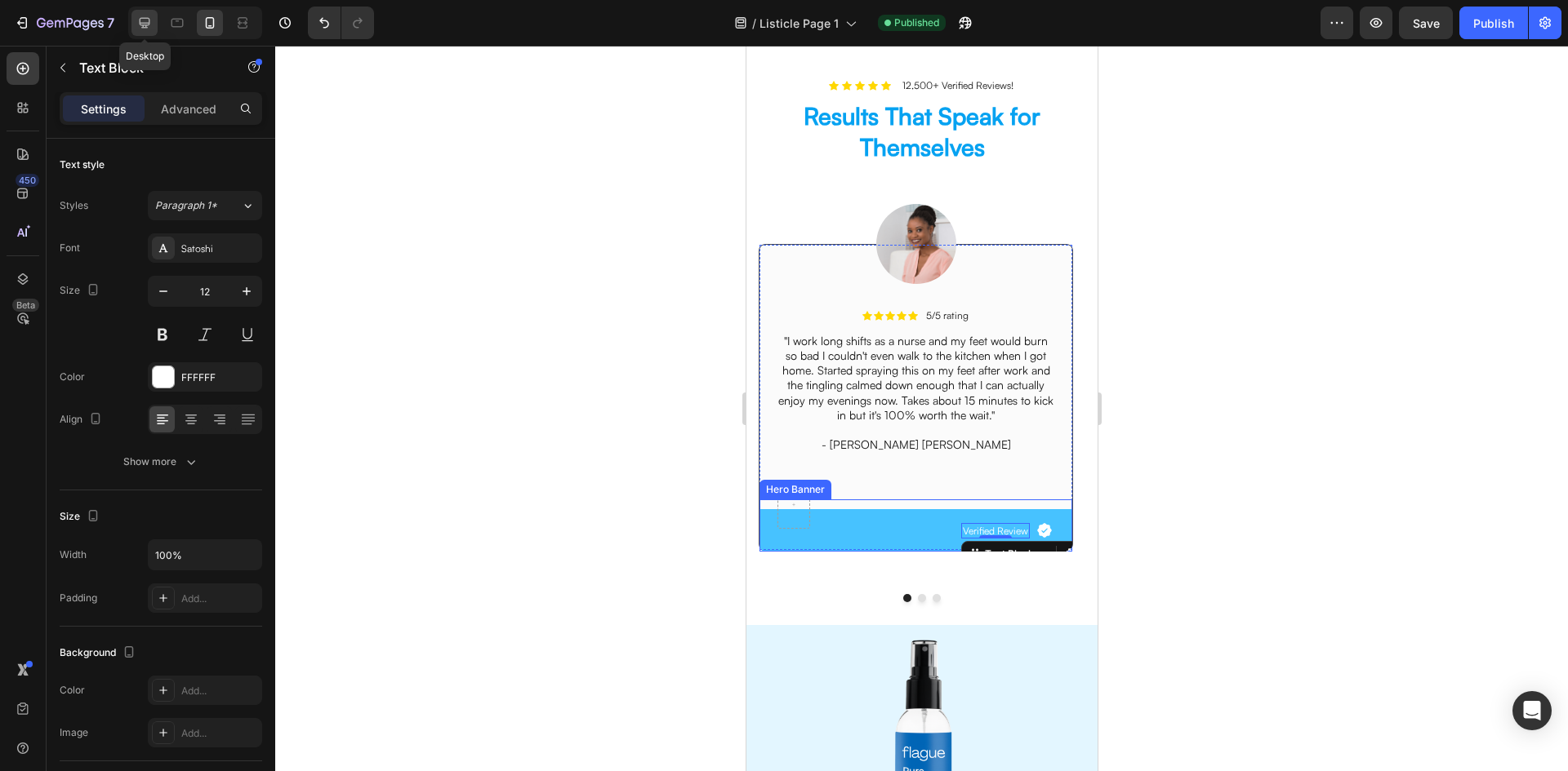
click at [153, 22] on icon at bounding box center [145, 23] width 17 height 17
type input "13"
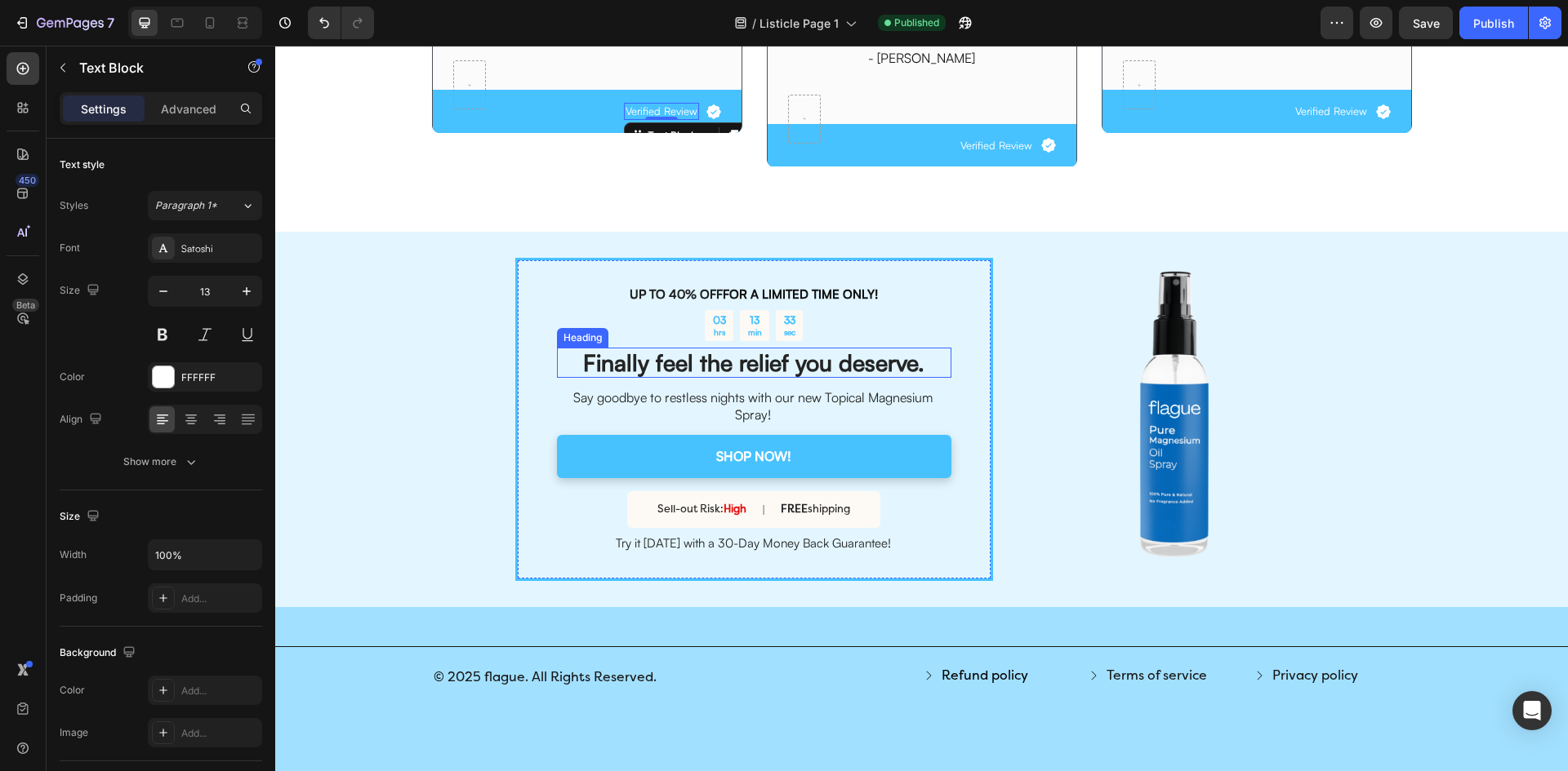
scroll to position [2384, 0]
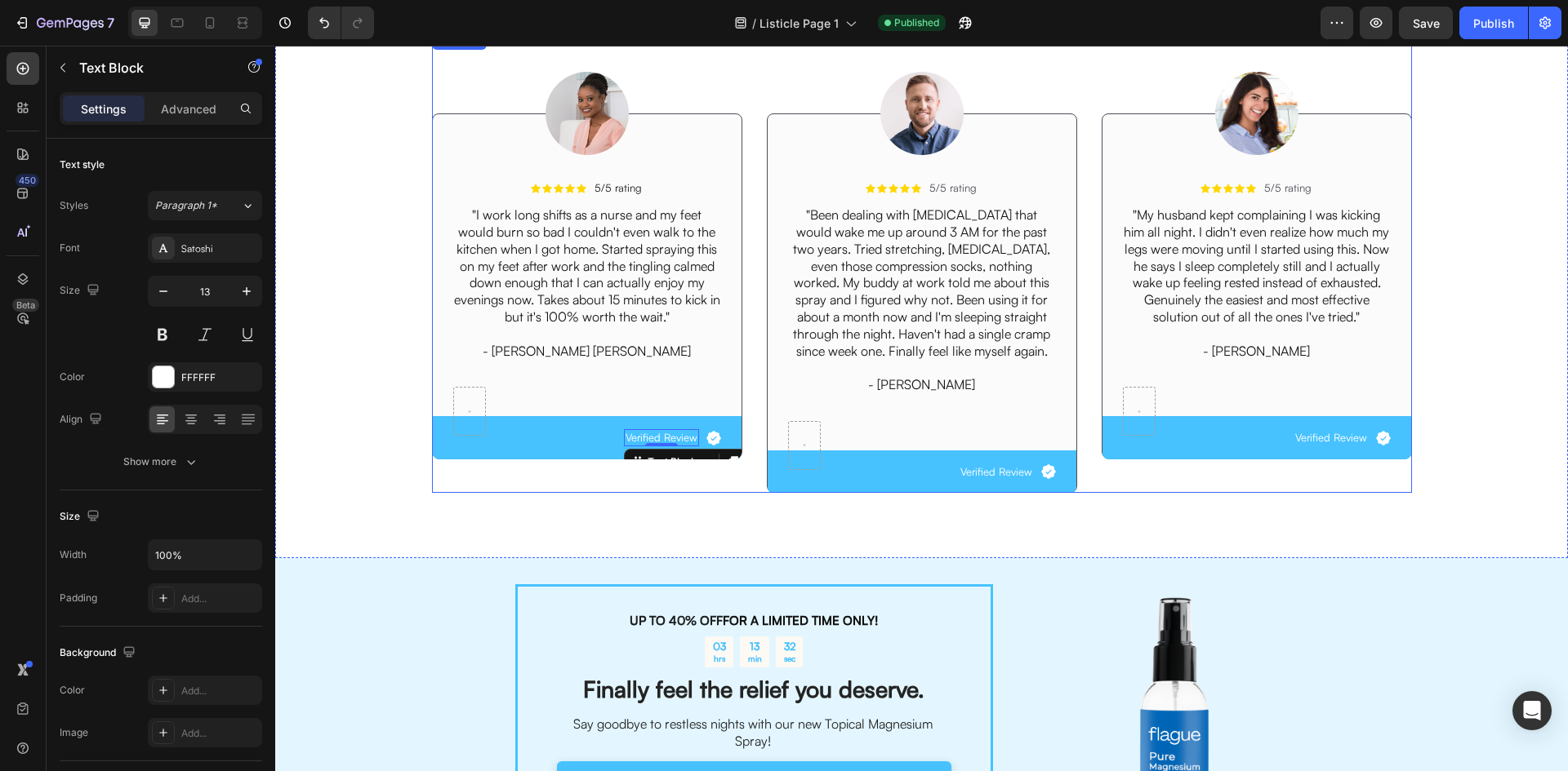
click at [550, 491] on div "Image Icon Icon Icon Icon Icon Icon List 5/5 rating Text Block Row "I work long…" at bounding box center [587, 261] width 310 height 462
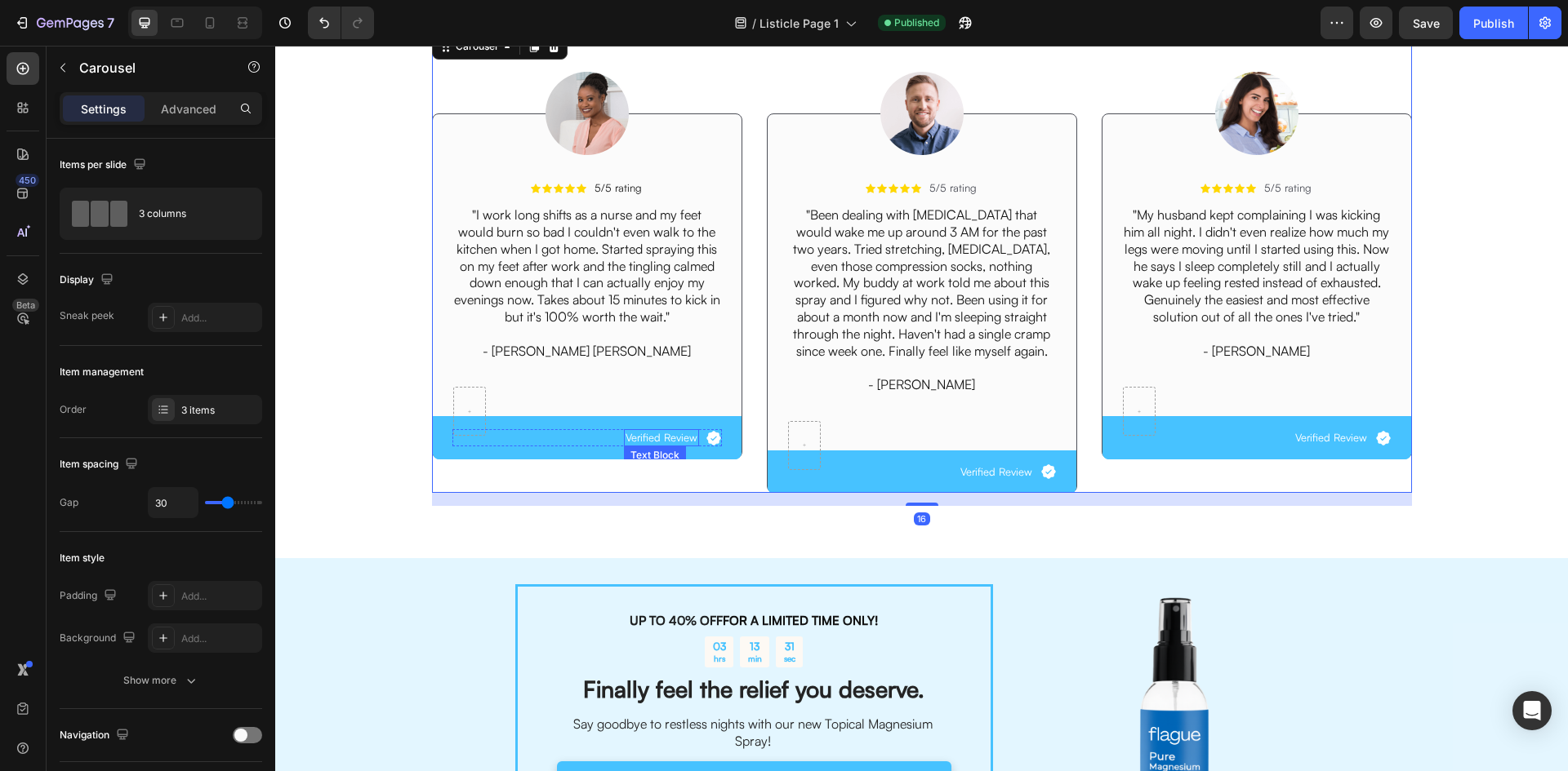
click at [664, 438] on p "Verified Review" at bounding box center [661, 438] width 72 height 14
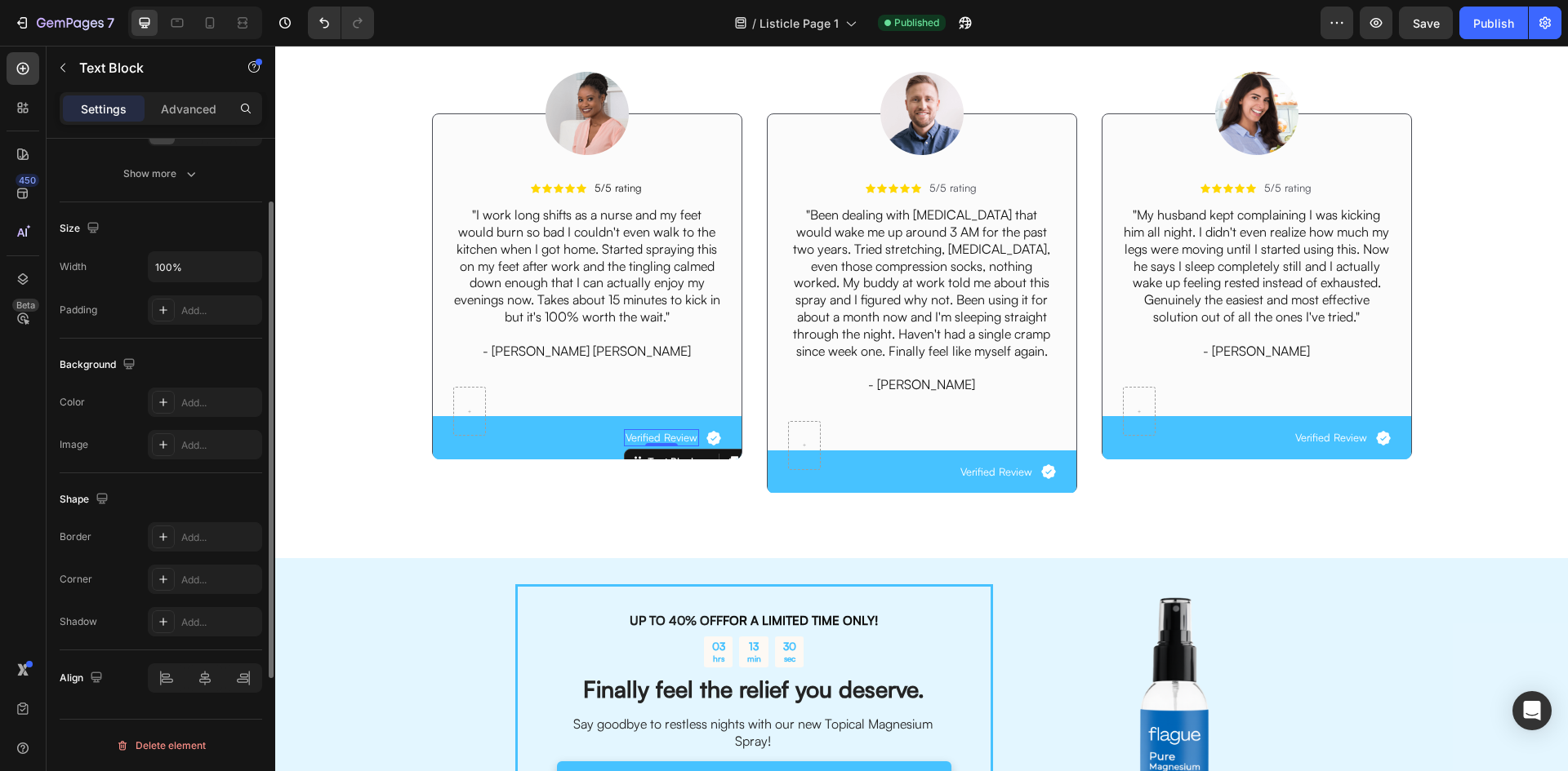
scroll to position [0, 0]
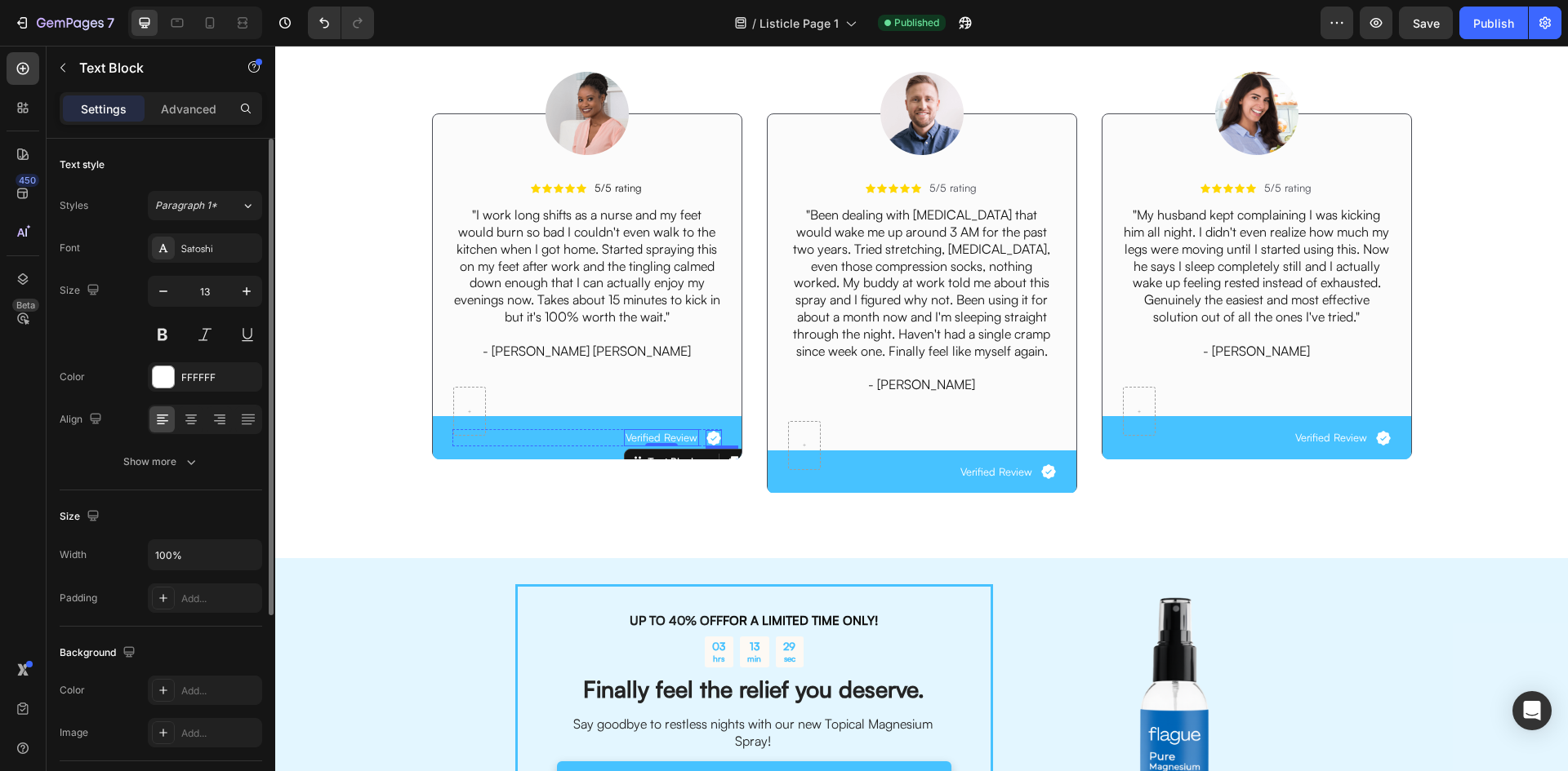
click at [710, 443] on div "Icon" at bounding box center [714, 438] width 17 height 17
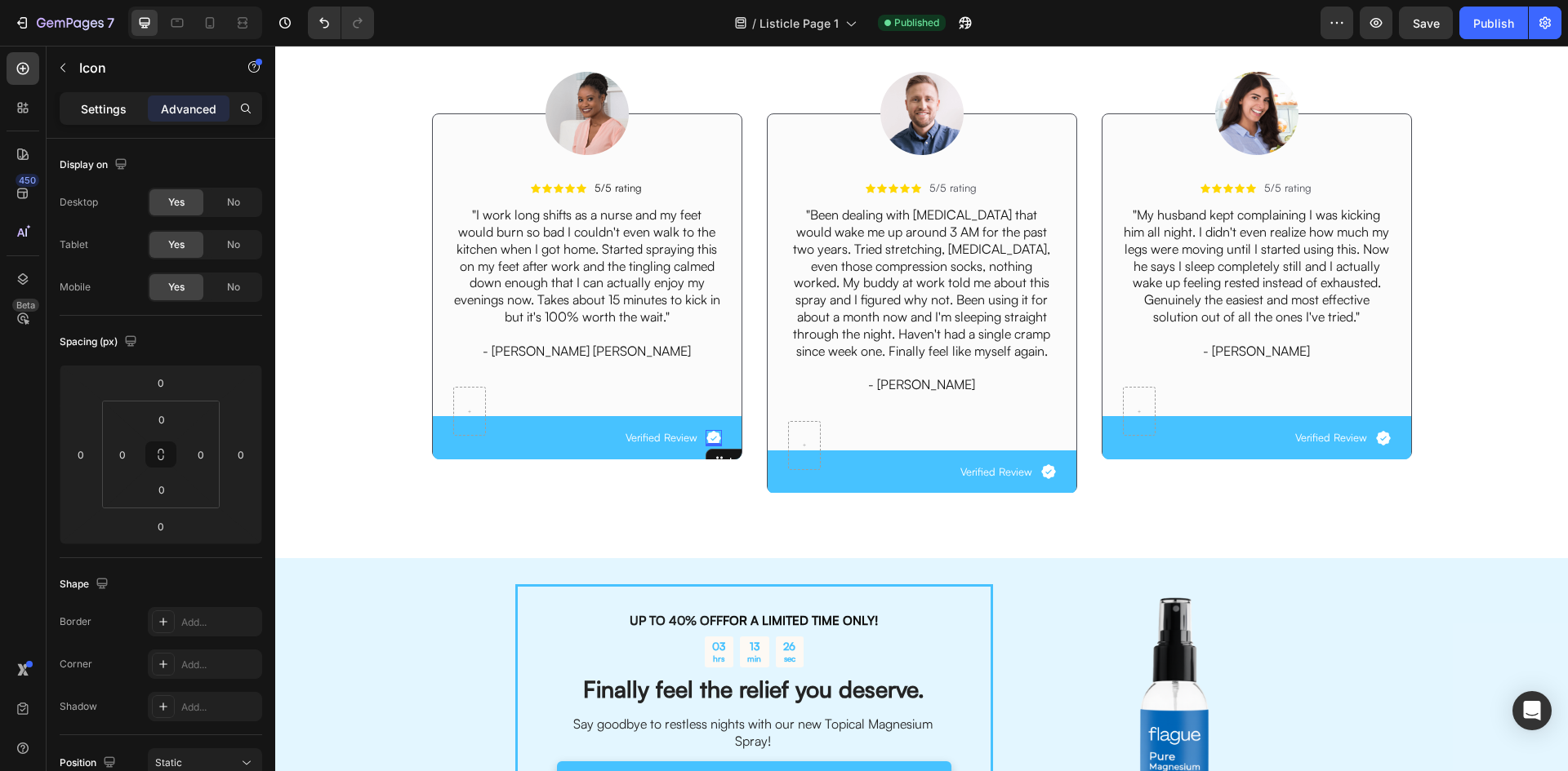
click at [125, 121] on div "Settings" at bounding box center [103, 108] width 82 height 26
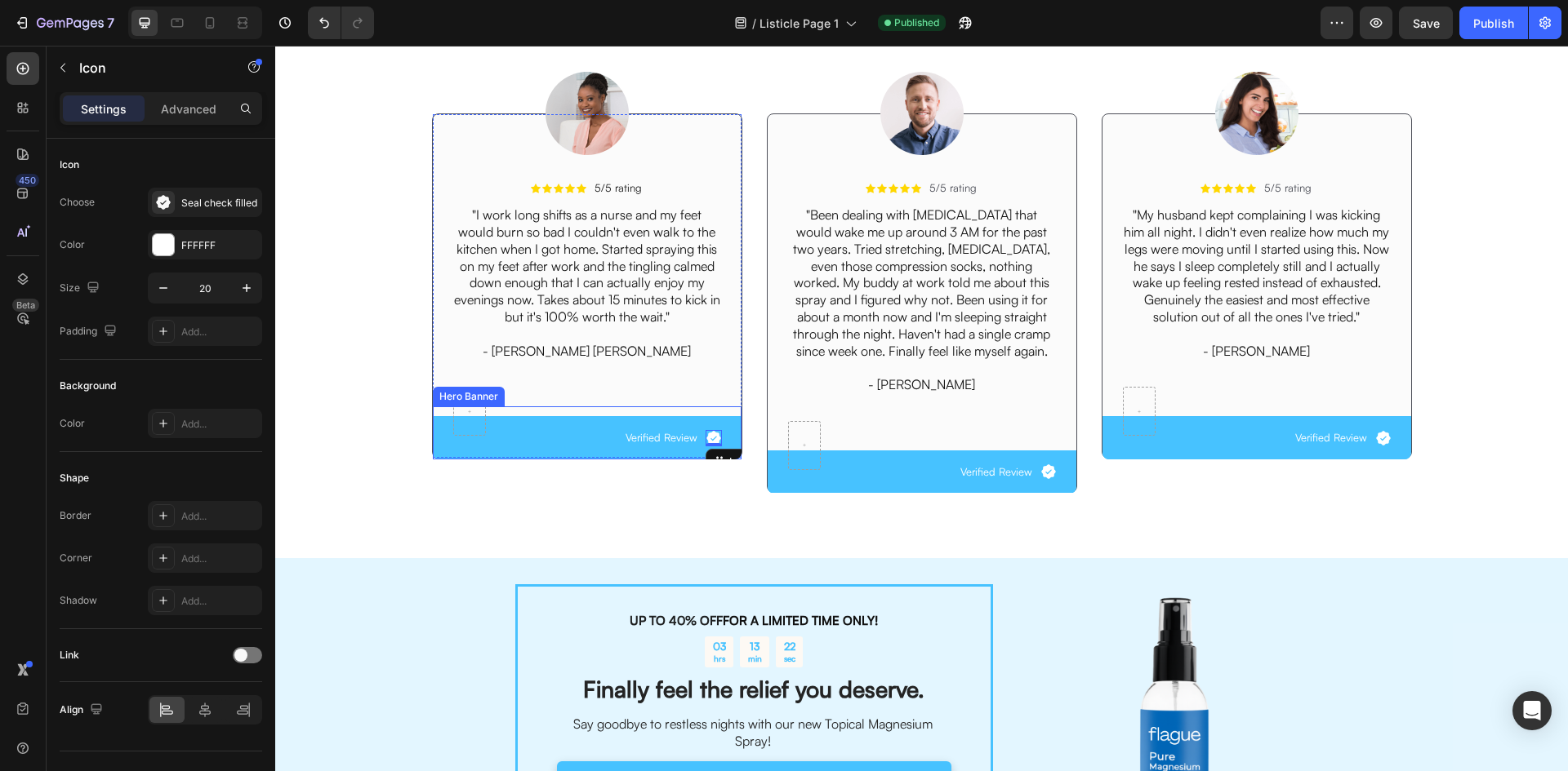
click at [602, 457] on div "Icon 0 Verified Review Text Block Row" at bounding box center [587, 438] width 309 height 43
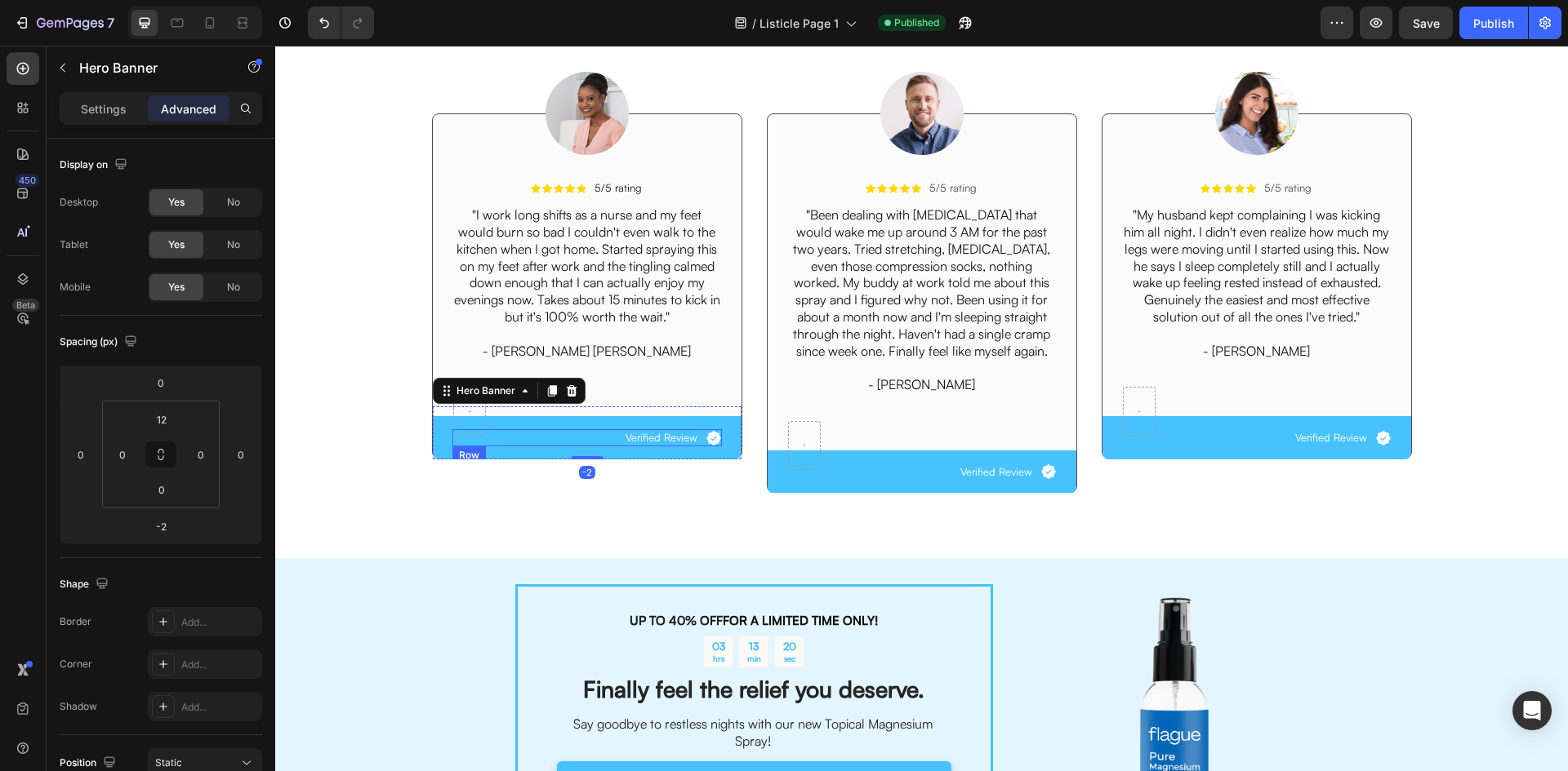
click at [604, 447] on div "Icon Verified Review Text Block Row" at bounding box center [587, 438] width 270 height 17
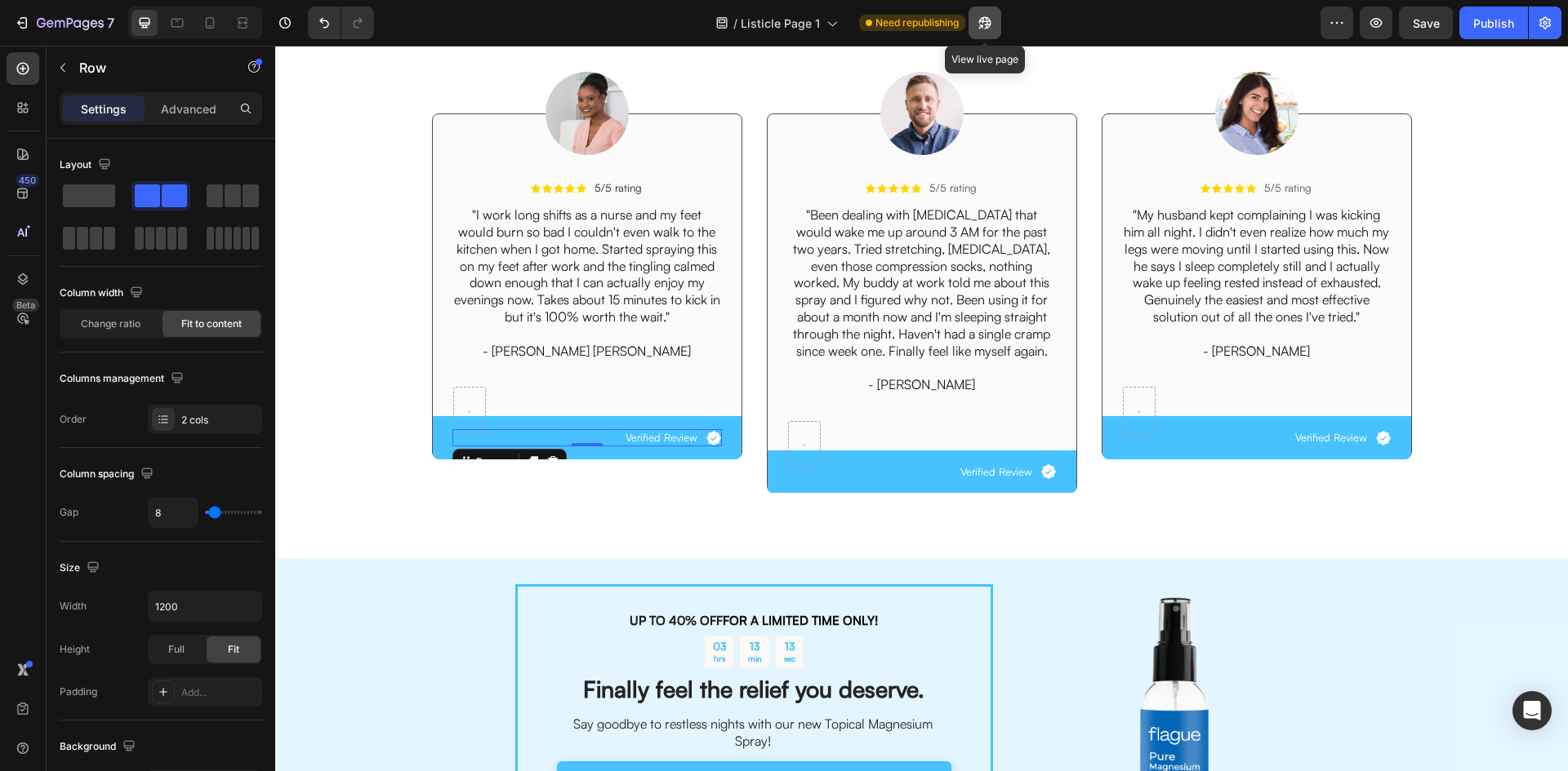
click at [989, 18] on icon "button" at bounding box center [985, 23] width 17 height 17
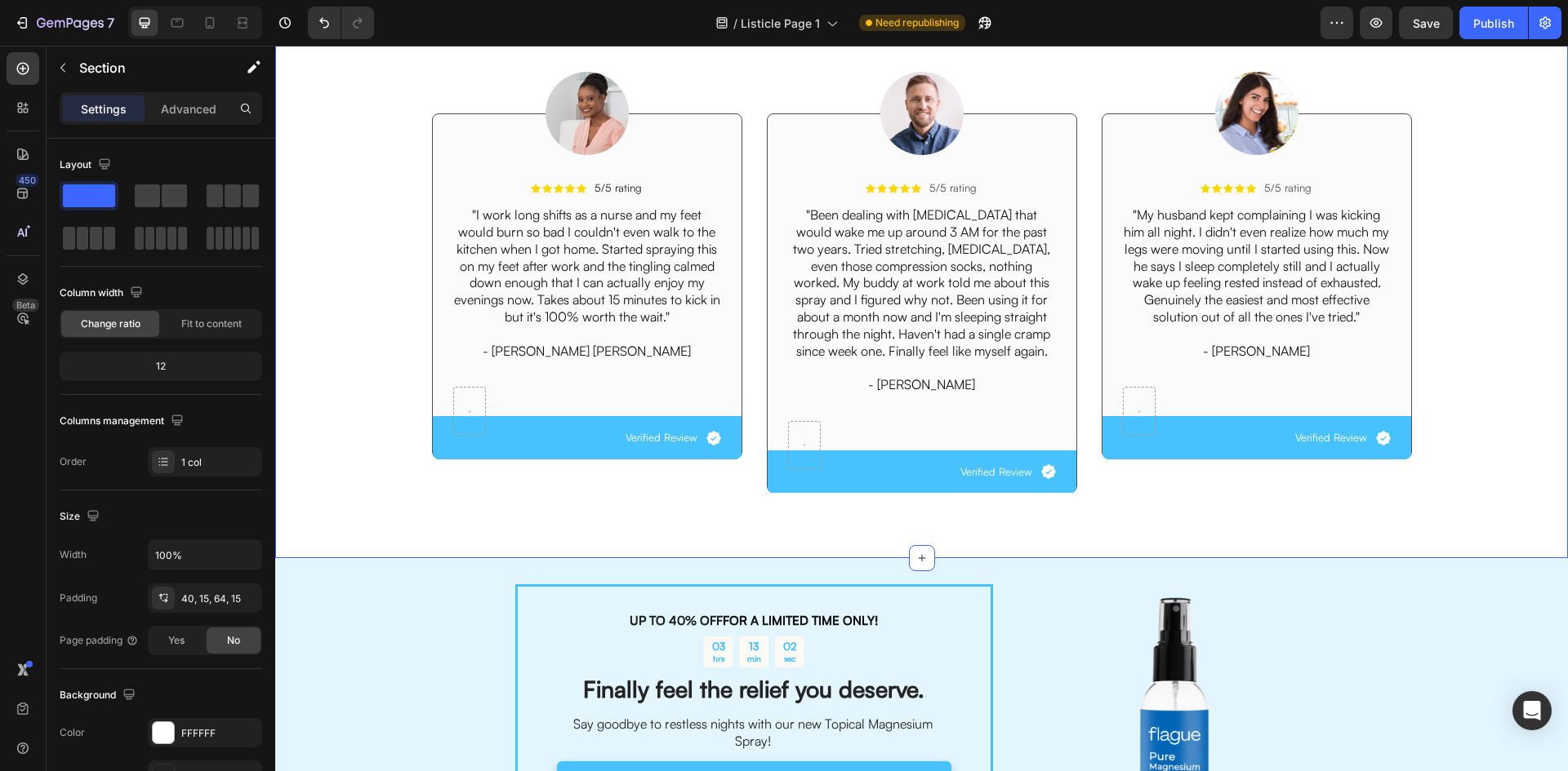
click at [402, 449] on div "Image Icon Icon Icon Icon Icon Icon List 5/5 rating Text Block Row "I work long…" at bounding box center [921, 268] width 1268 height 476
click at [433, 434] on div "Icon Verified Review Text Block Row" at bounding box center [587, 438] width 309 height 43
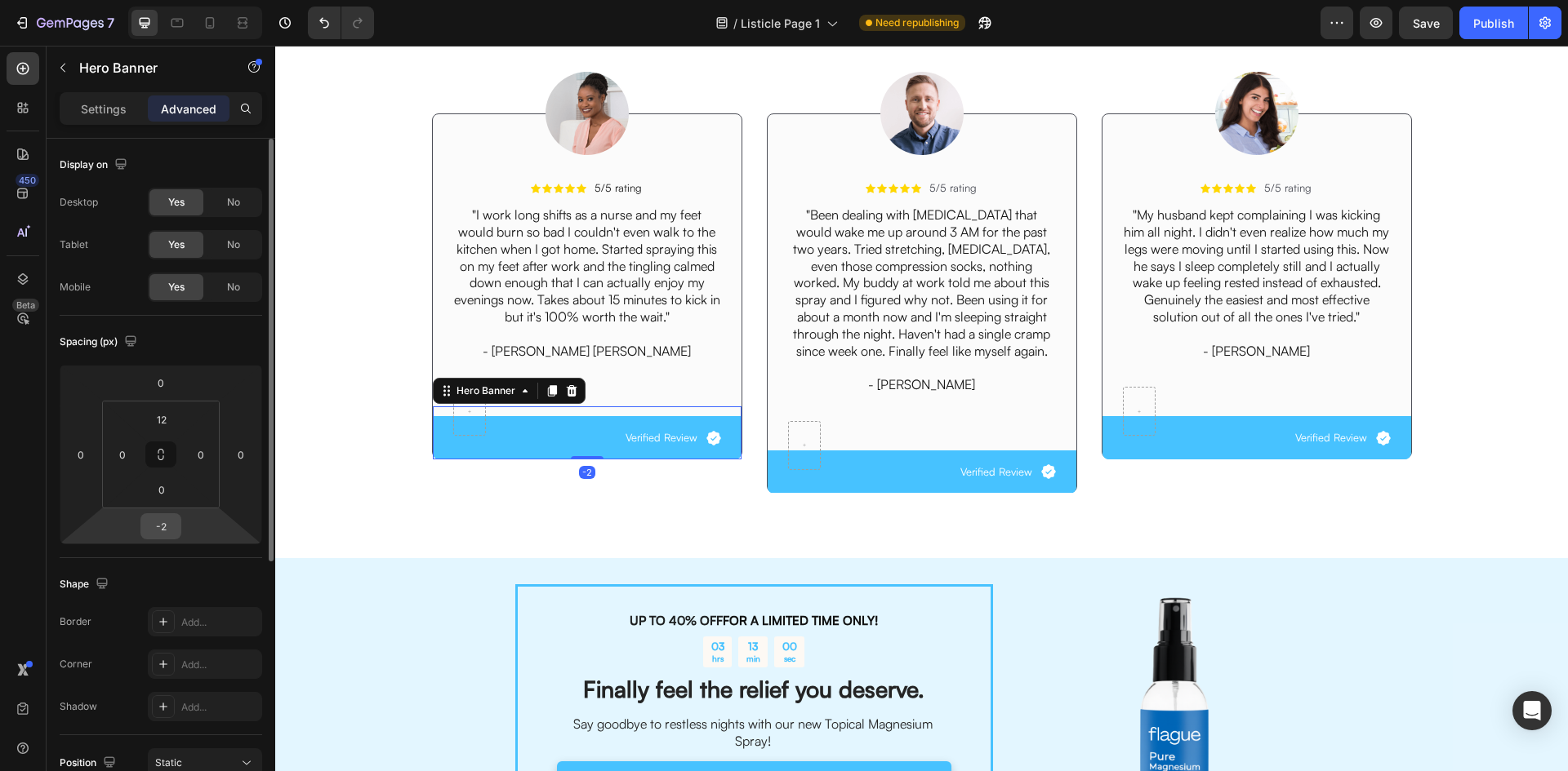
click at [166, 524] on input "-2" at bounding box center [161, 527] width 32 height 25
type input "0"
click at [663, 535] on div "Icon Icon Icon Icon Icon Icon List 12,500+ Verified Reviews! Text Block Row Res…" at bounding box center [922, 233] width 1292 height 648
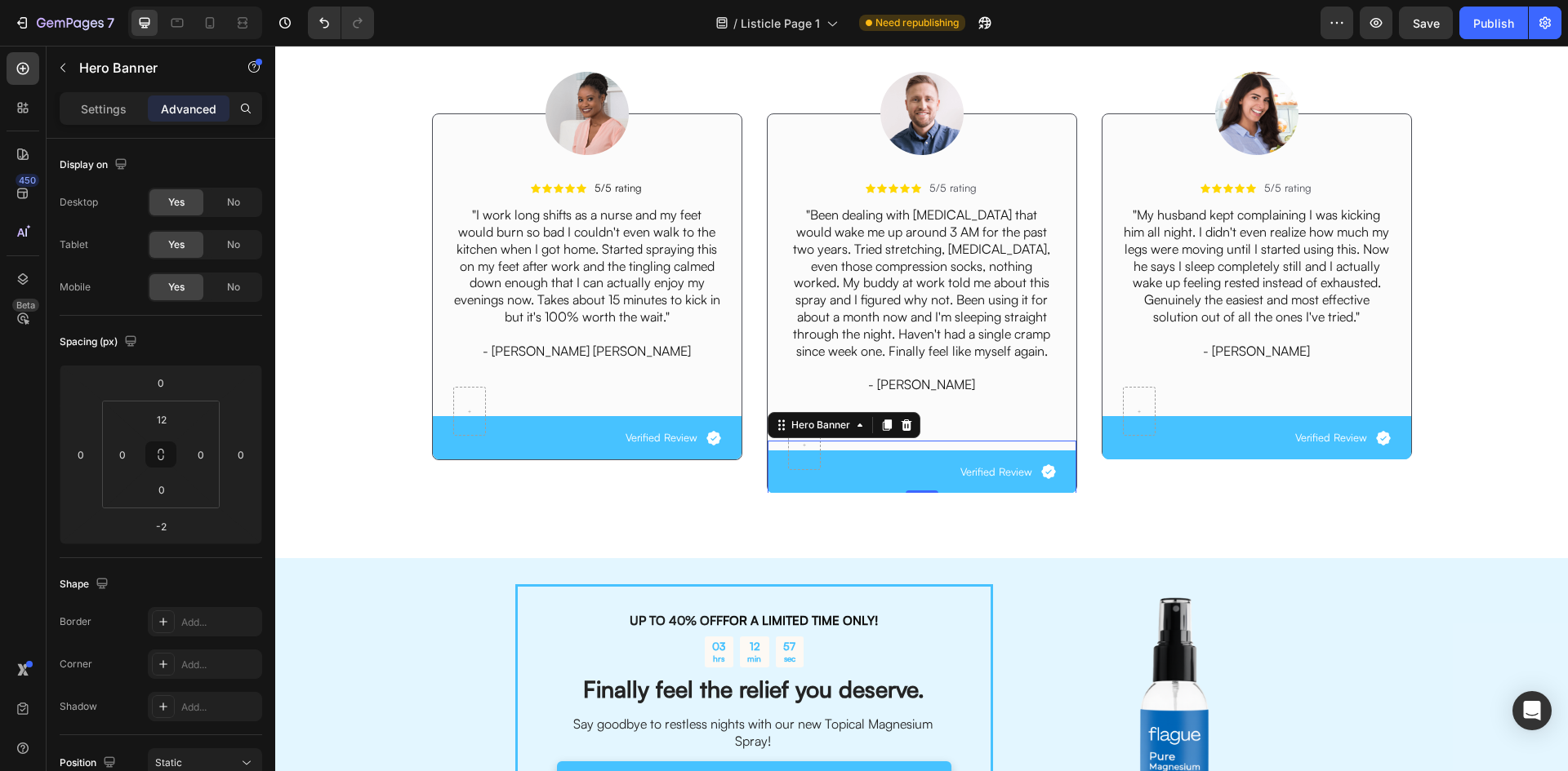
click at [873, 459] on div "Icon Verified Review Text Block Row" at bounding box center [922, 472] width 309 height 43
click at [163, 520] on input "-2" at bounding box center [161, 527] width 32 height 25
type input "0"
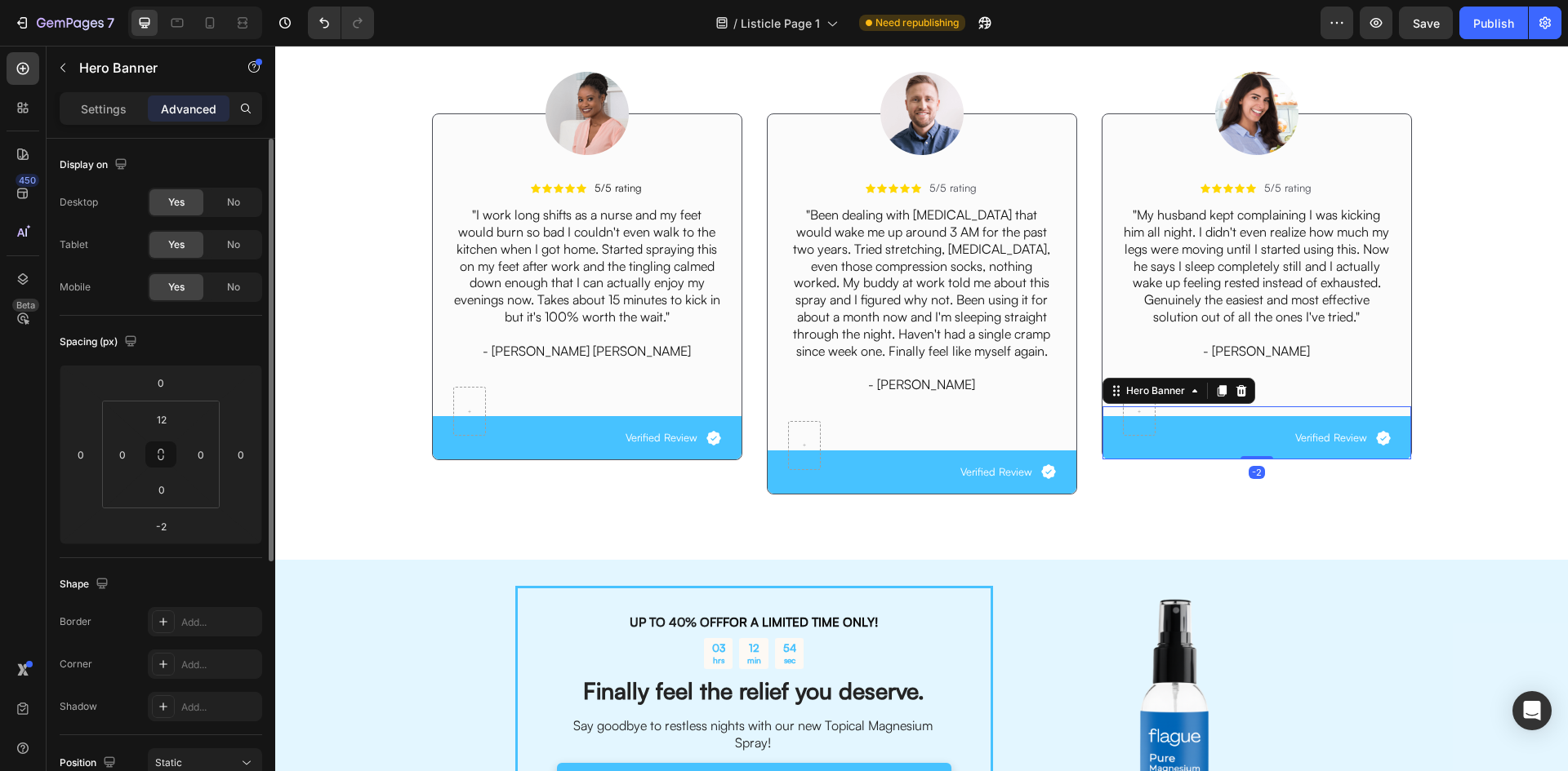
click at [1105, 421] on div "Icon Verified Review Text Block Row" at bounding box center [1256, 438] width 309 height 43
click at [151, 527] on input "-2" at bounding box center [161, 527] width 32 height 25
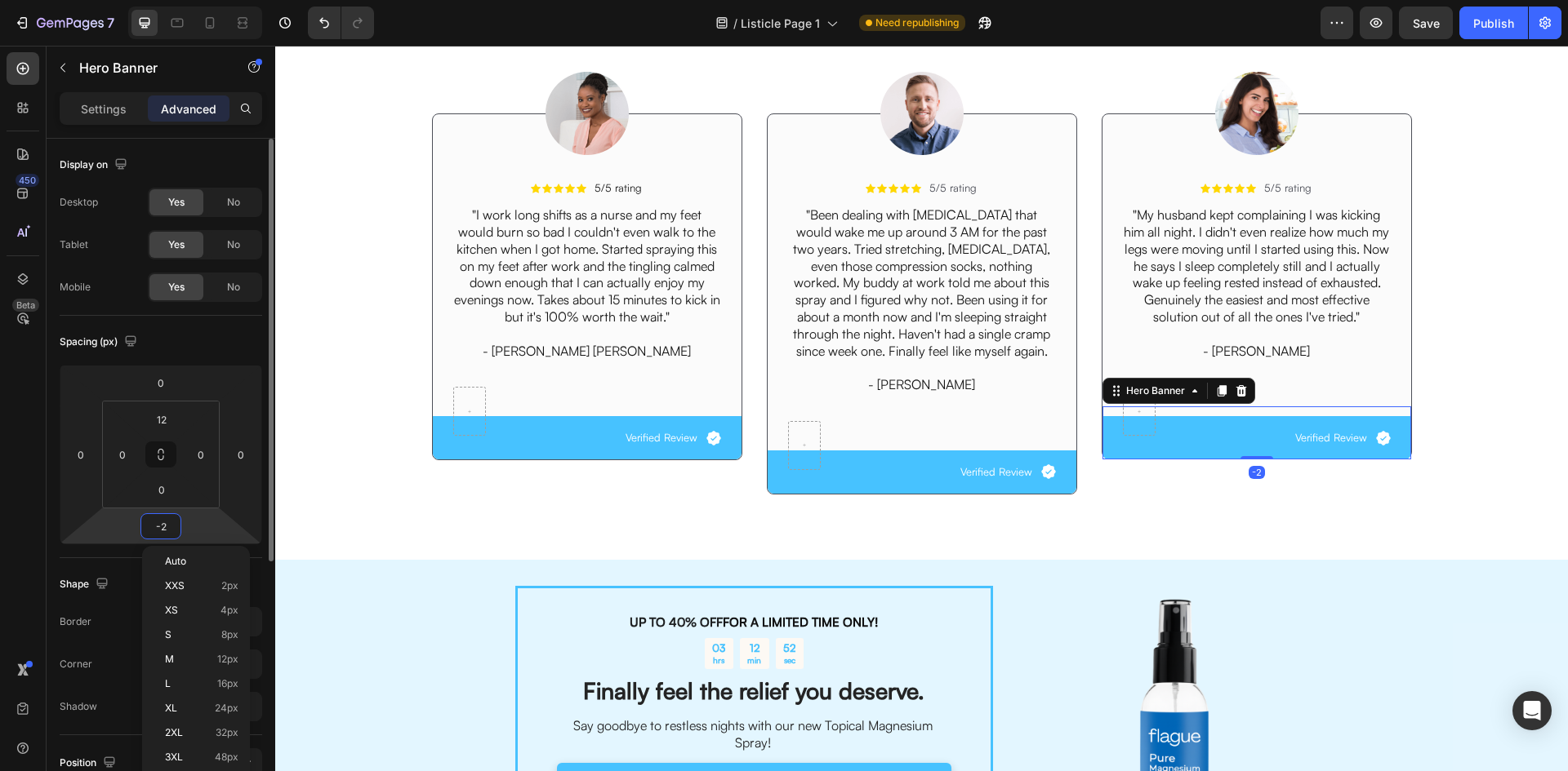
type input "0"
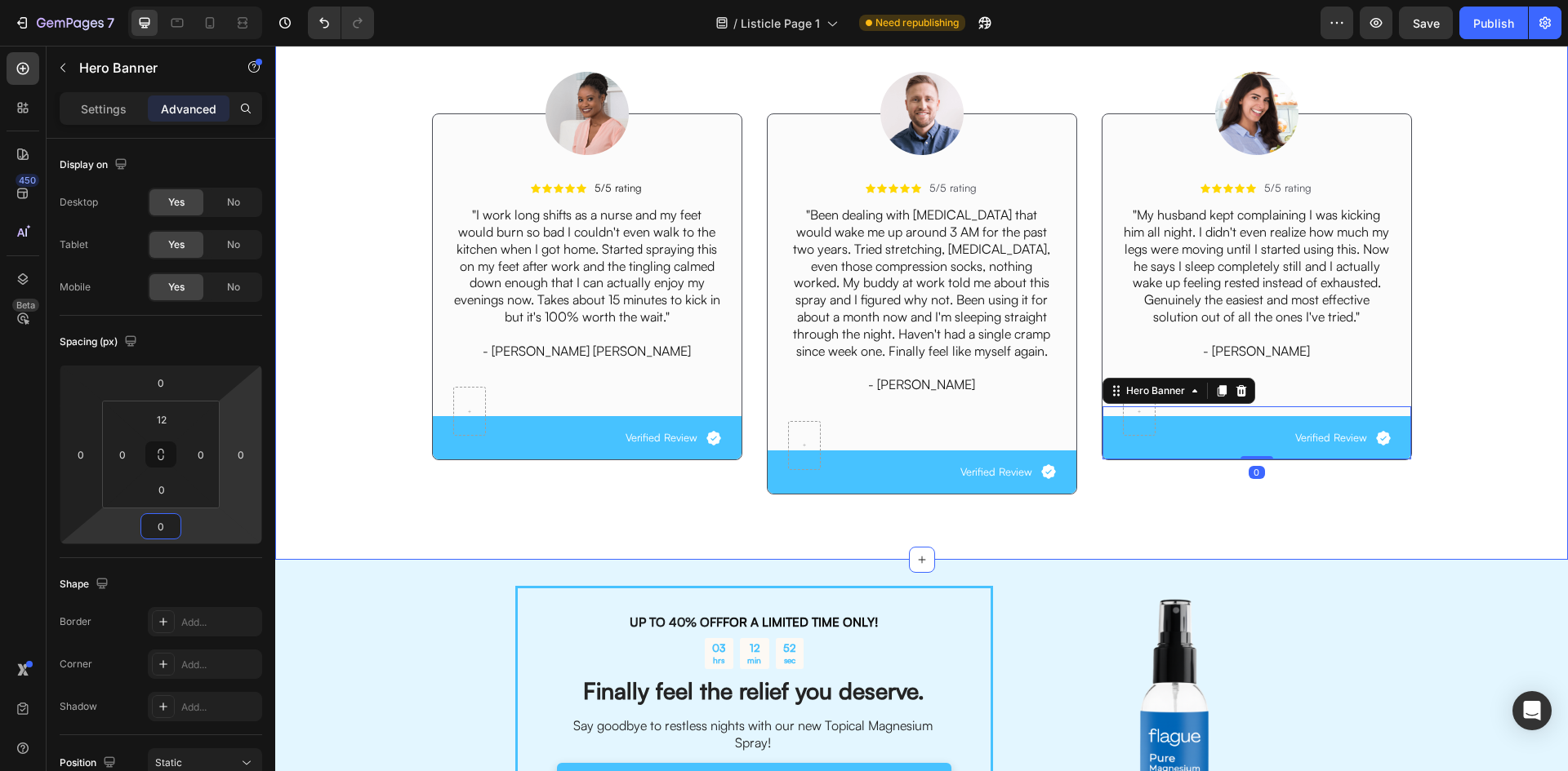
click at [370, 476] on div "Image Icon Icon Icon Icon Icon Icon List 5/5 rating Text Block Row "I work long…" at bounding box center [921, 269] width 1268 height 477
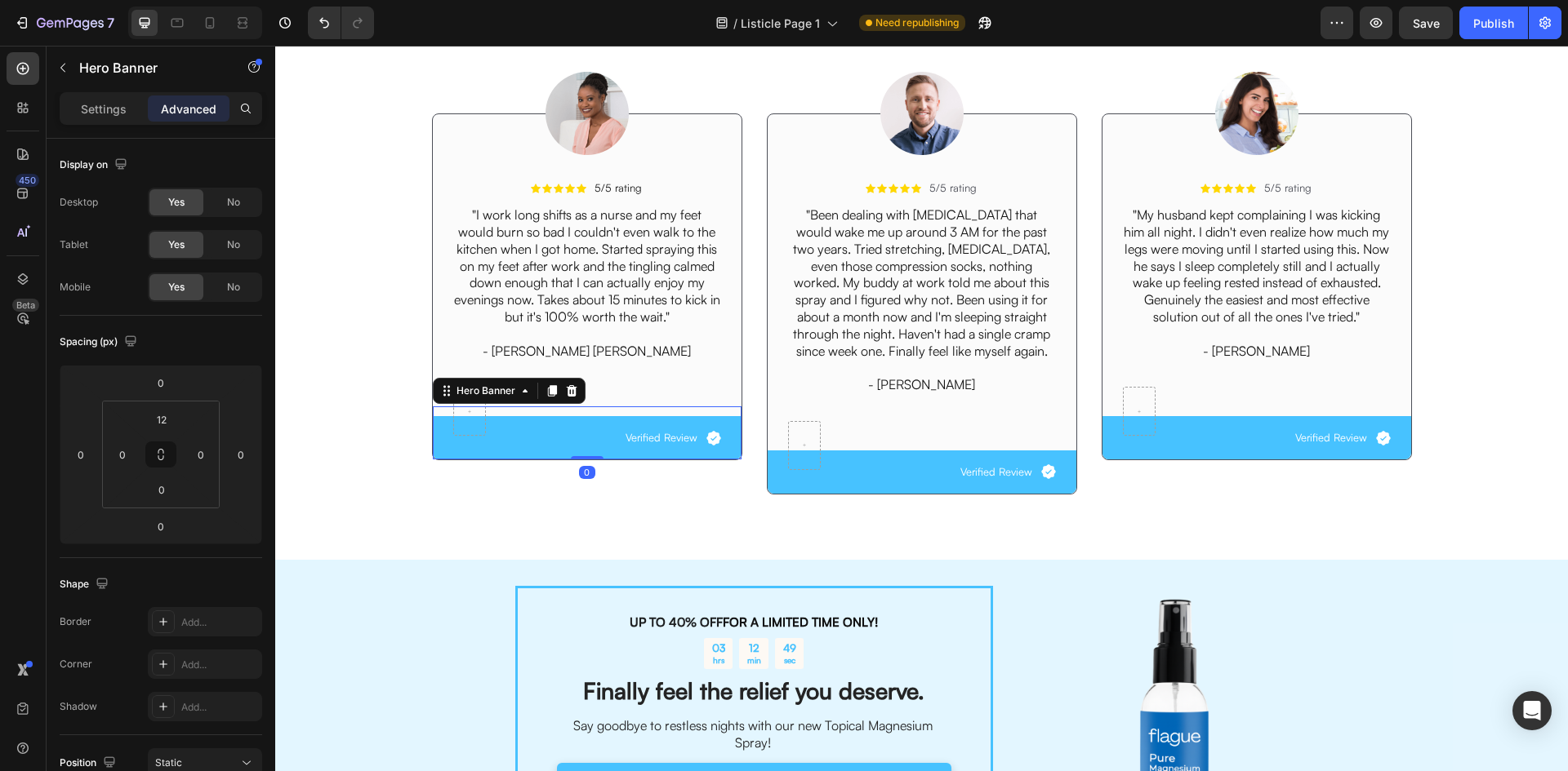
click at [546, 421] on div "Icon Verified Review Text Block Row" at bounding box center [587, 438] width 309 height 43
click at [113, 118] on div "Settings" at bounding box center [103, 108] width 82 height 26
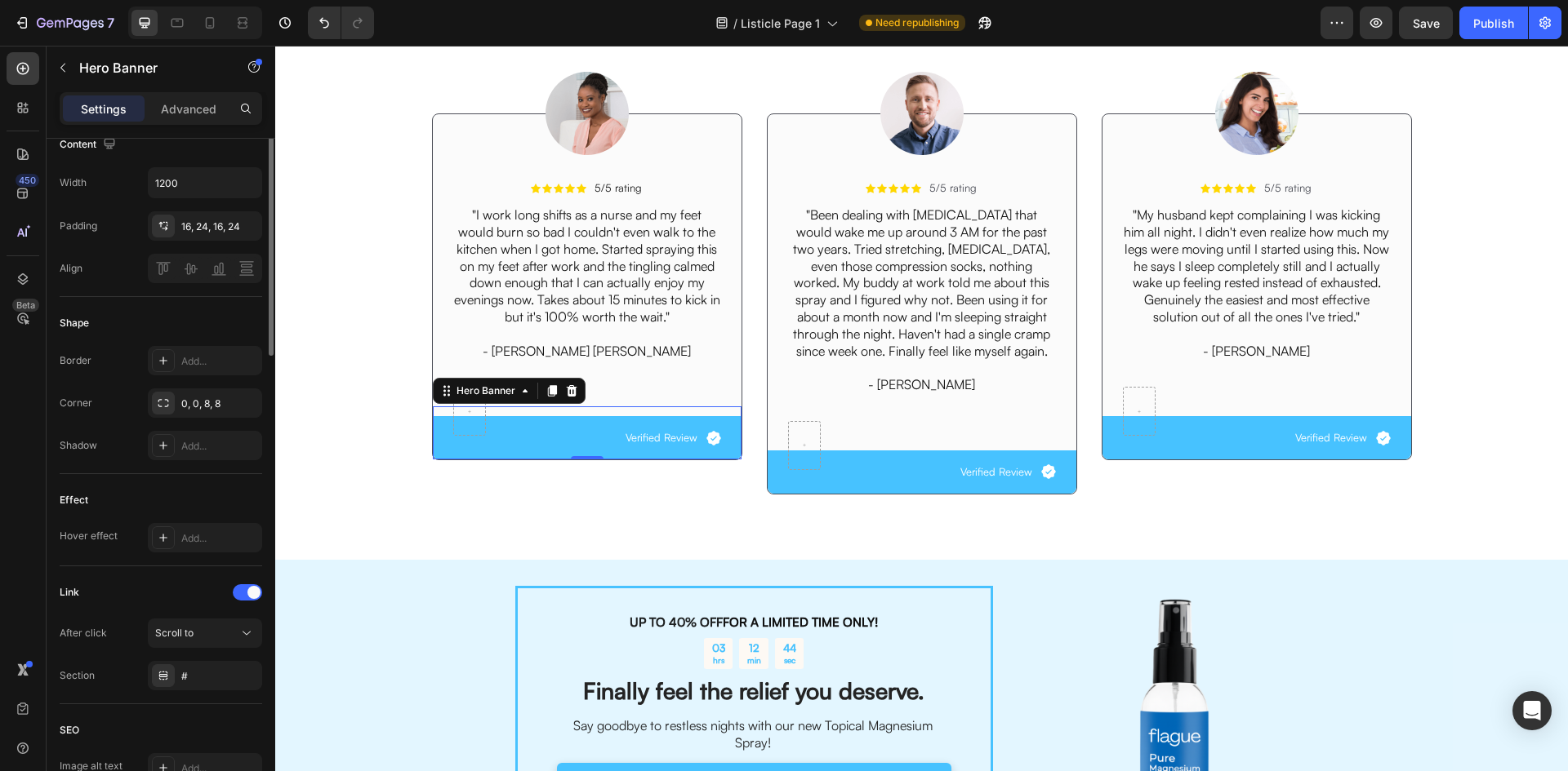
scroll to position [82, 0]
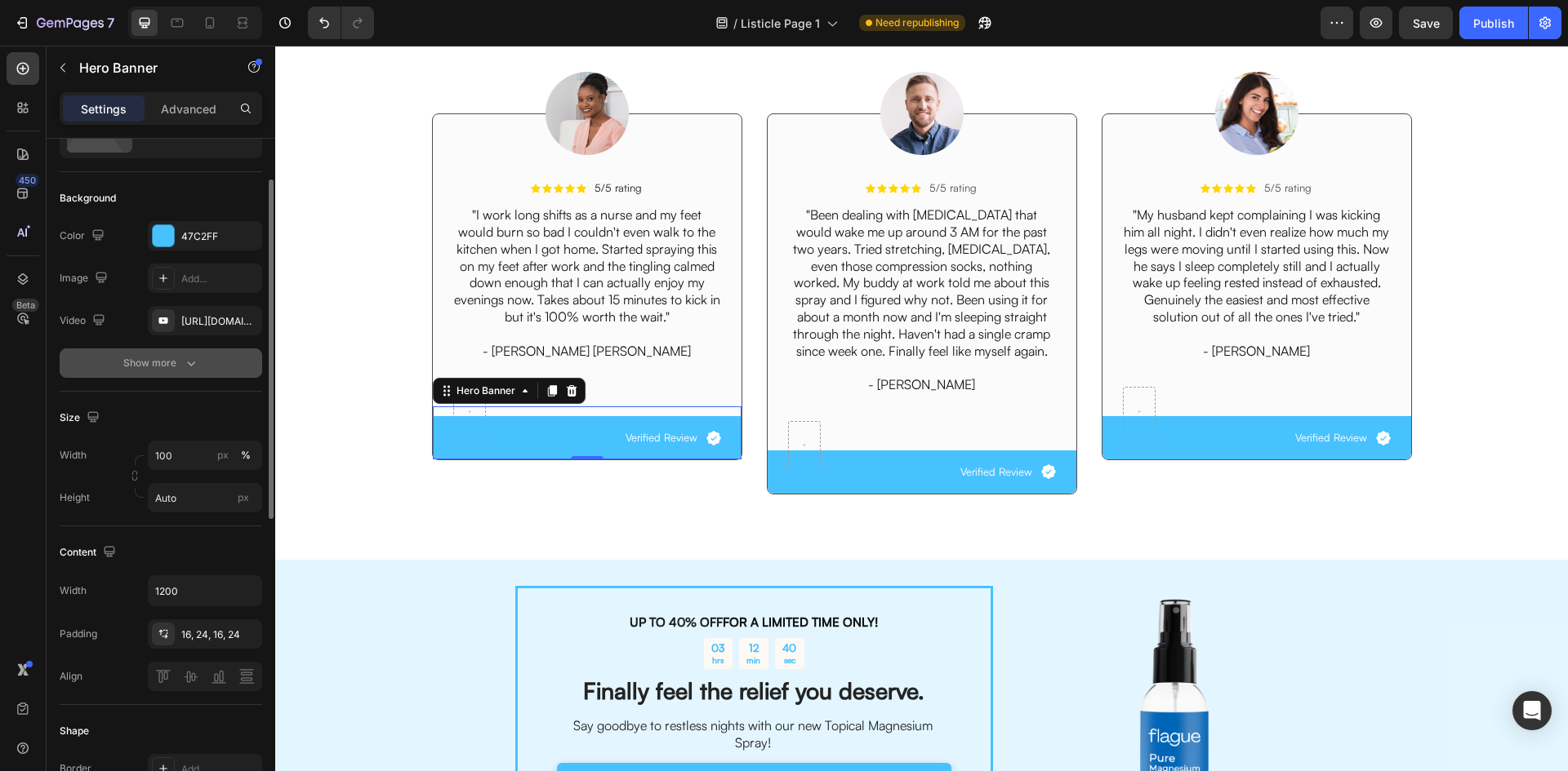
click at [189, 355] on icon "button" at bounding box center [191, 363] width 17 height 17
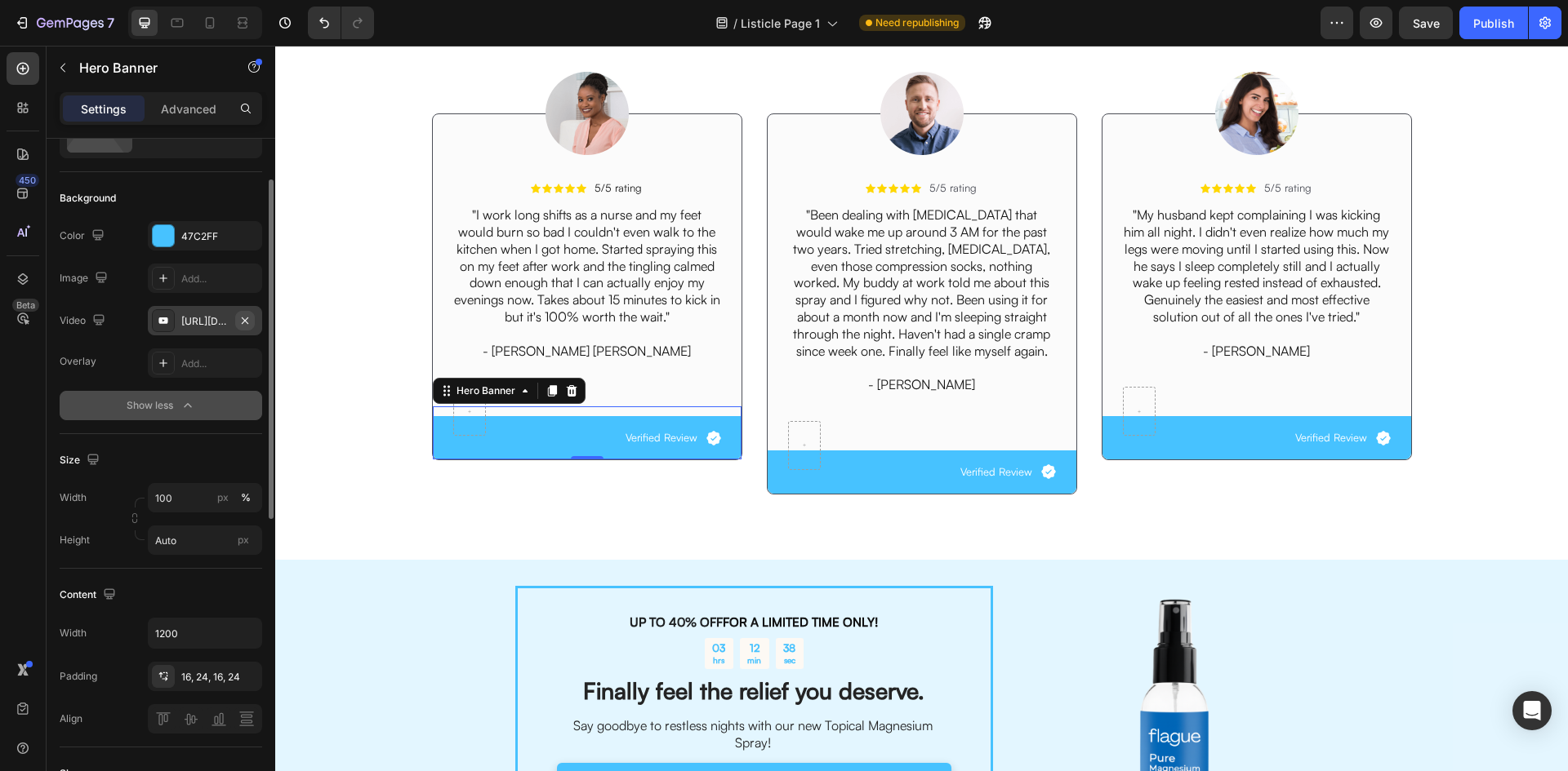
click at [249, 319] on icon "button" at bounding box center [245, 321] width 13 height 13
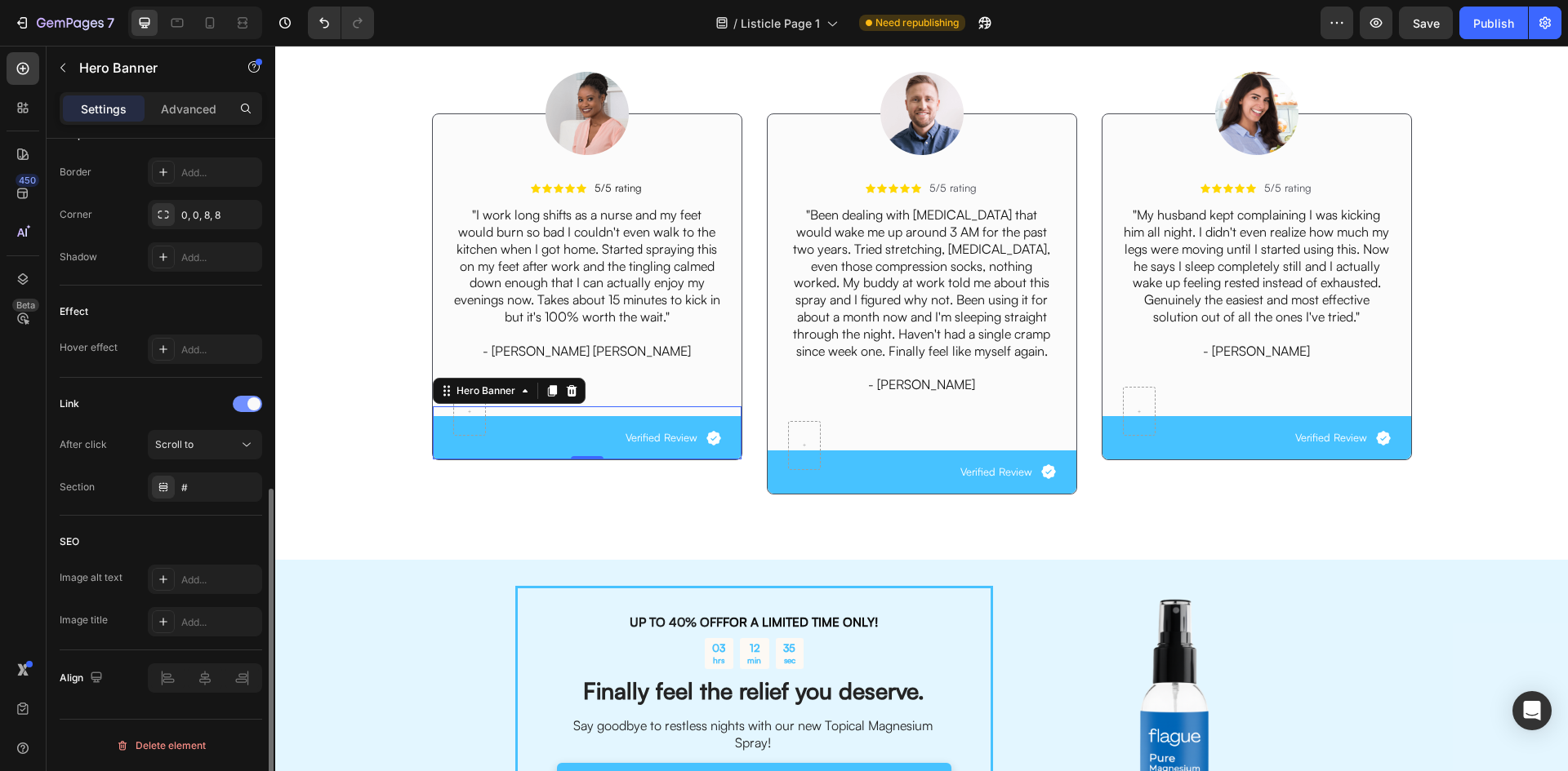
click at [242, 407] on div at bounding box center [247, 405] width 30 height 17
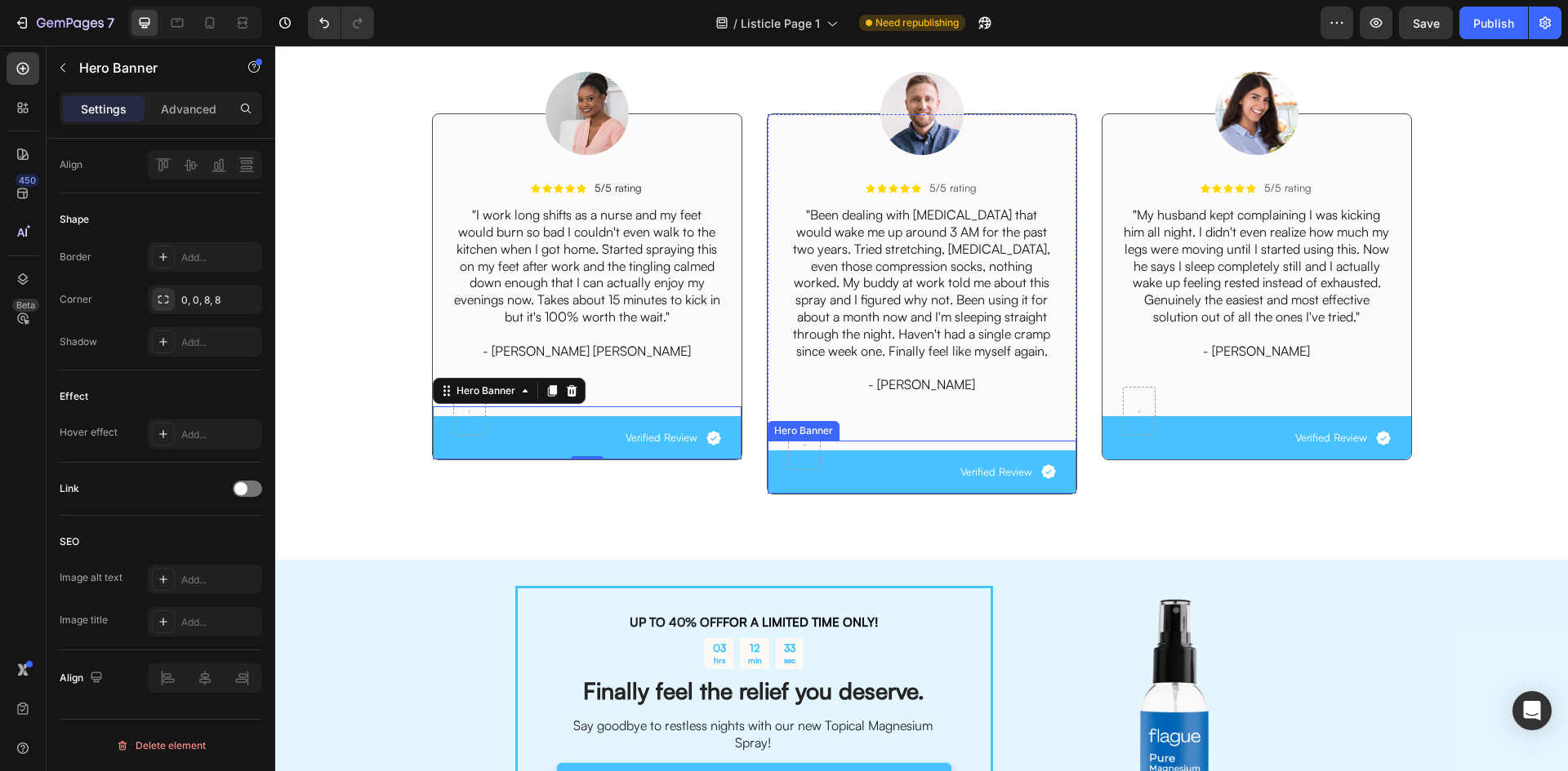
click at [770, 463] on div "Icon Verified Review Text Block Row" at bounding box center [922, 472] width 309 height 43
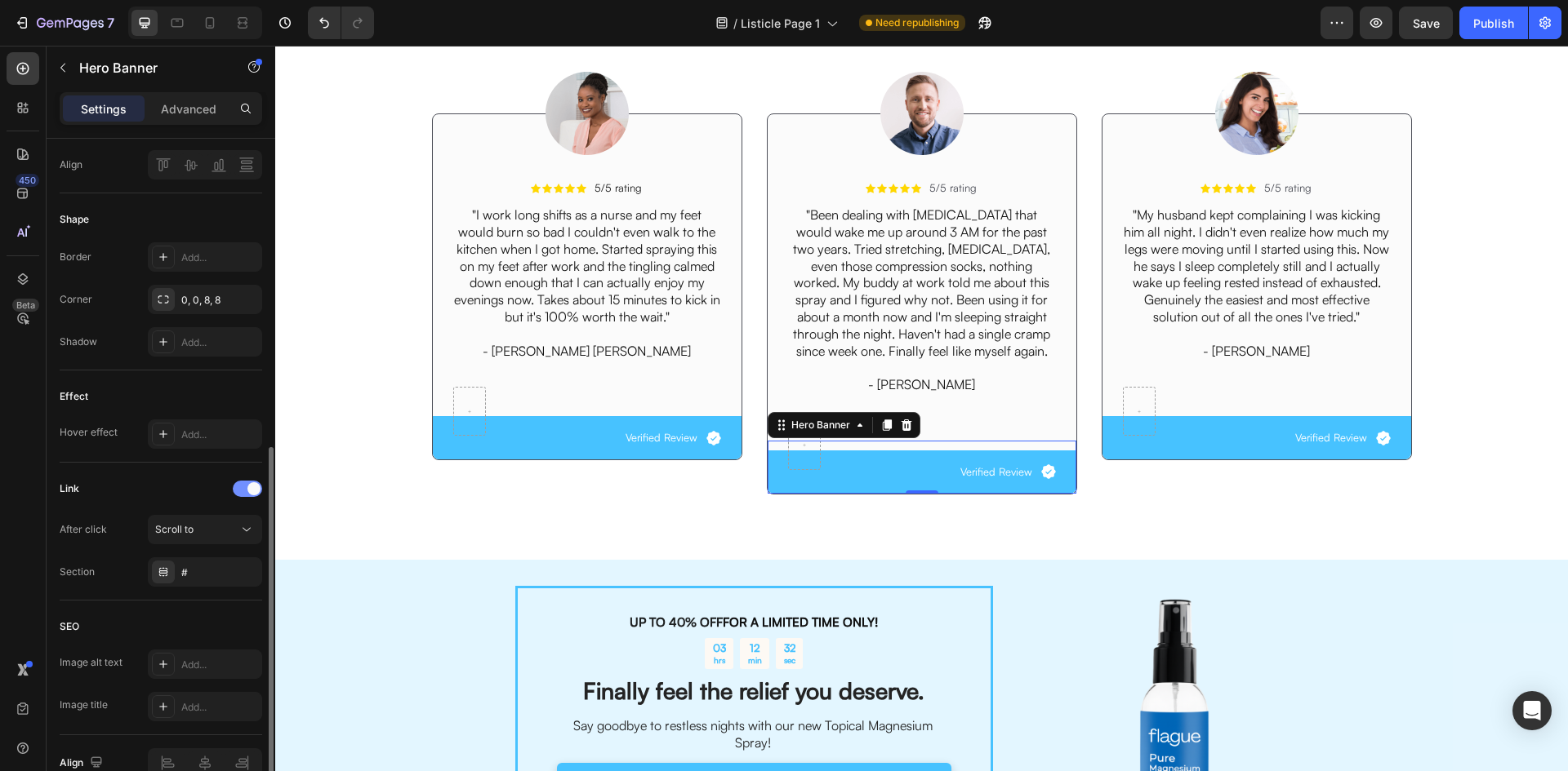
click at [252, 486] on span at bounding box center [254, 489] width 13 height 13
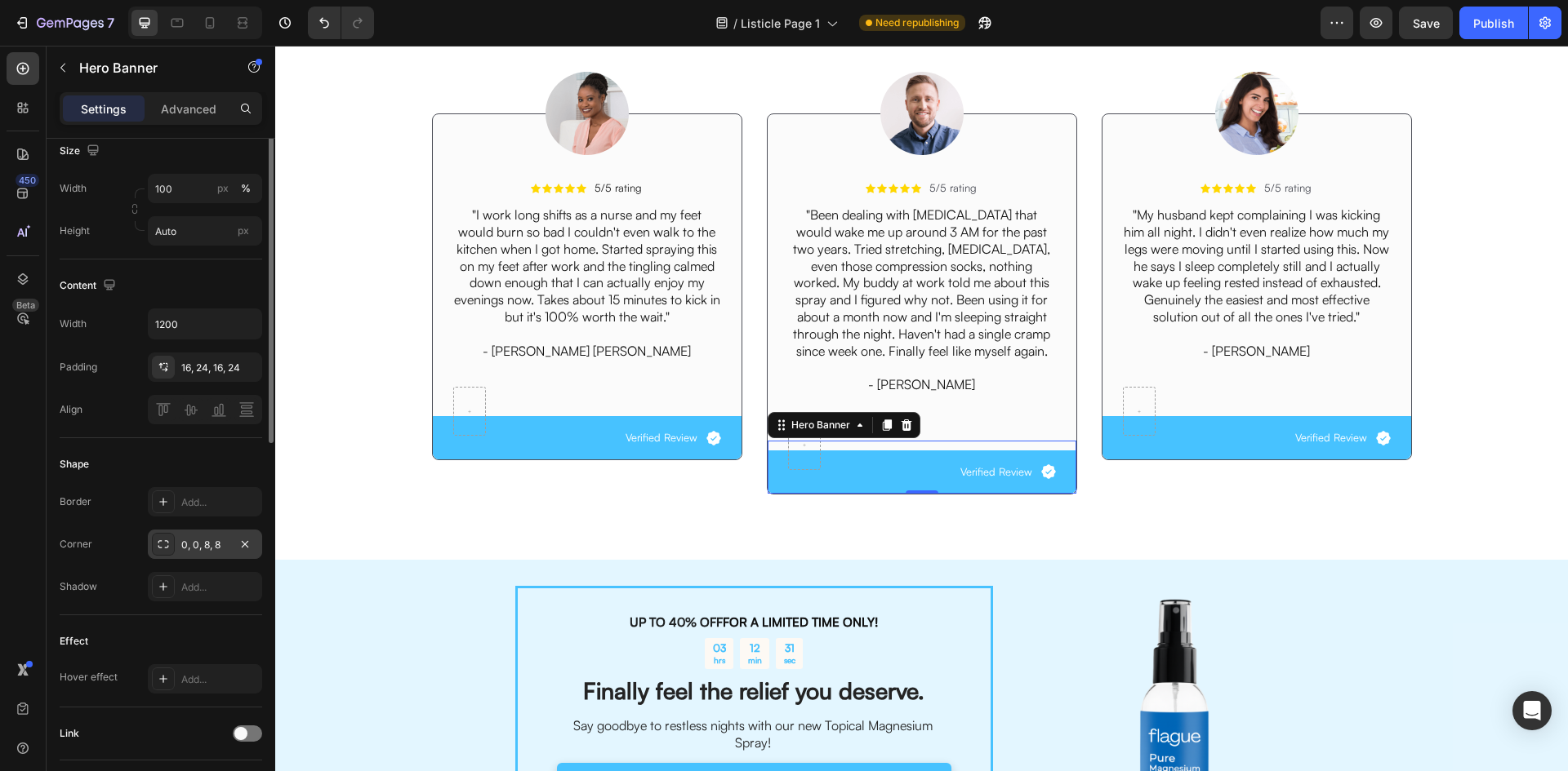
scroll to position [65, 0]
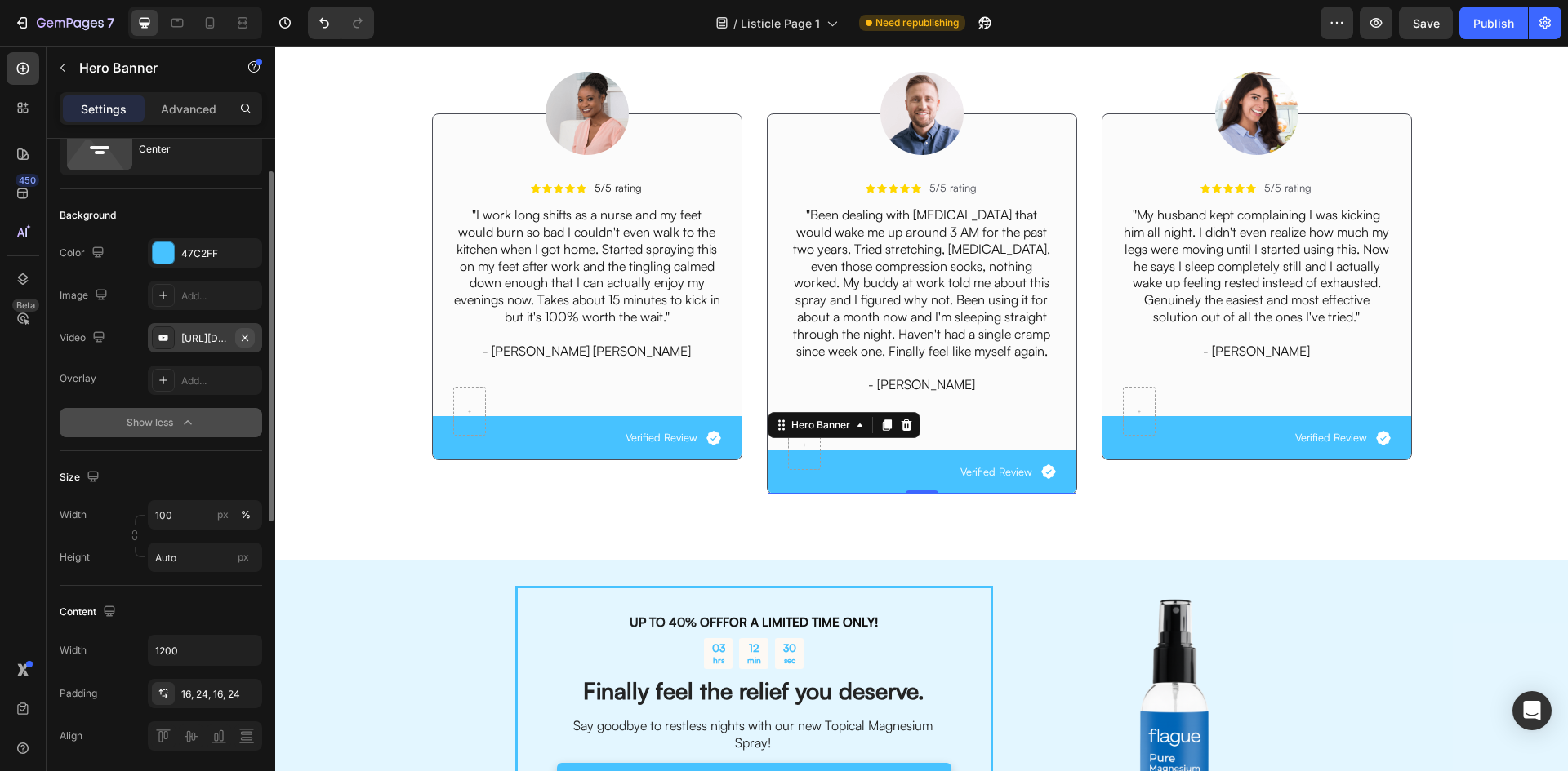
click at [243, 335] on icon "button" at bounding box center [245, 338] width 13 height 13
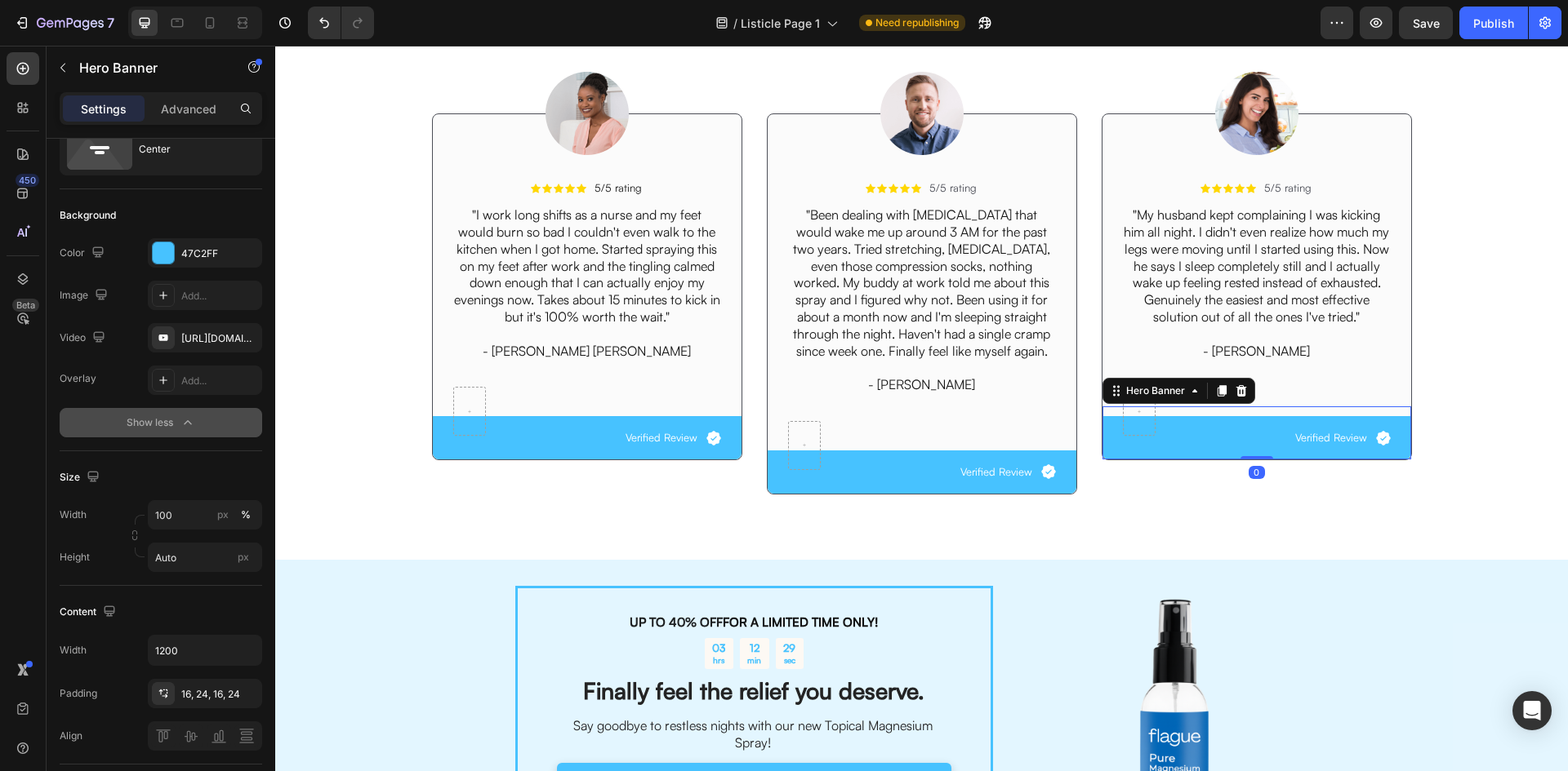
click at [1108, 455] on div "Icon Verified Review Text Block Row" at bounding box center [1256, 438] width 309 height 43
click at [249, 338] on icon "button" at bounding box center [245, 338] width 13 height 13
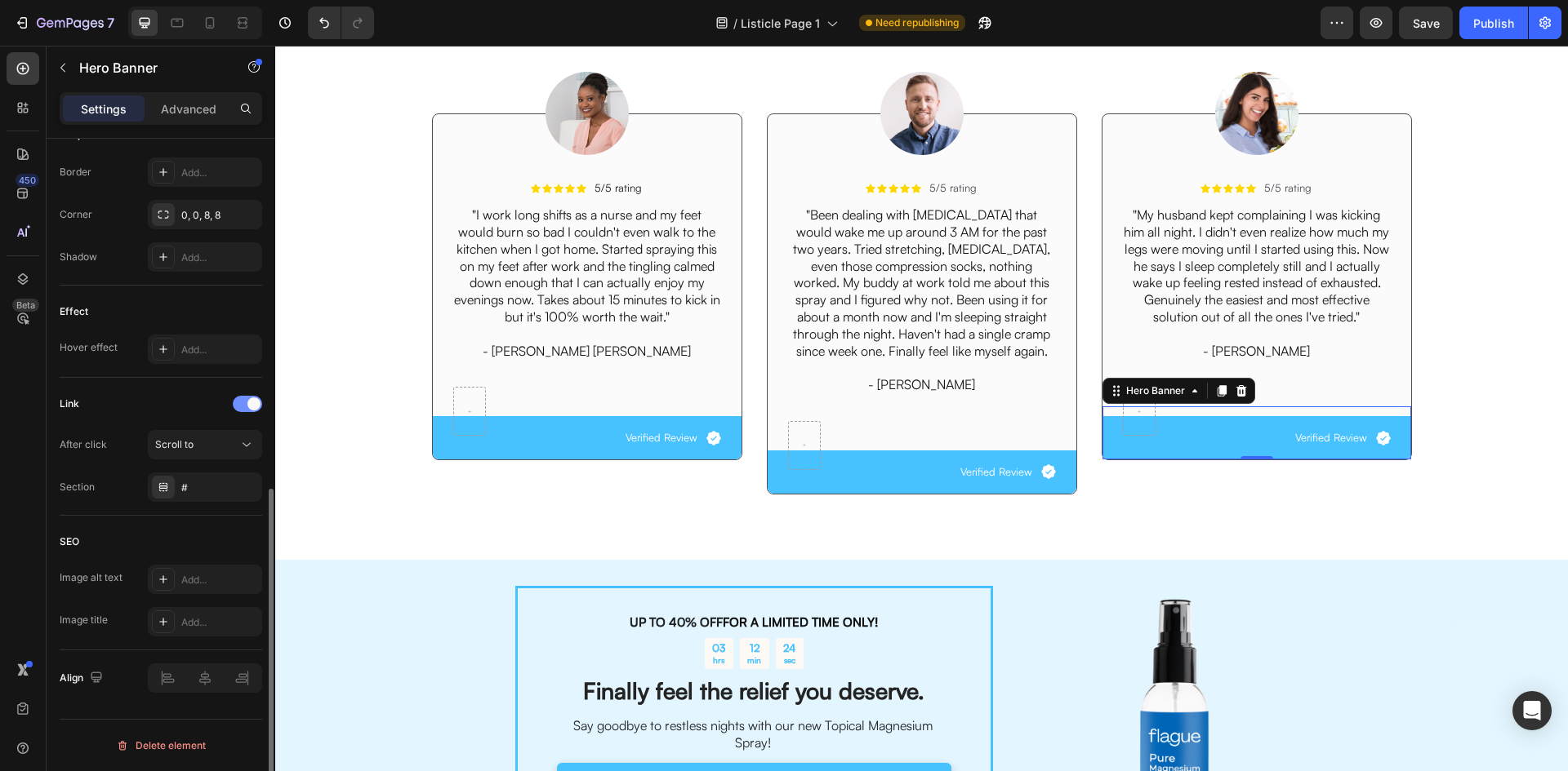
click at [237, 405] on div at bounding box center [247, 405] width 30 height 17
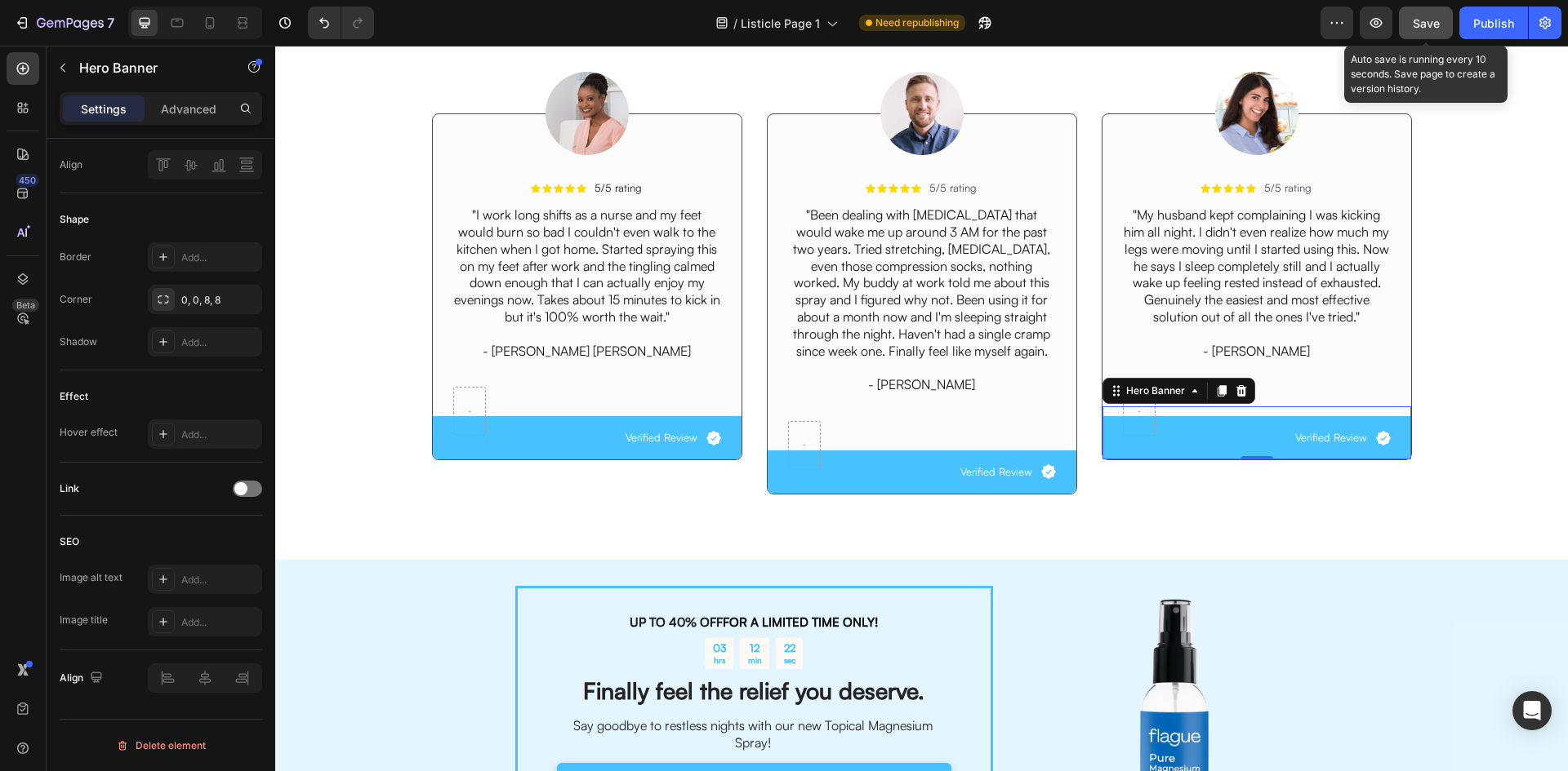
click at [1422, 26] on span "Save" at bounding box center [1426, 23] width 27 height 14
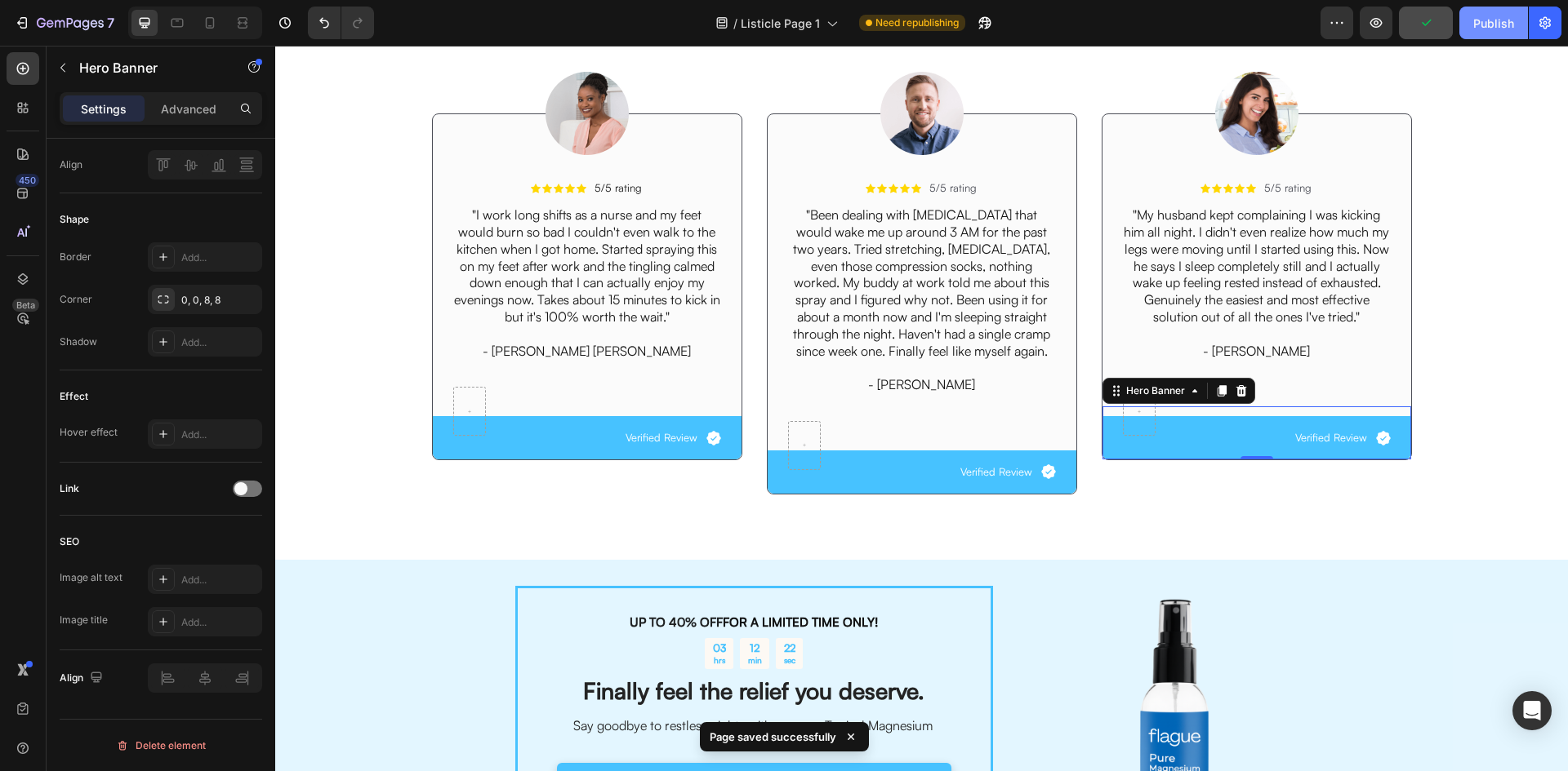
click at [1497, 30] on div "Publish" at bounding box center [1493, 23] width 41 height 17
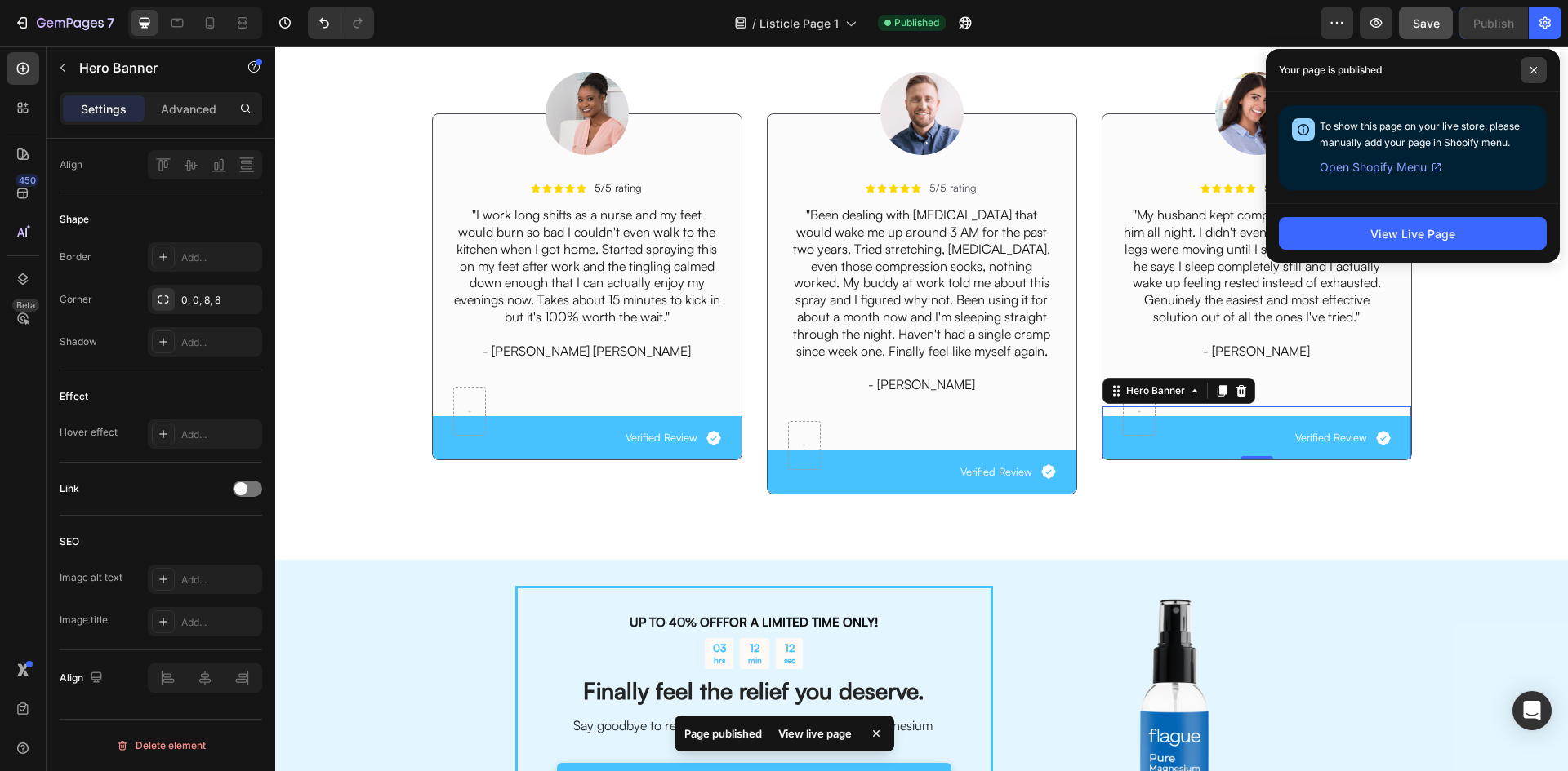
click at [1537, 66] on icon at bounding box center [1533, 70] width 8 height 8
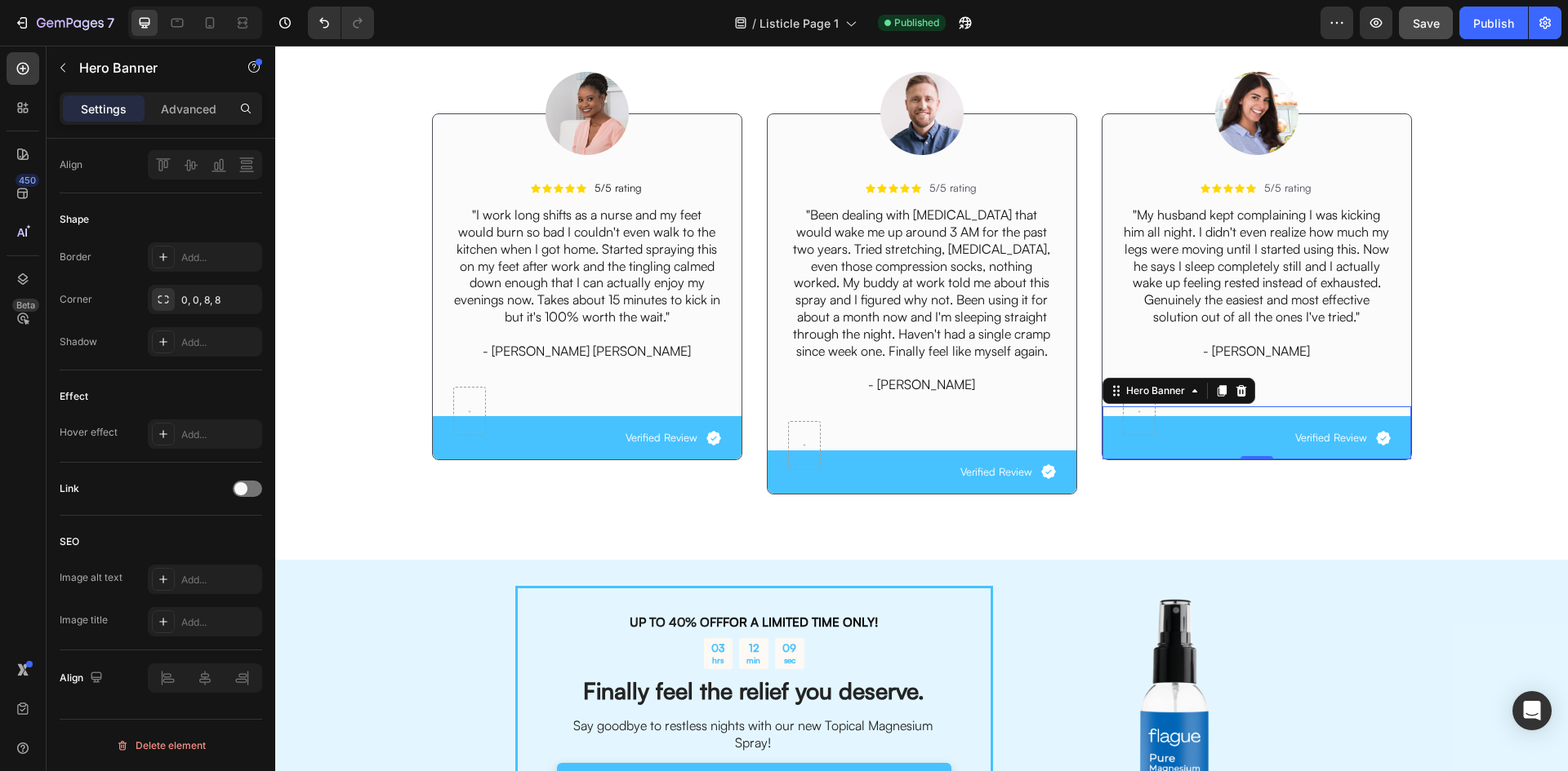
click at [982, 13] on div "/ Listicle Page 1 Published" at bounding box center [854, 22] width 933 height 32
click at [973, 17] on button "button" at bounding box center [965, 22] width 32 height 32
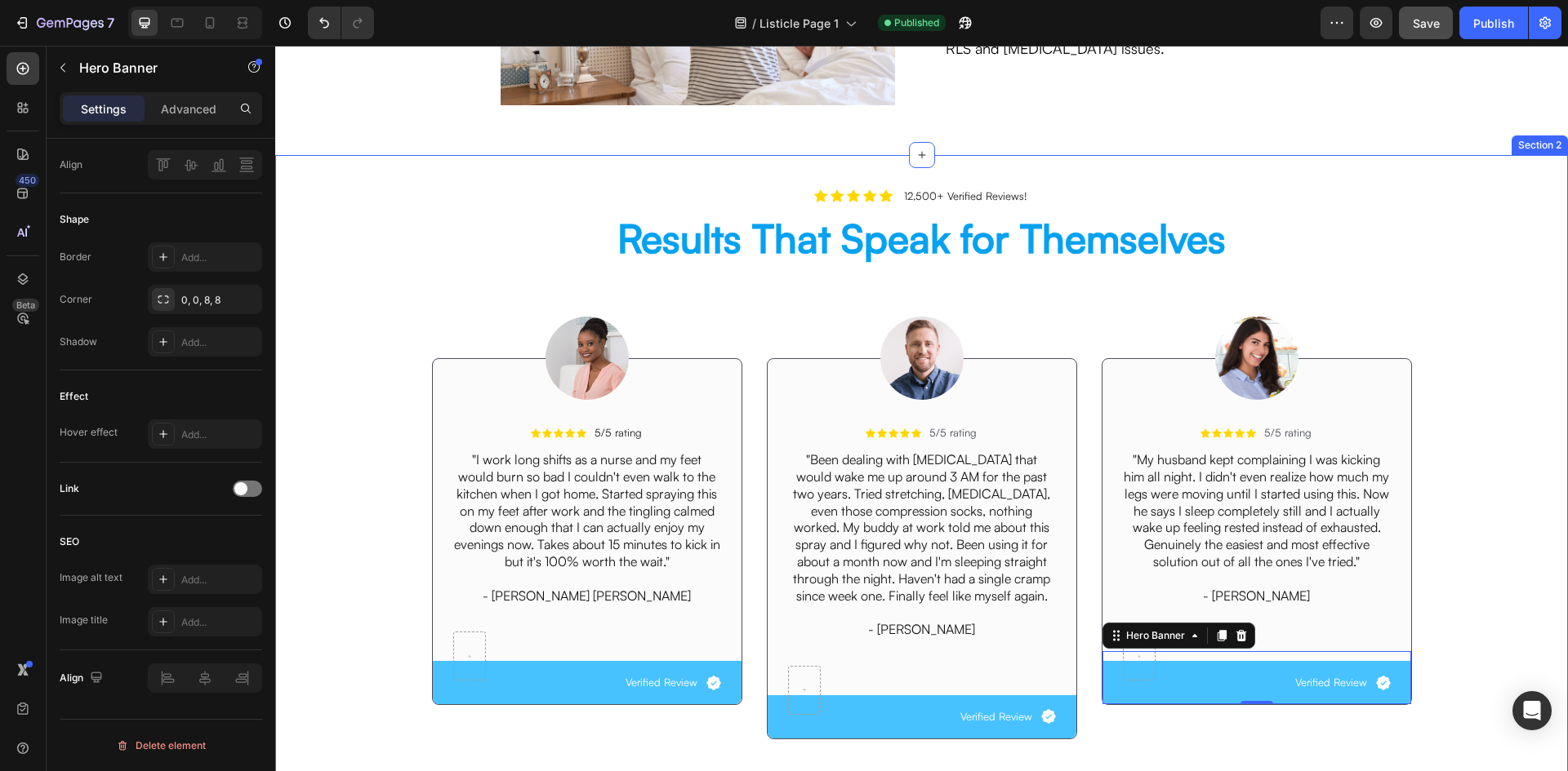
scroll to position [317, 0]
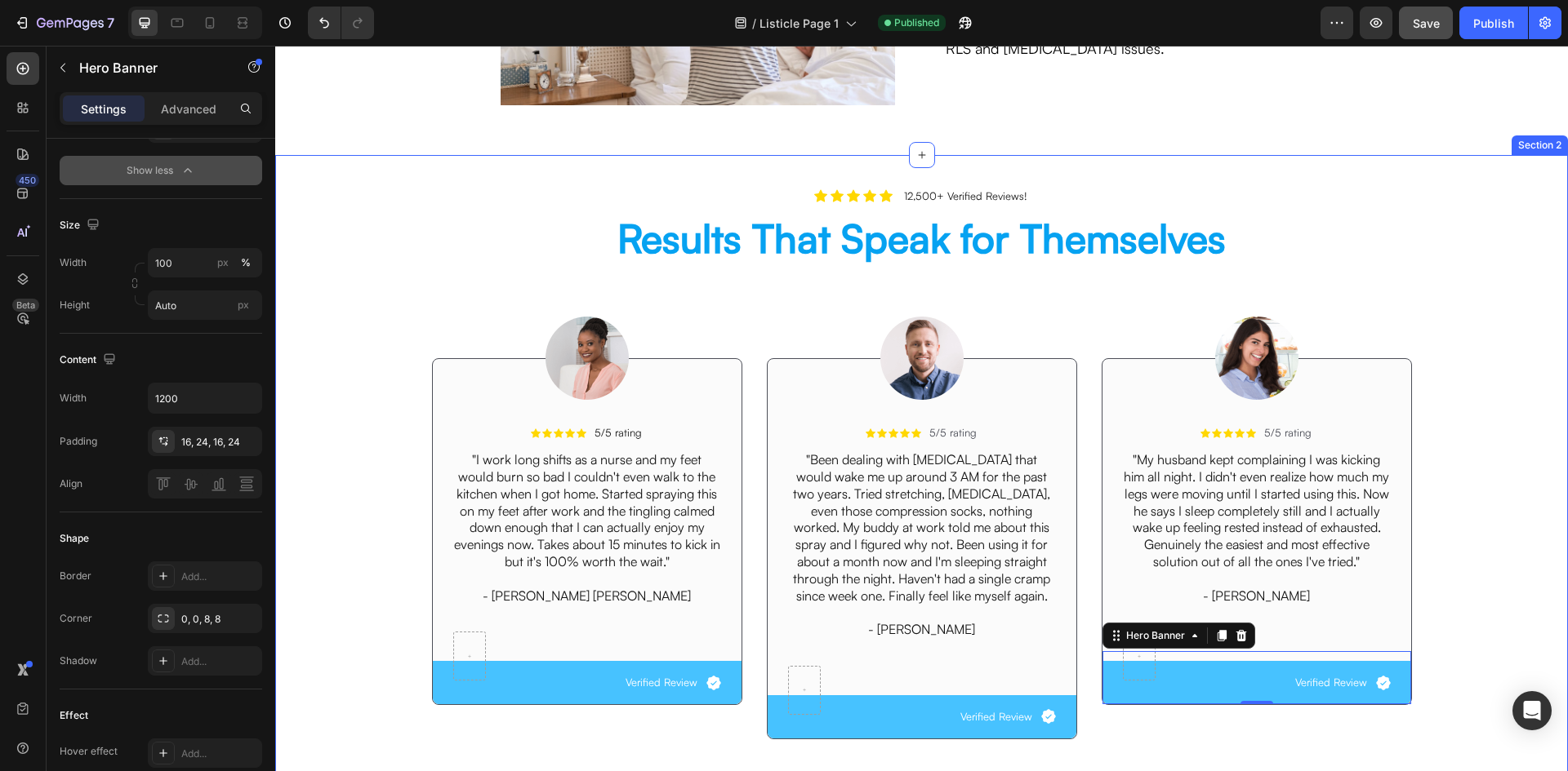
click at [359, 204] on div "Icon Icon Icon Icon Icon Icon List 12,500+ Verified Reviews! Text Block Row Res…" at bounding box center [921, 470] width 1268 height 565
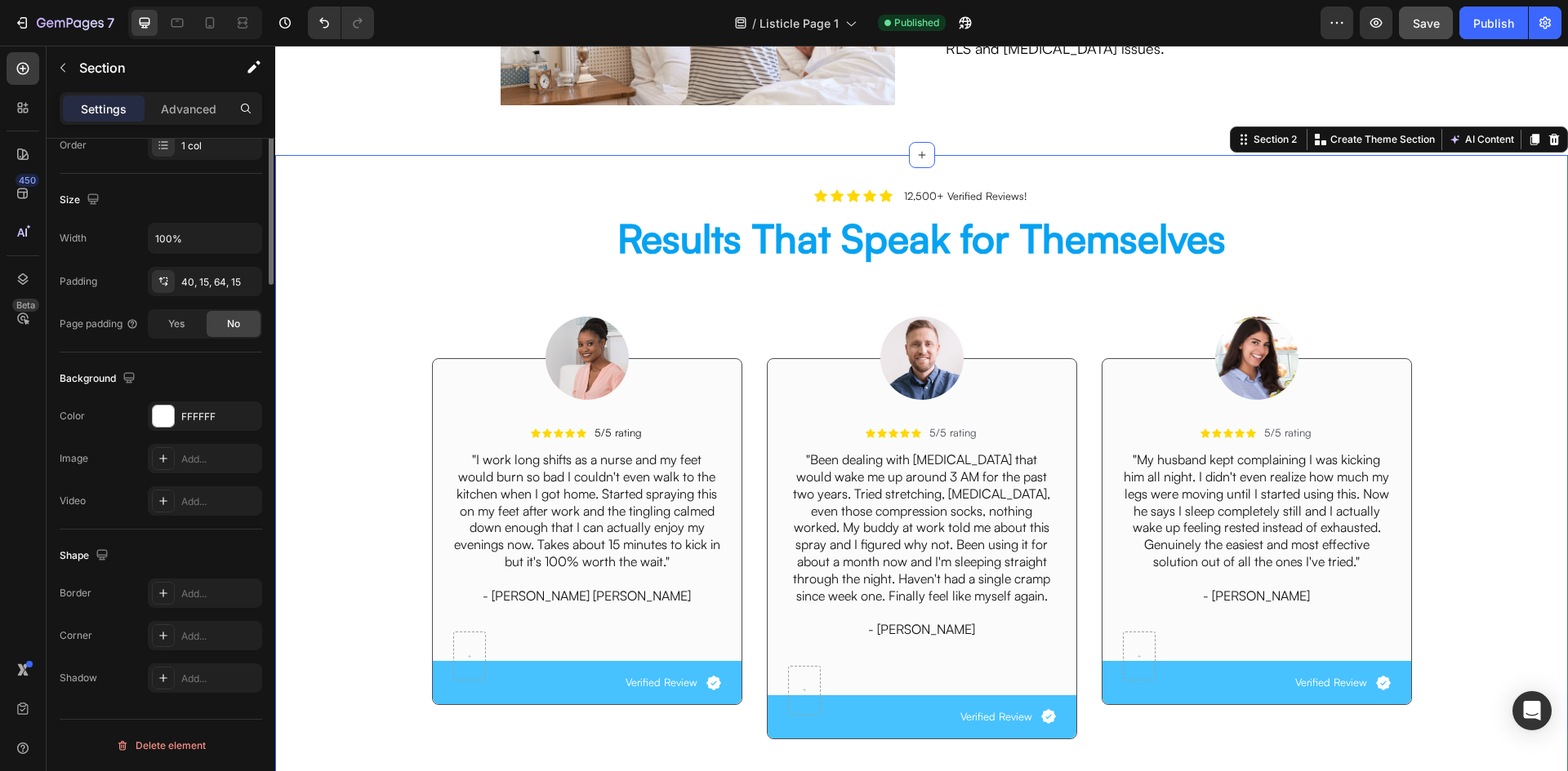
scroll to position [0, 0]
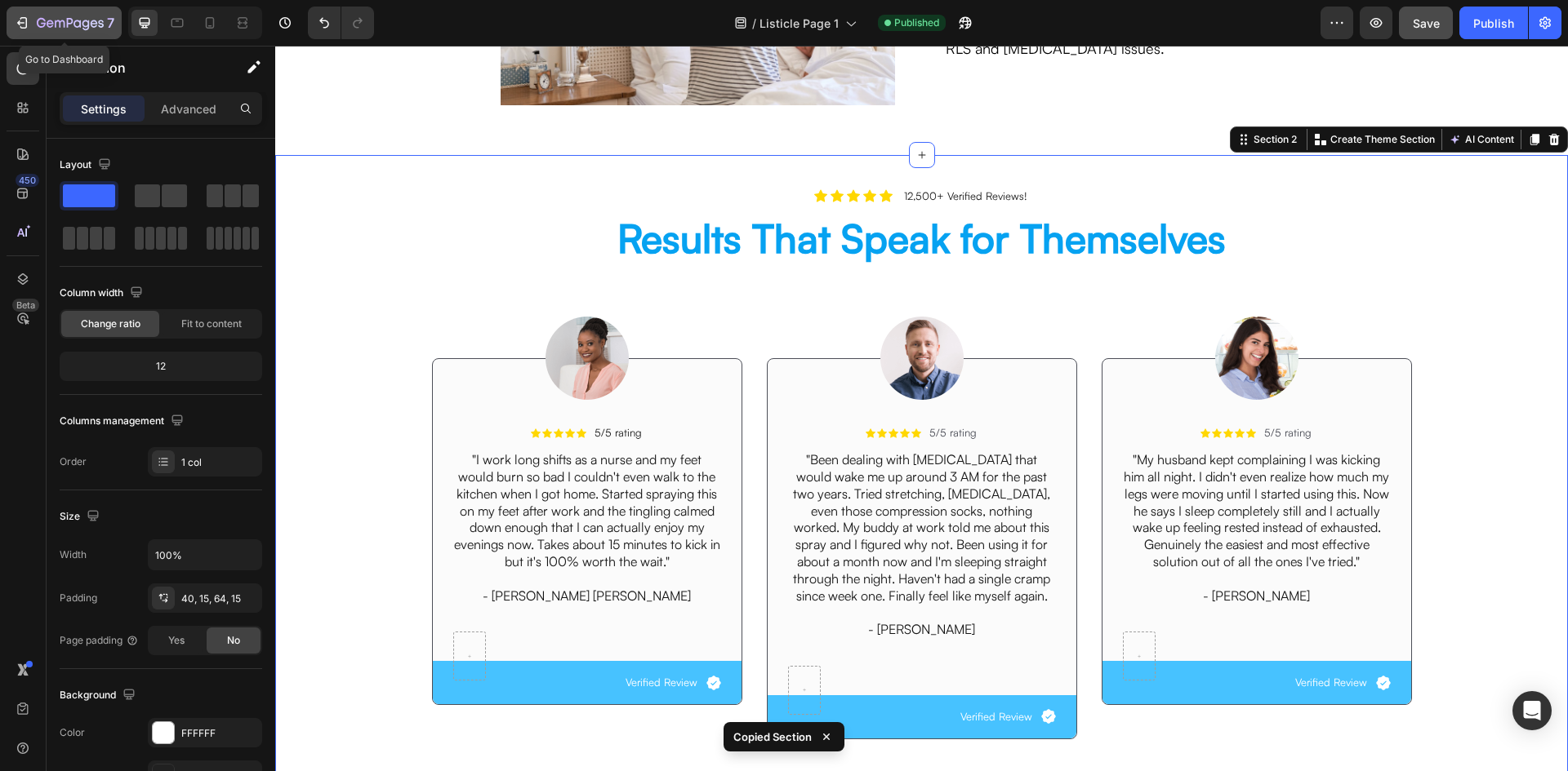
click at [18, 15] on icon "button" at bounding box center [22, 23] width 17 height 17
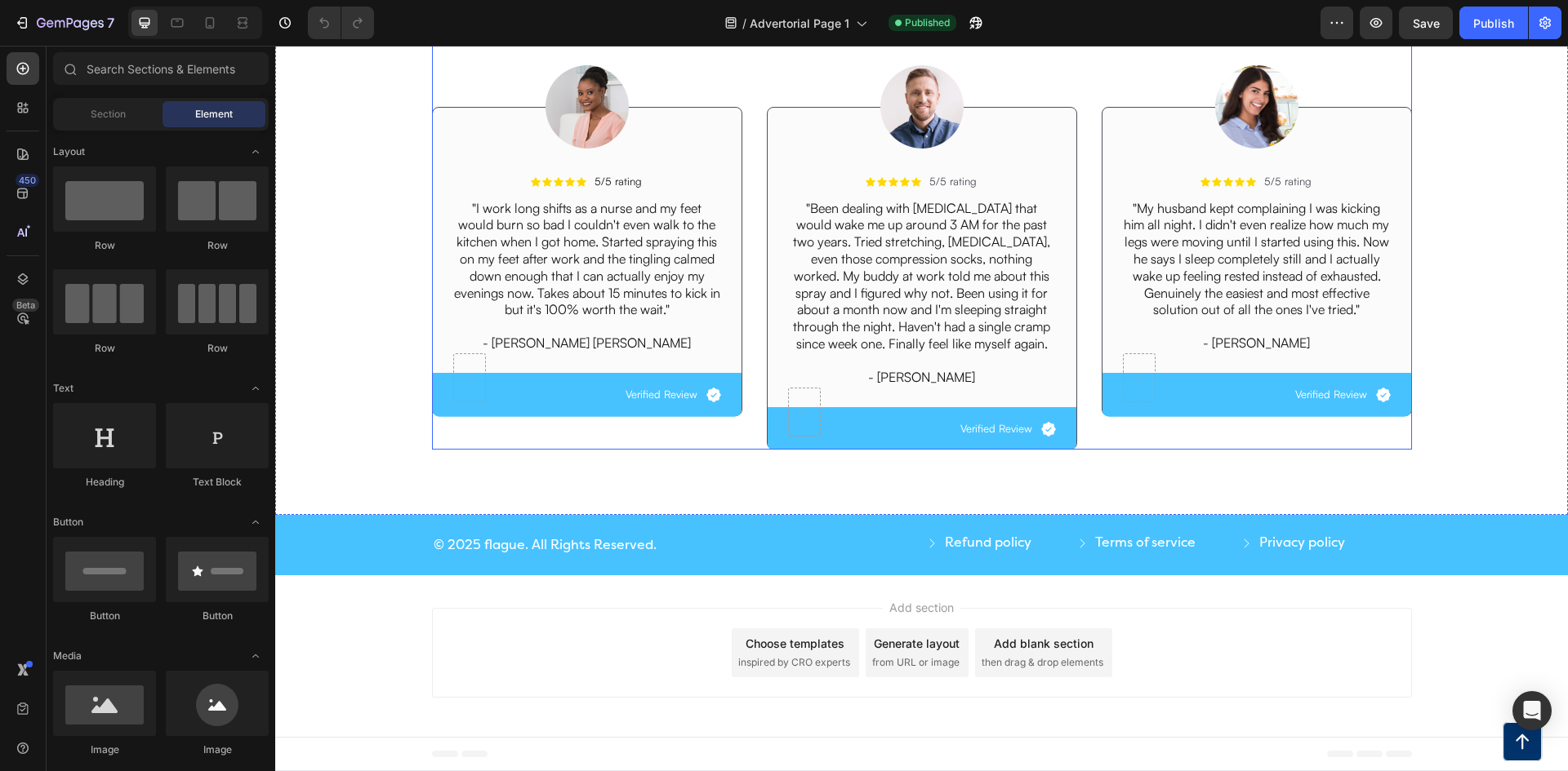
scroll to position [6313, 0]
click at [1470, 261] on div "Icon Icon Icon Icon Icon Icon List 2,500+ Verified Reviews! Text Block Row Resu…" at bounding box center [921, 199] width 1268 height 526
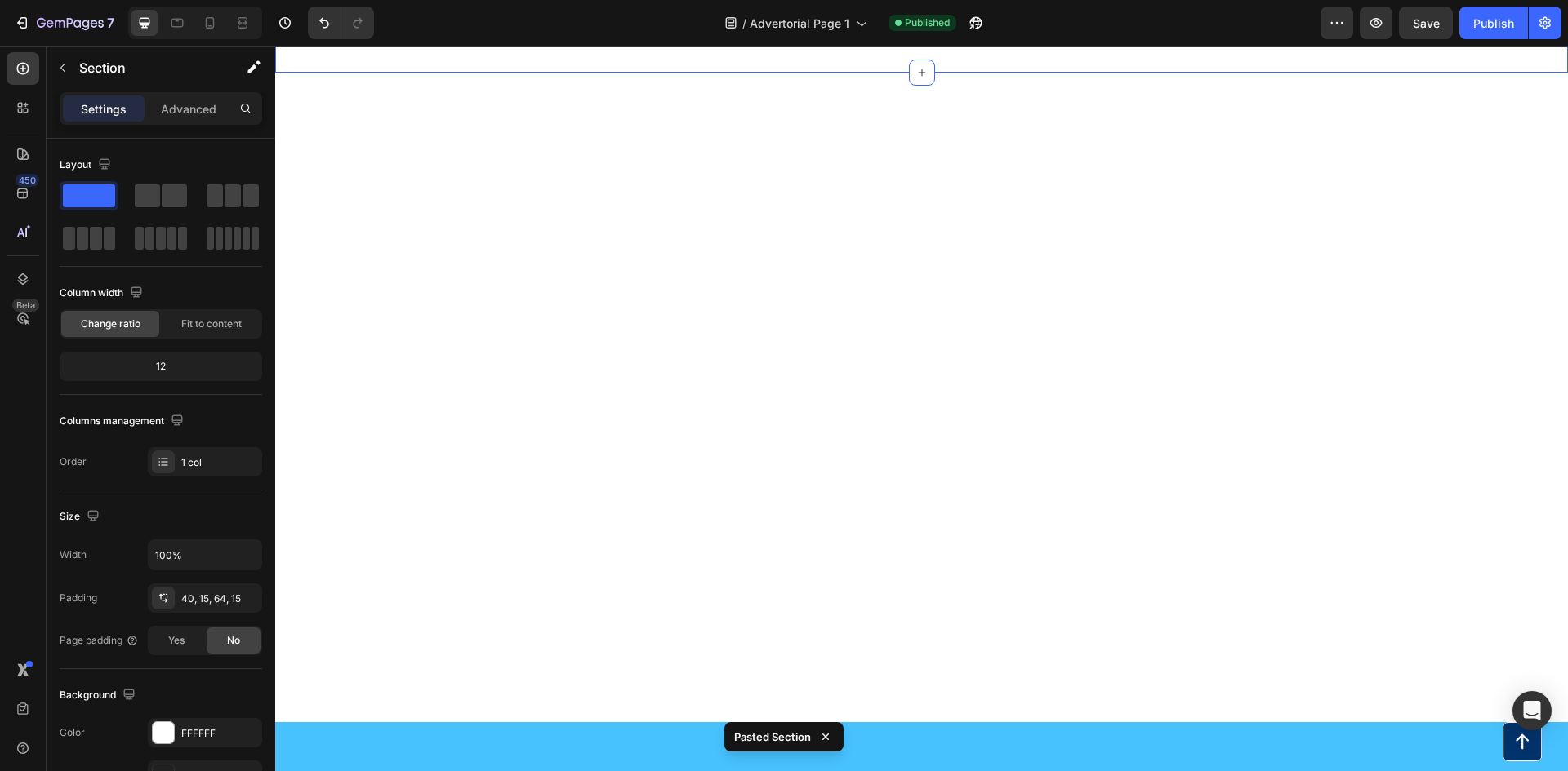
scroll to position [6154, 0]
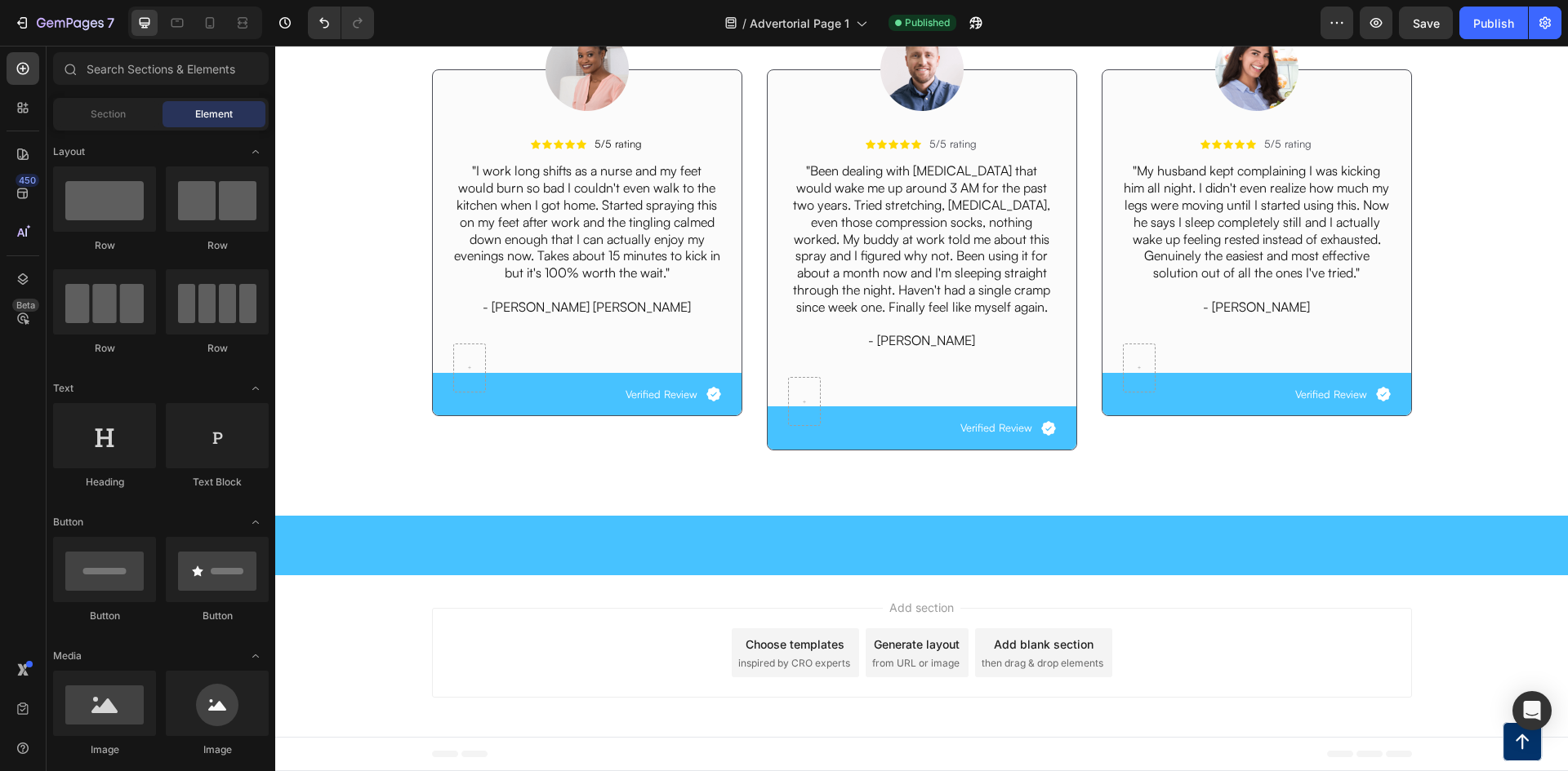
scroll to position [6399, 0]
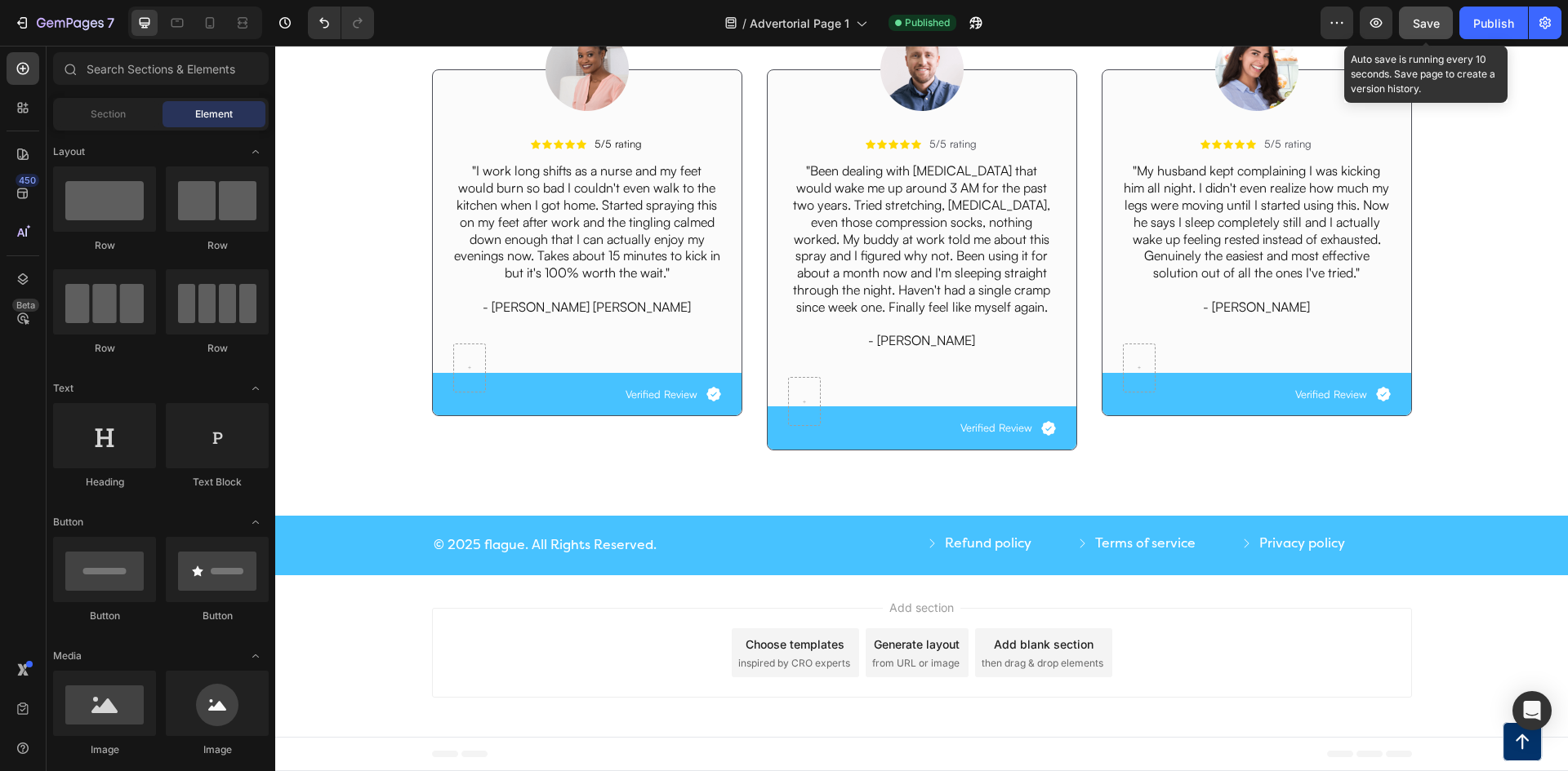
click at [1431, 33] on button "Save" at bounding box center [1425, 22] width 54 height 32
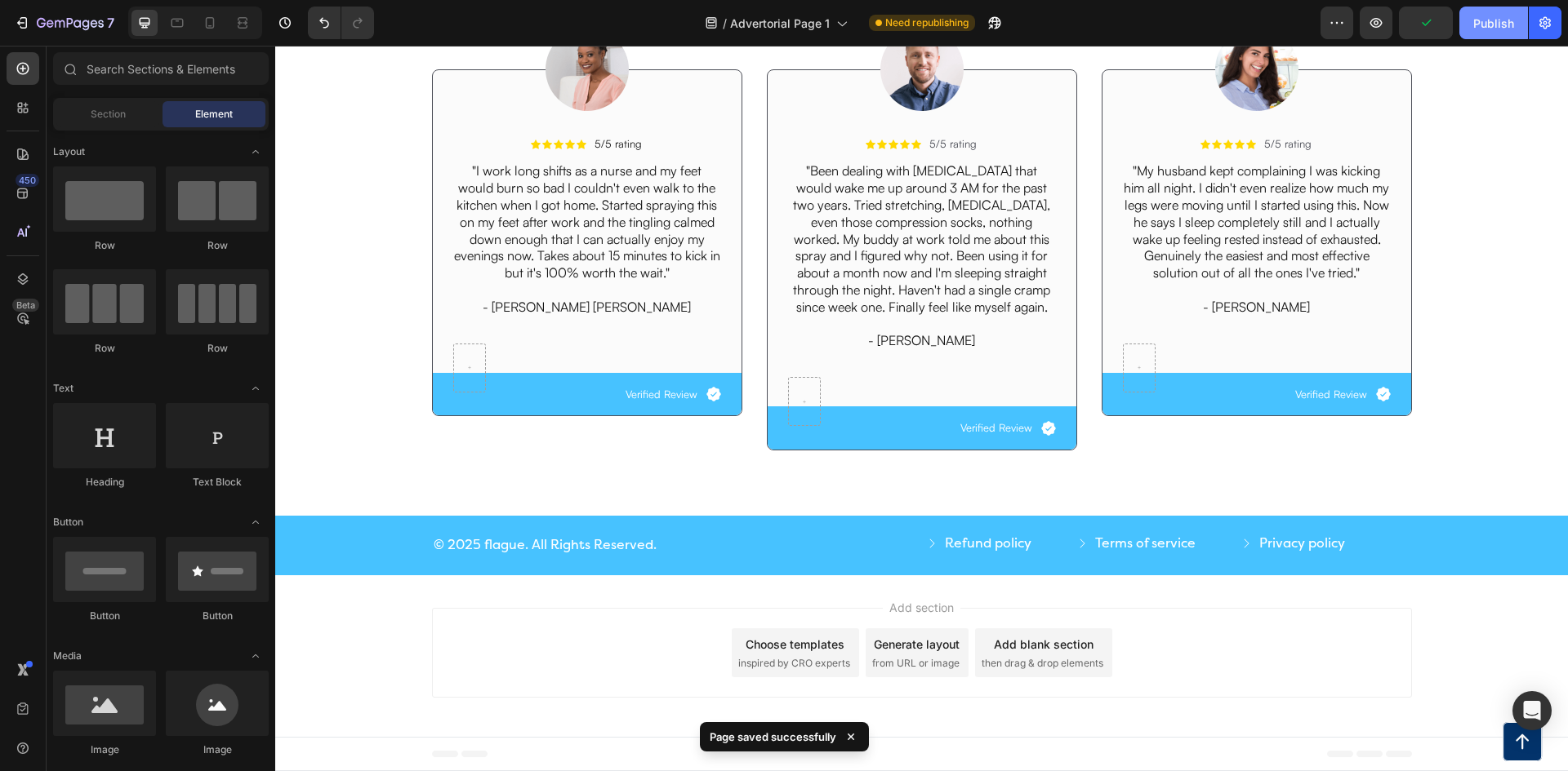
click at [1496, 31] on button "Publish" at bounding box center [1493, 22] width 69 height 32
